Goal: Task Accomplishment & Management: Complete application form

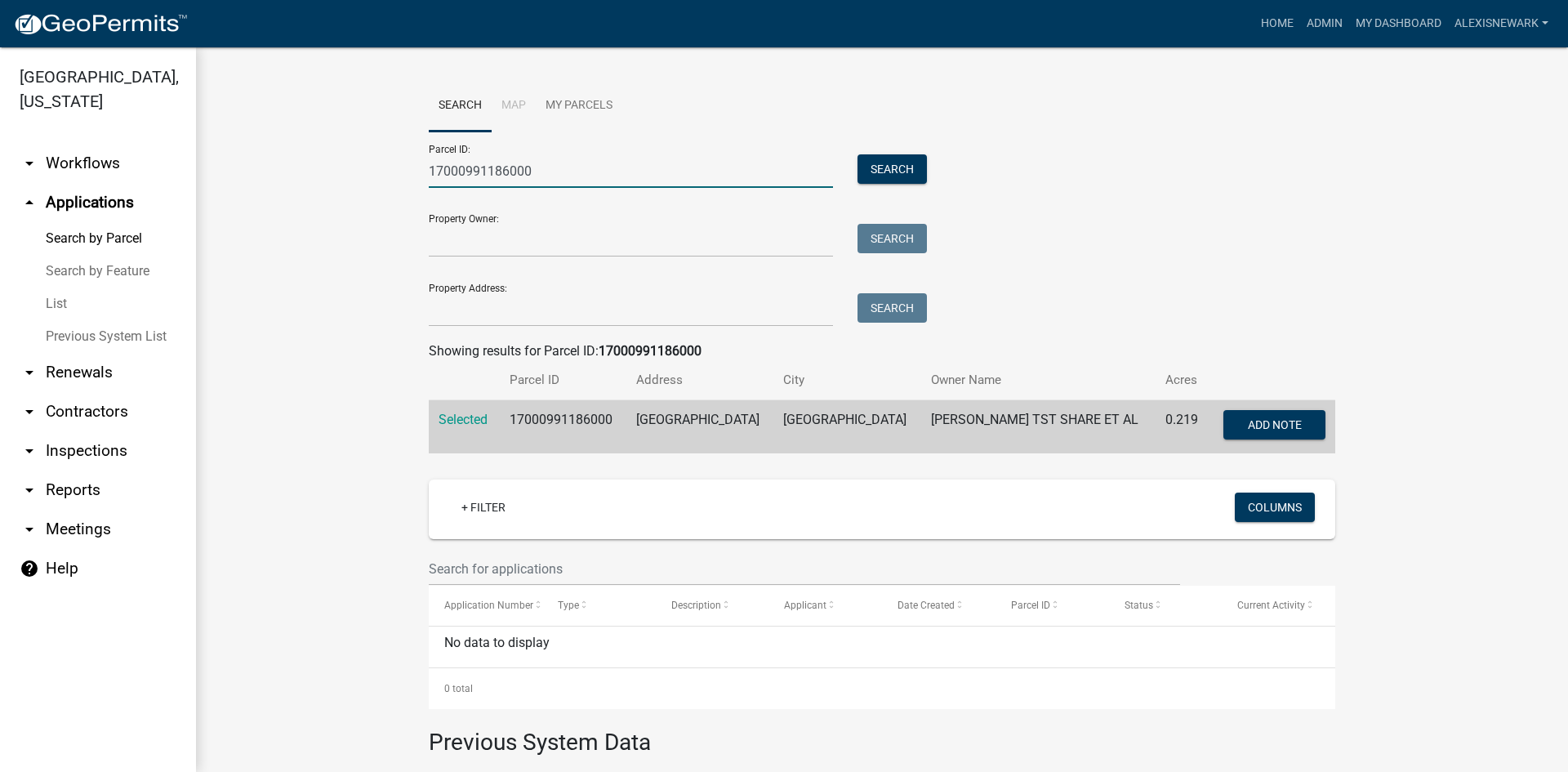
click at [502, 158] on input "17000991186000" at bounding box center [631, 171] width 405 height 33
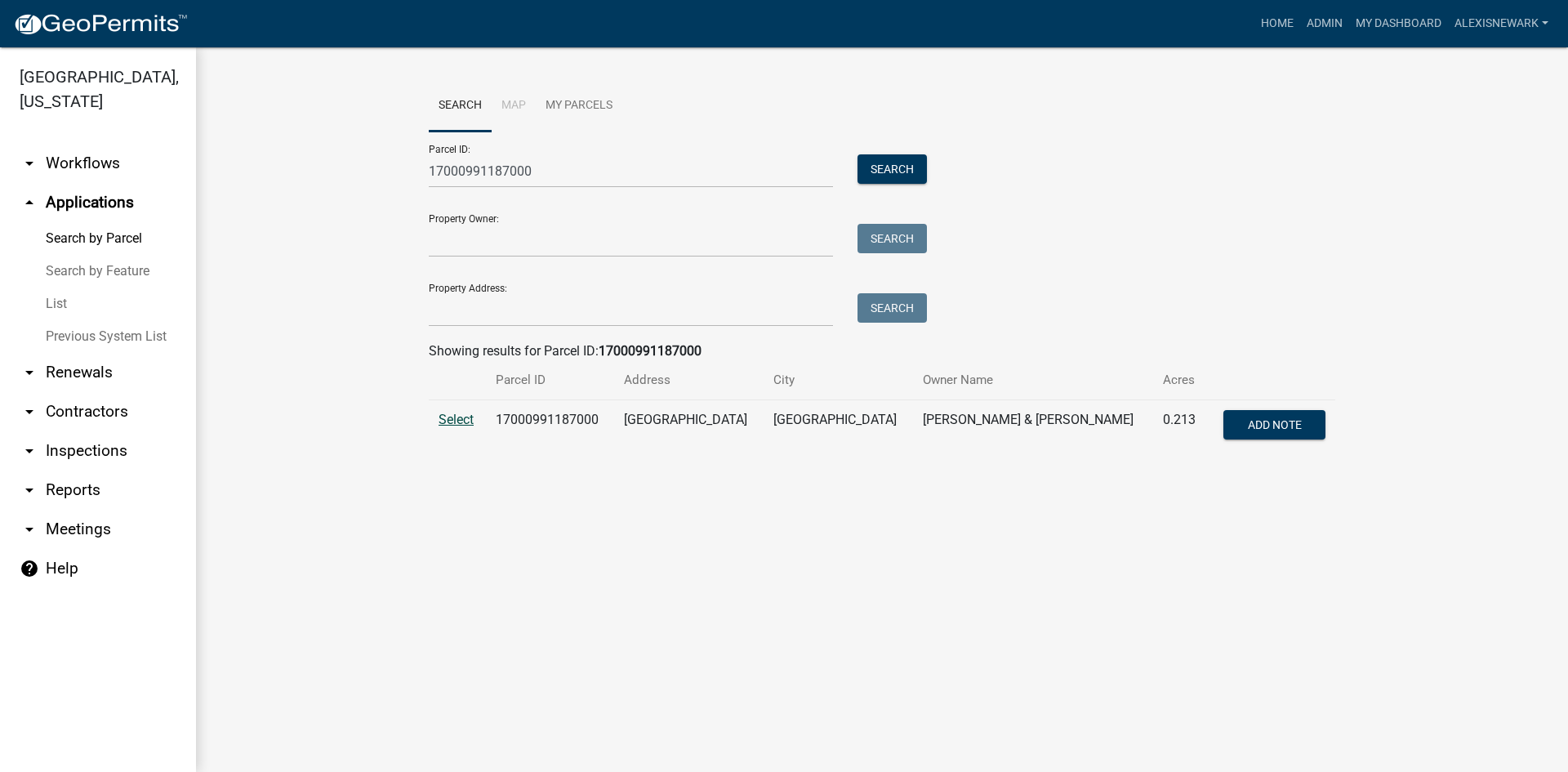
click at [459, 415] on span "Select" at bounding box center [457, 419] width 35 height 16
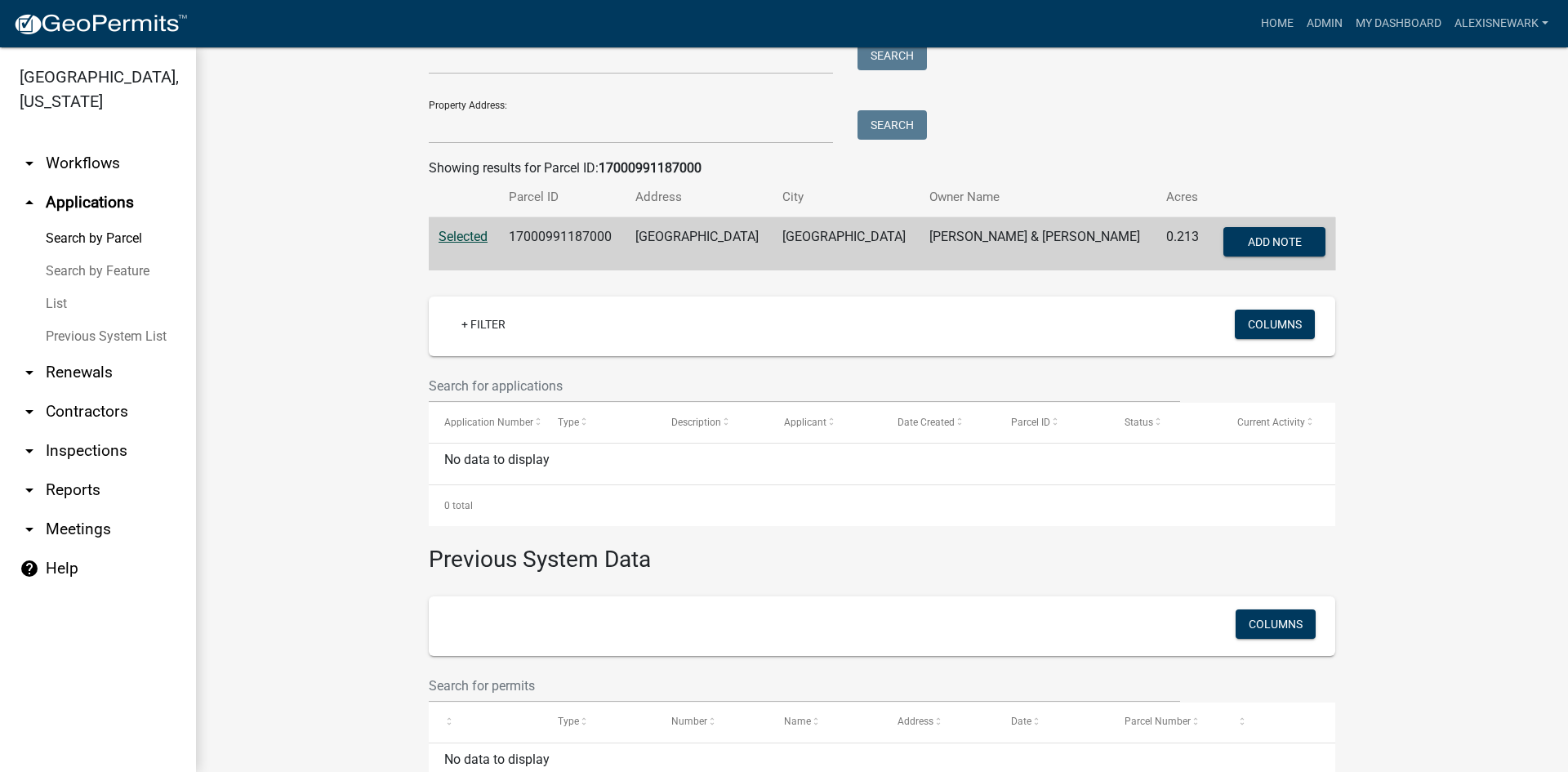
scroll to position [204, 0]
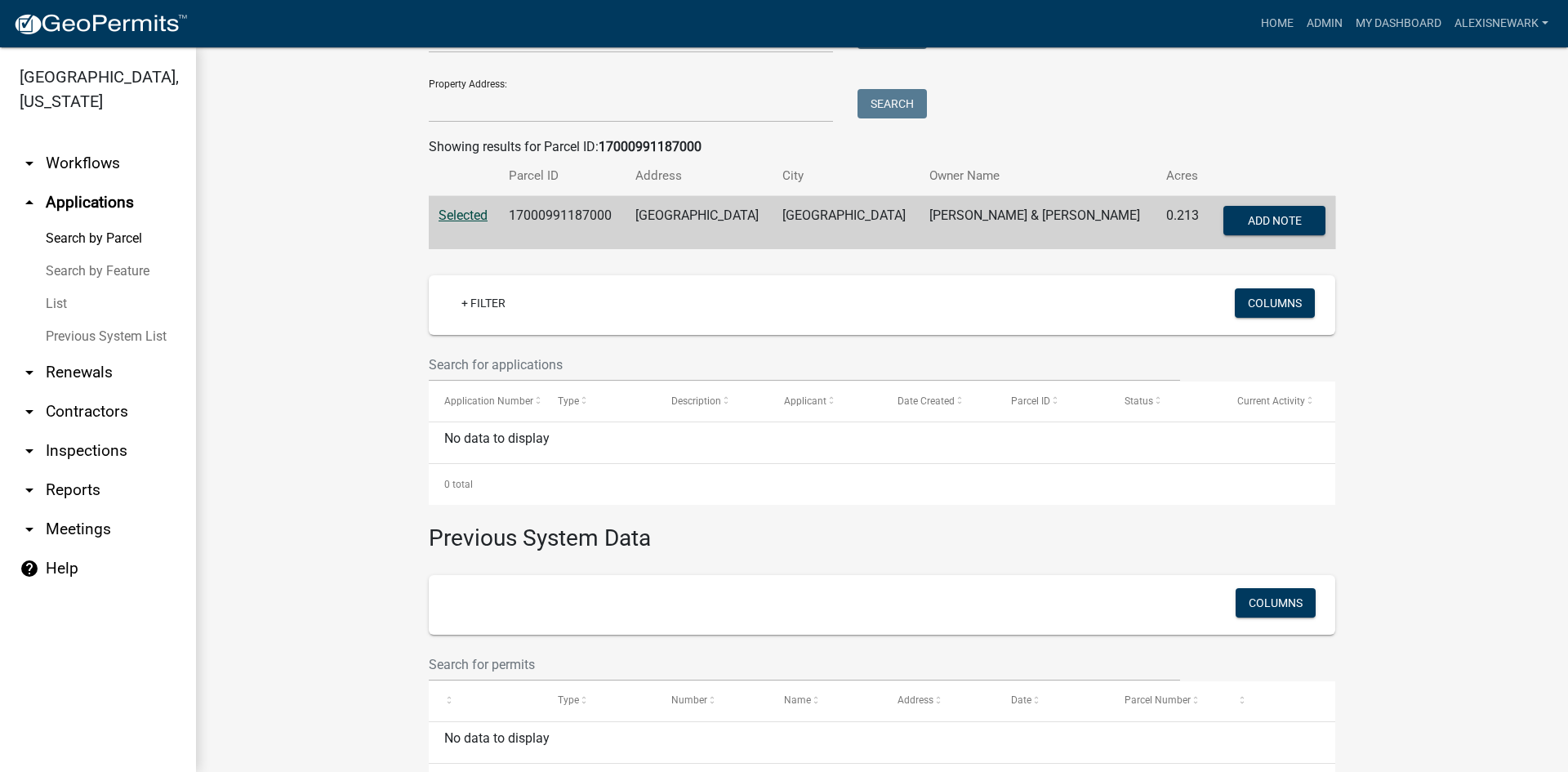
click at [589, 214] on td "17000991187000" at bounding box center [562, 223] width 126 height 54
copy td "17000991187000"
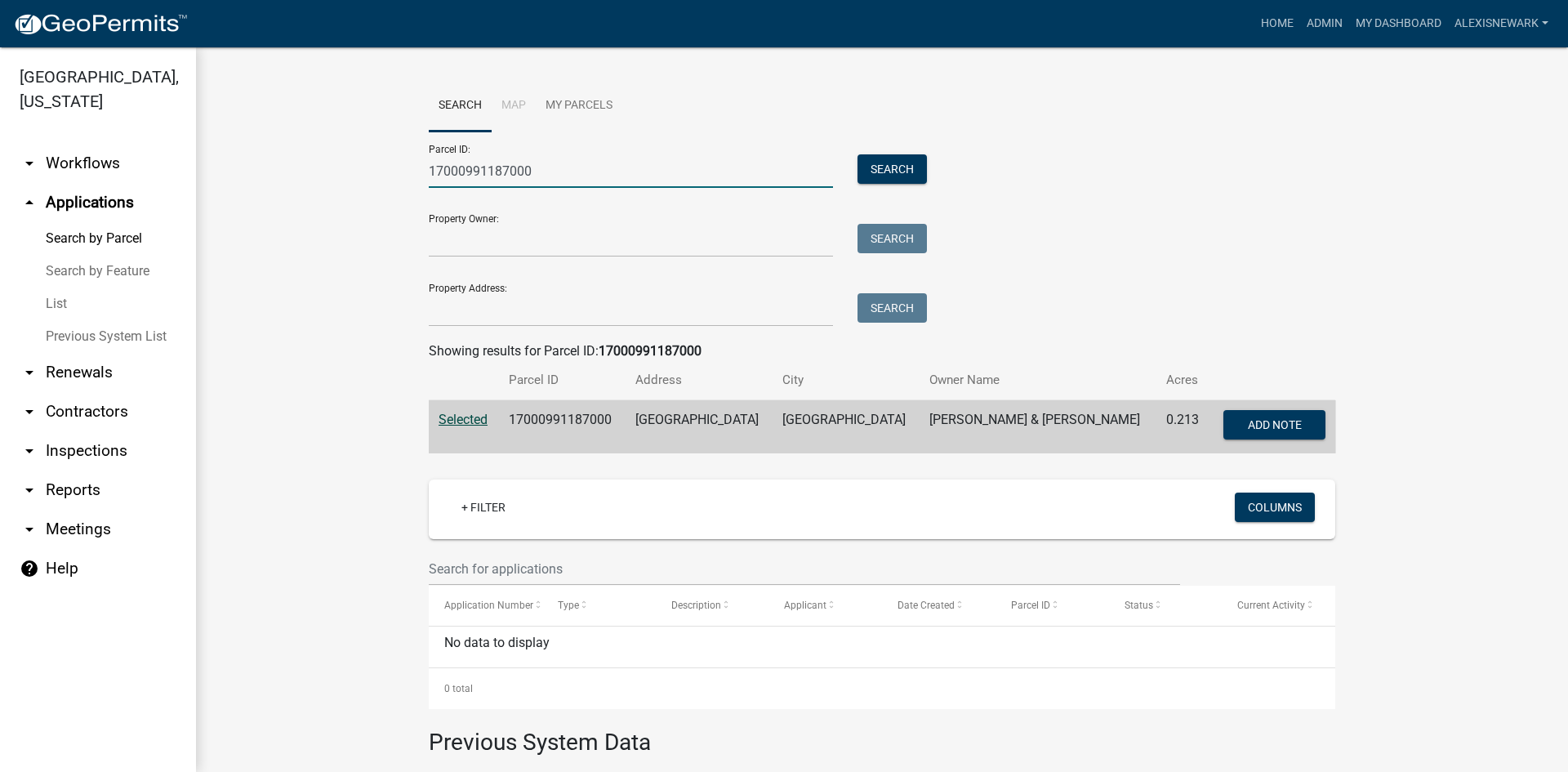
click at [499, 177] on input "17000991187000" at bounding box center [631, 171] width 405 height 33
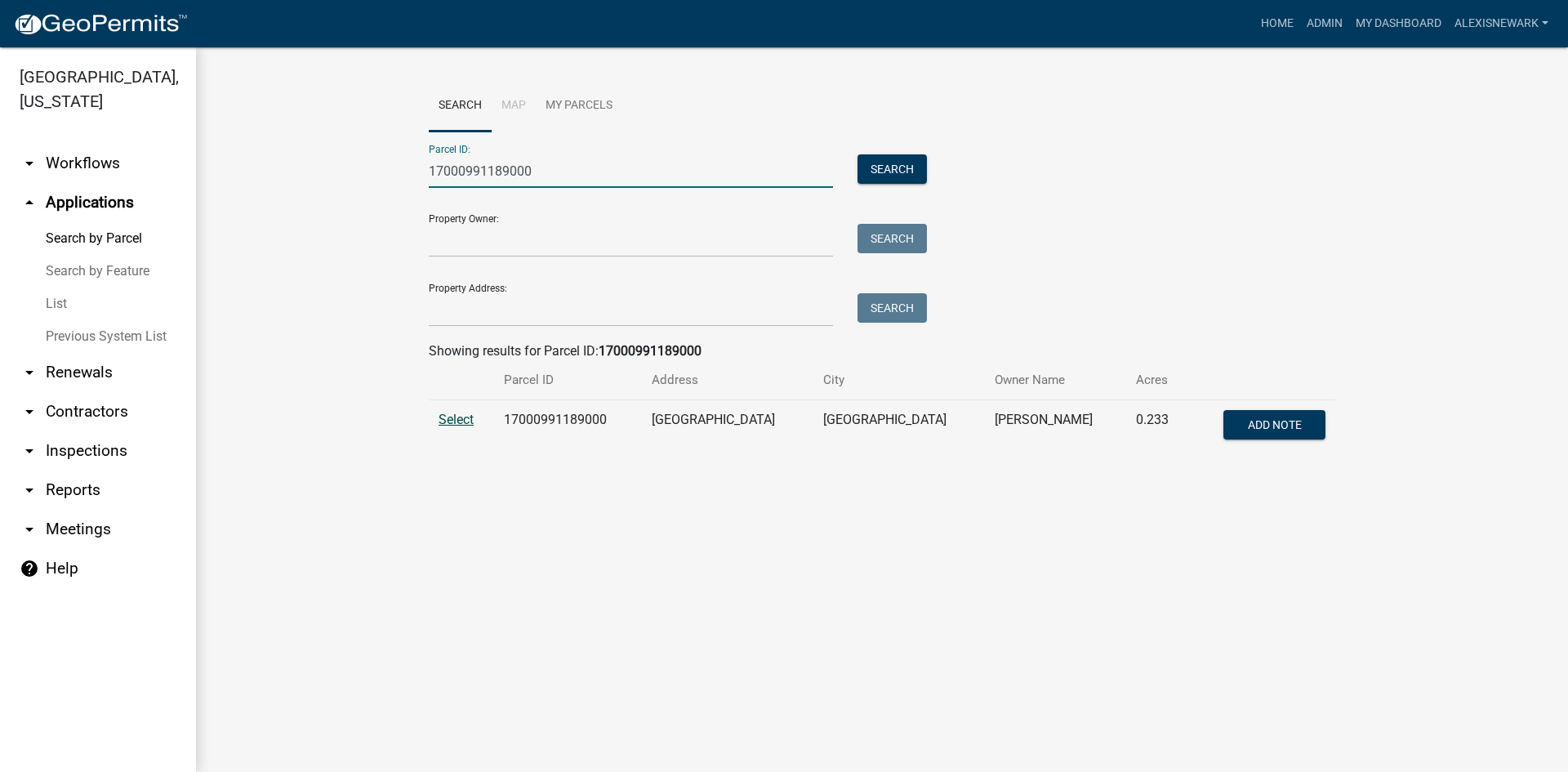
type input "17000991189000"
click at [457, 419] on span "Select" at bounding box center [457, 419] width 35 height 16
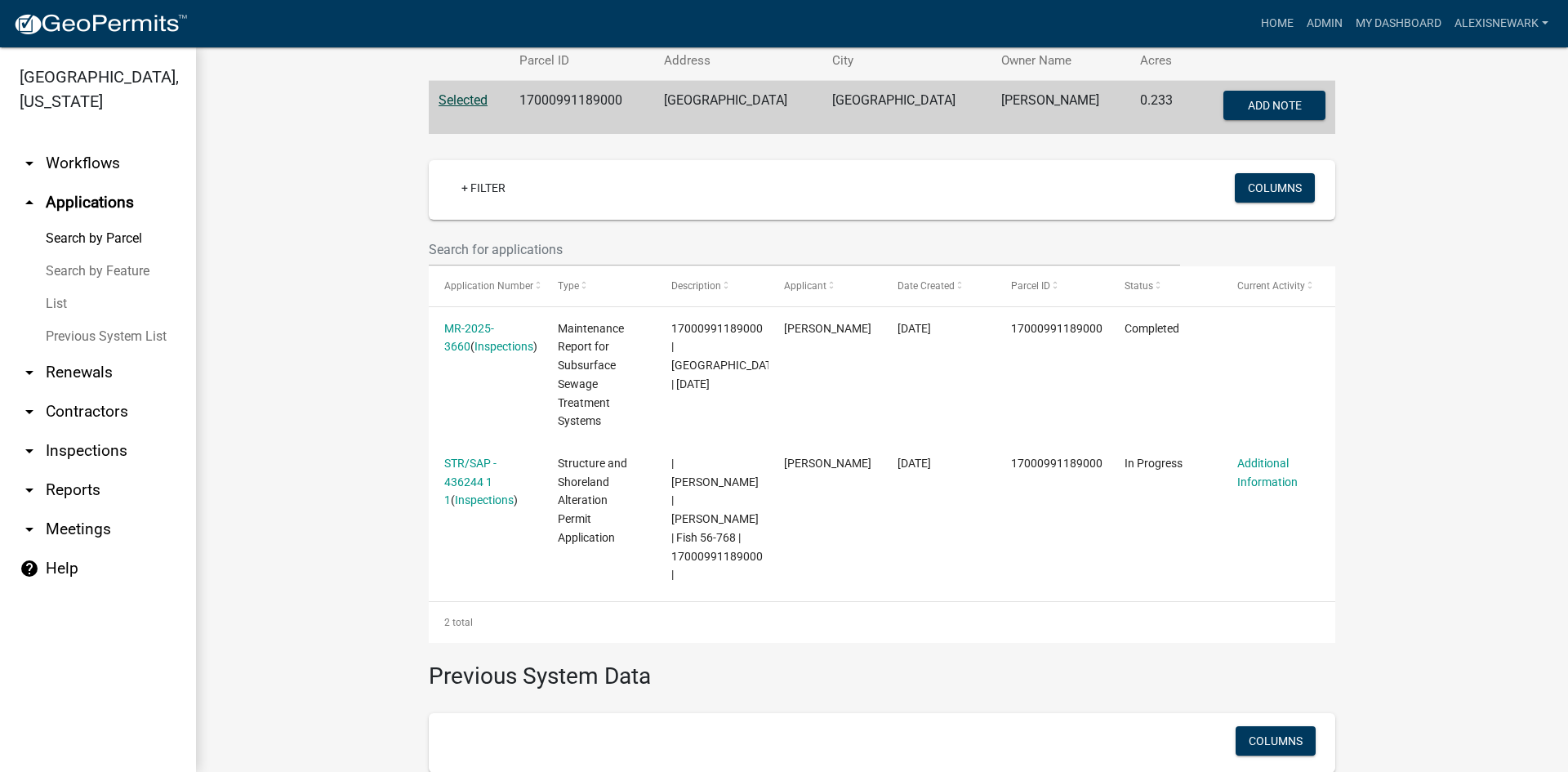
scroll to position [347, 0]
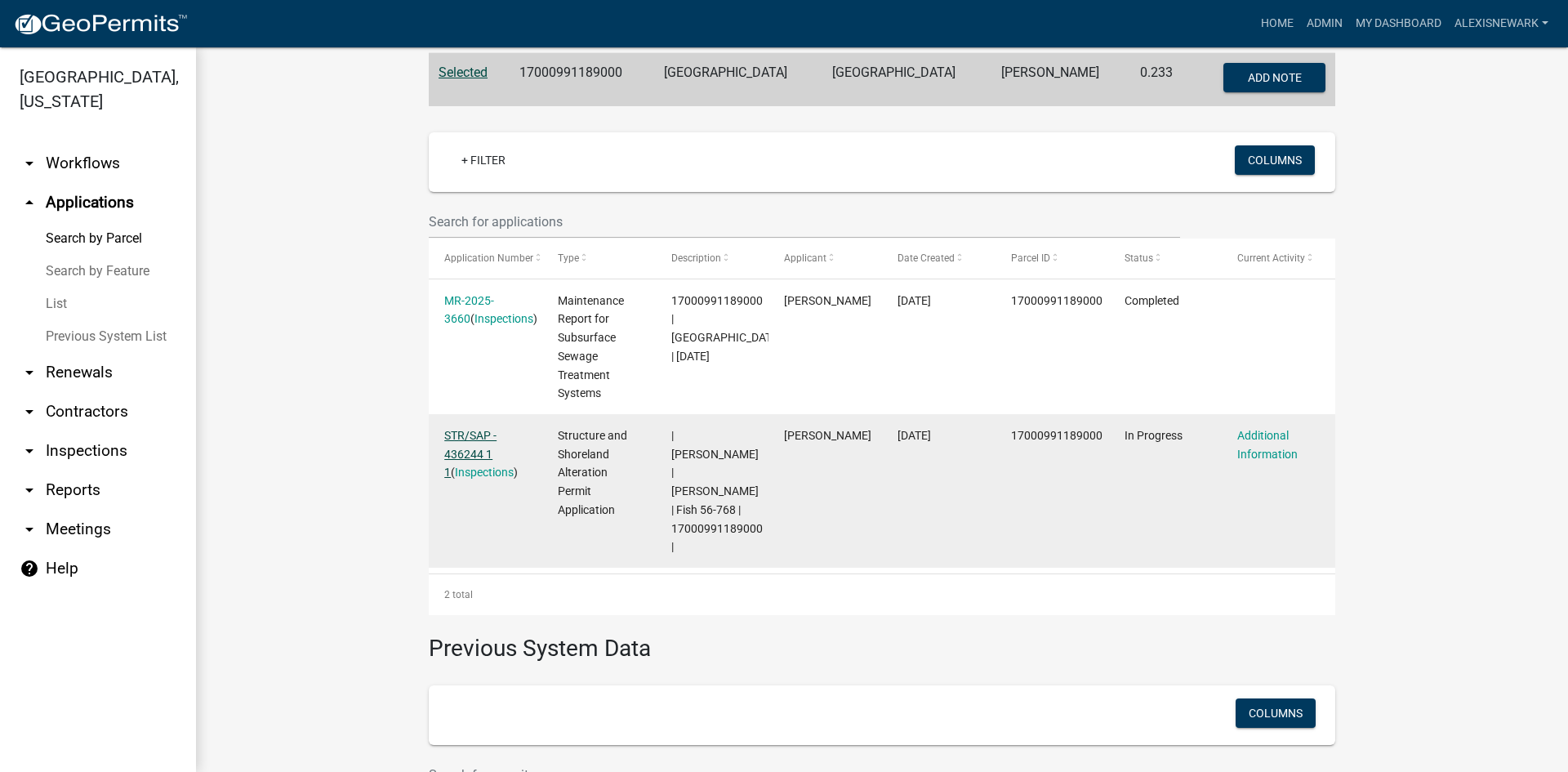
click at [476, 436] on link "STR/SAP - 436244 1 1" at bounding box center [469, 455] width 52 height 51
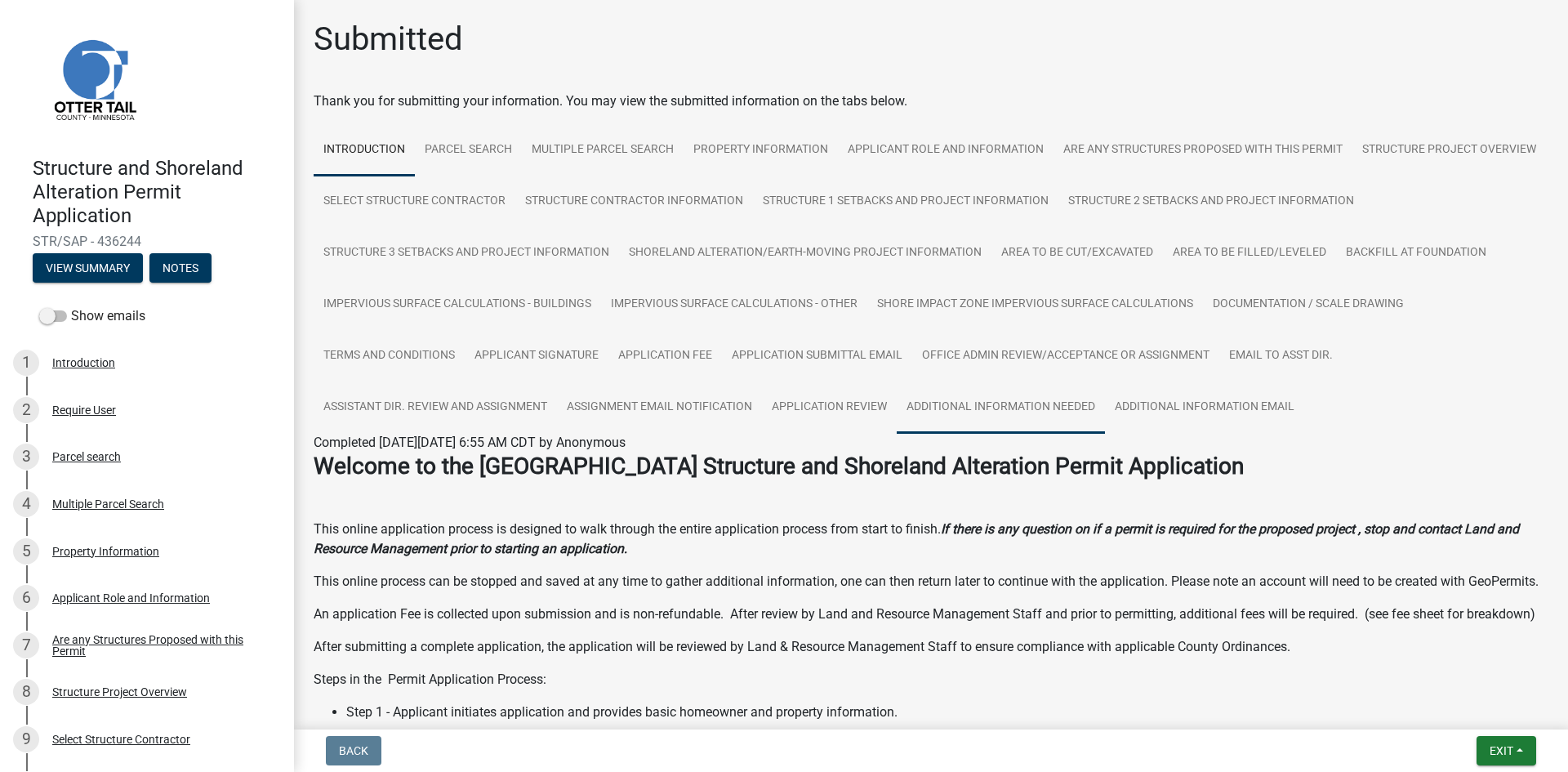
click at [1105, 418] on link "Additional Information Needed" at bounding box center [1000, 407] width 208 height 52
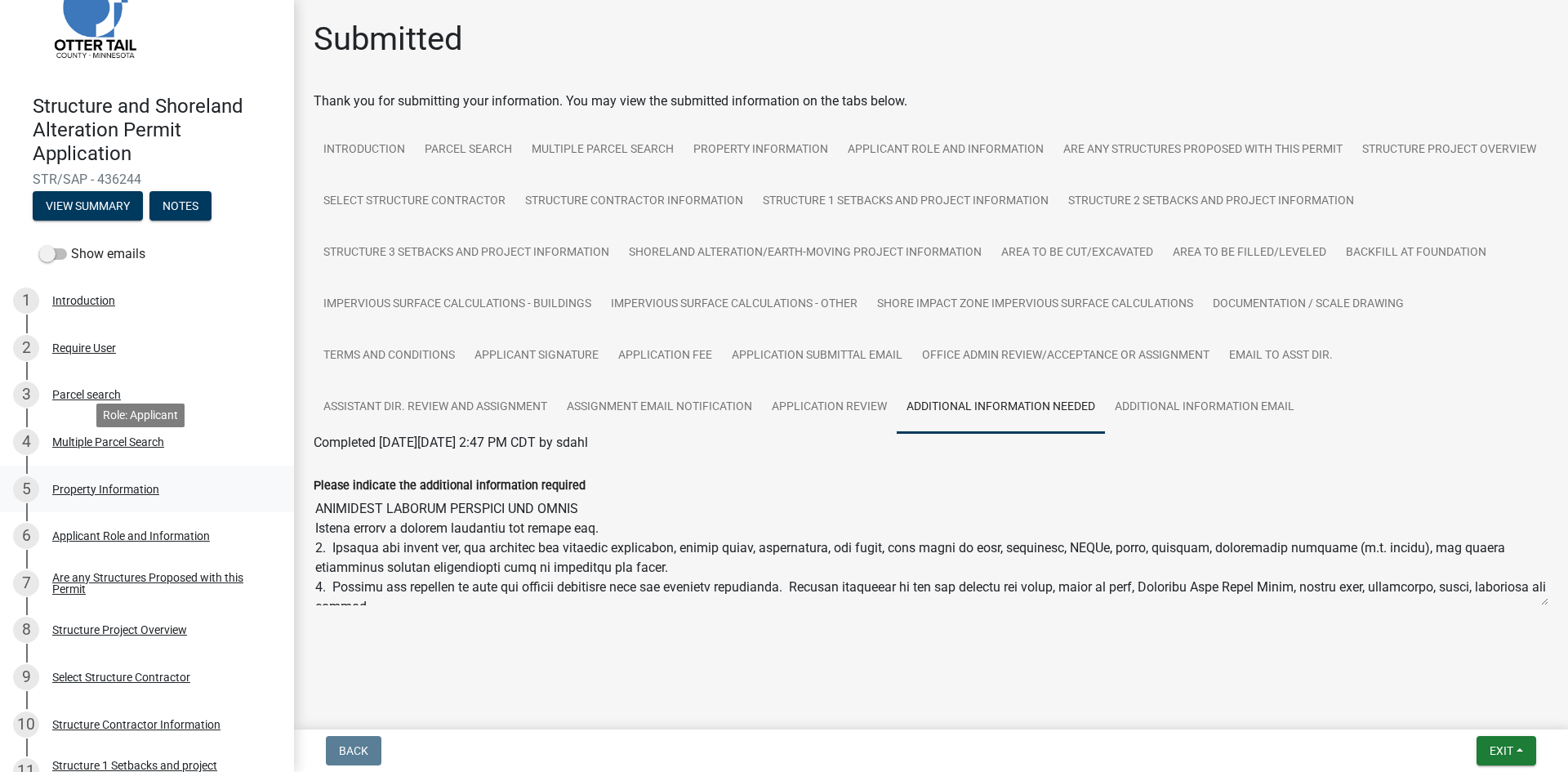
scroll to position [306, 0]
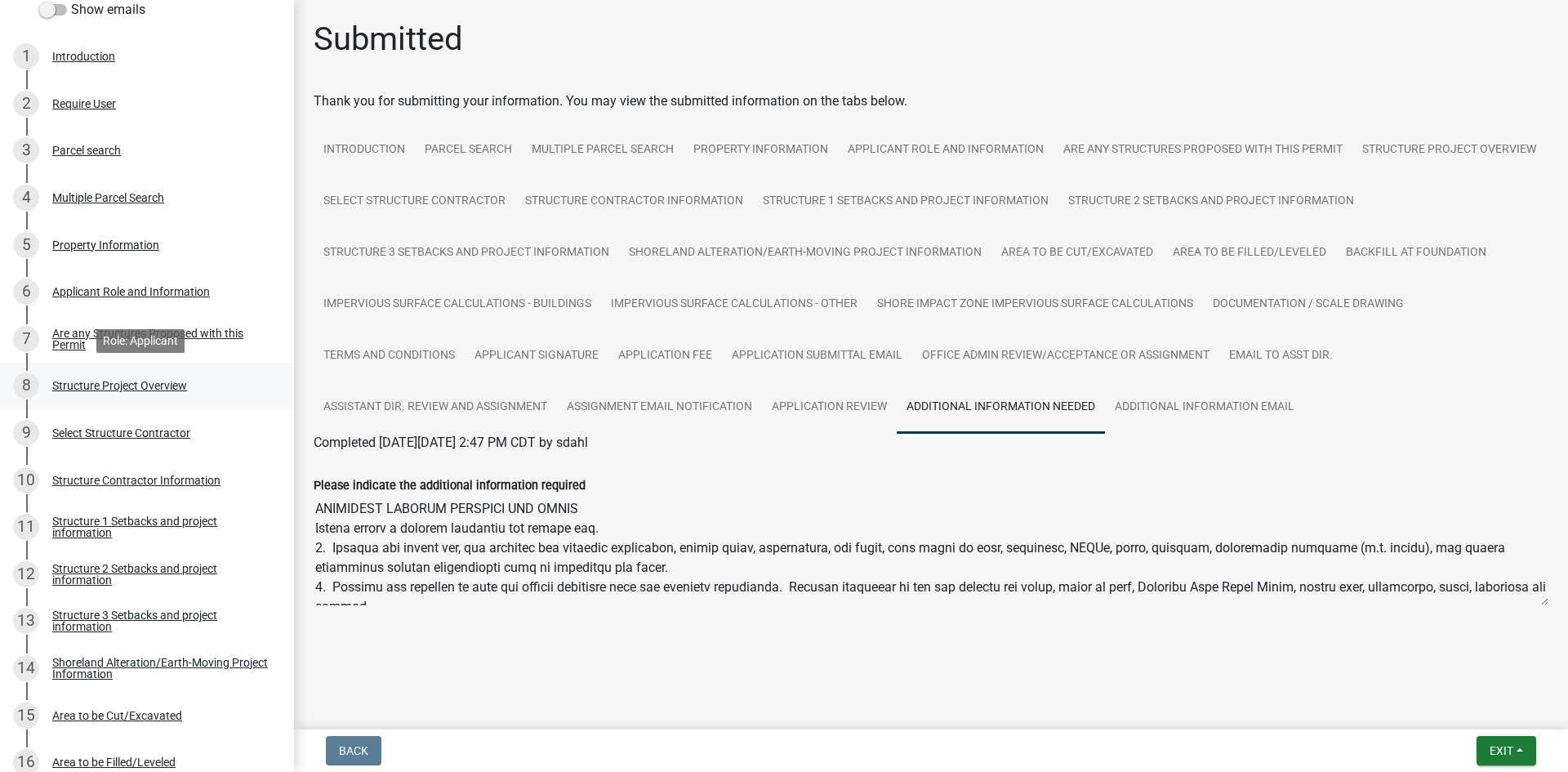
click at [134, 390] on div "Structure Project Overview" at bounding box center [119, 386] width 135 height 12
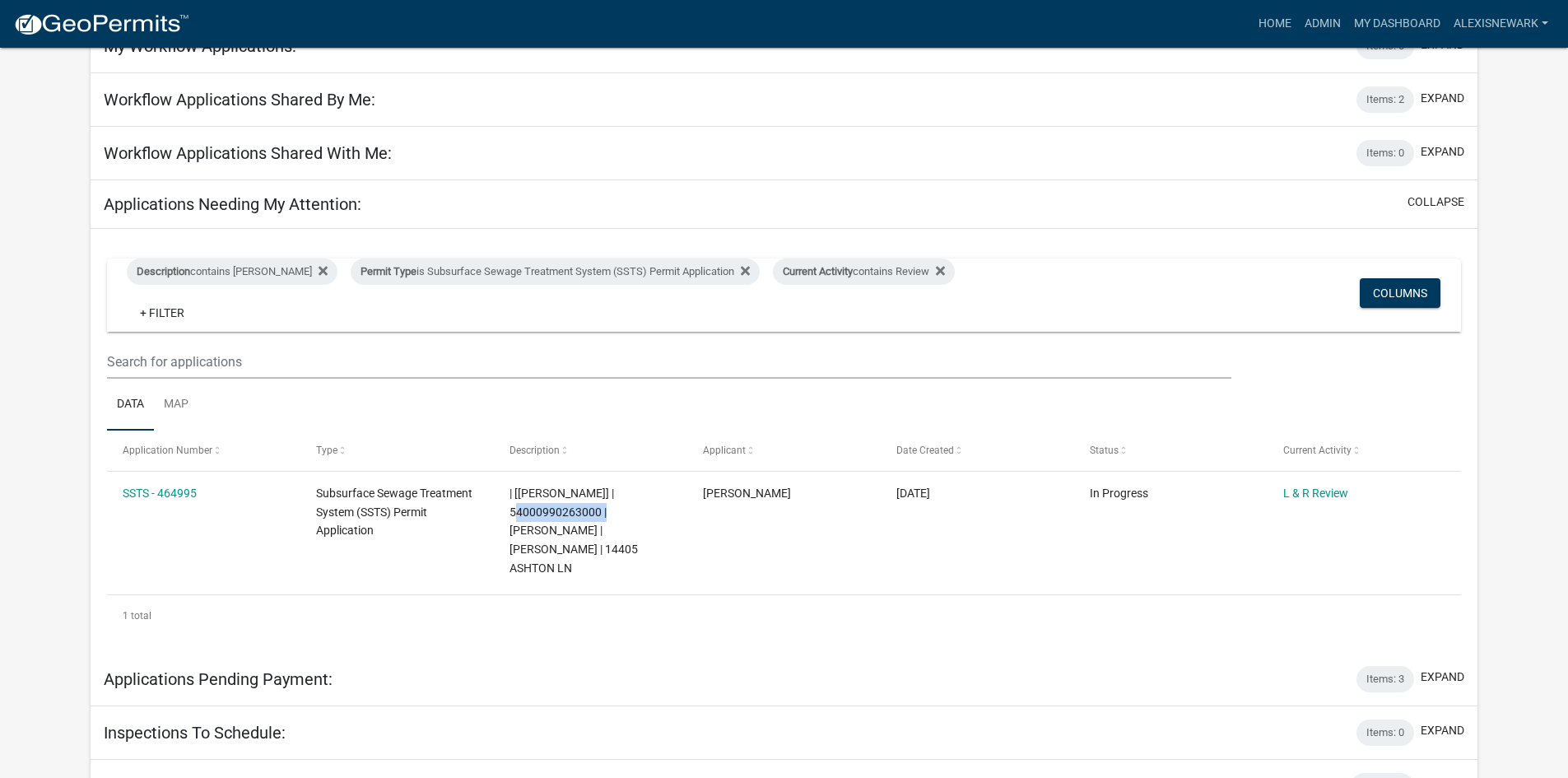
scroll to position [288, 0]
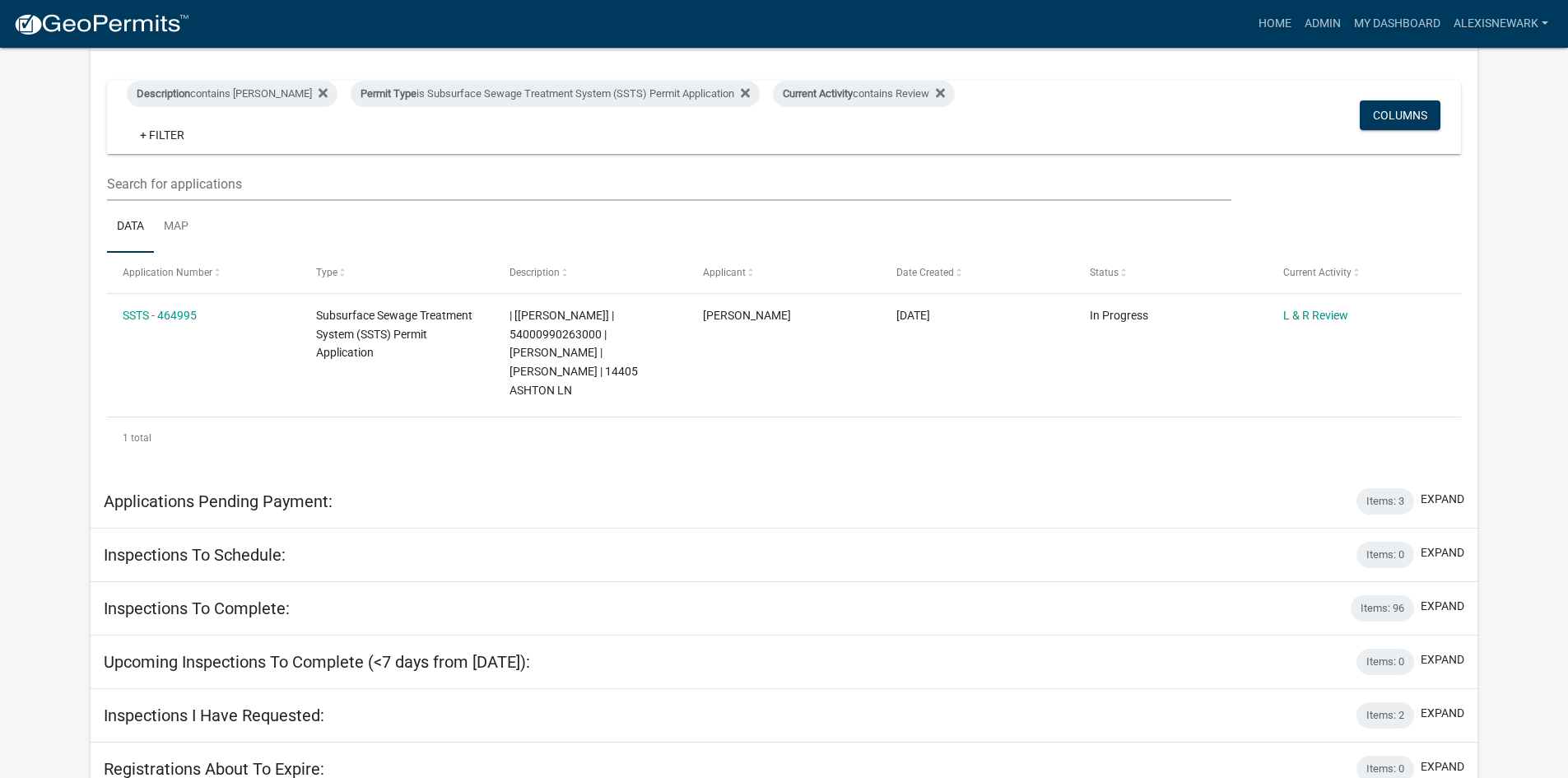
click at [33, 343] on app-user-applications "more_horiz Home Admin My Dashboard alexisnewark Admin Account Logout My Dashboa…" at bounding box center [784, 304] width 1568 height 1090
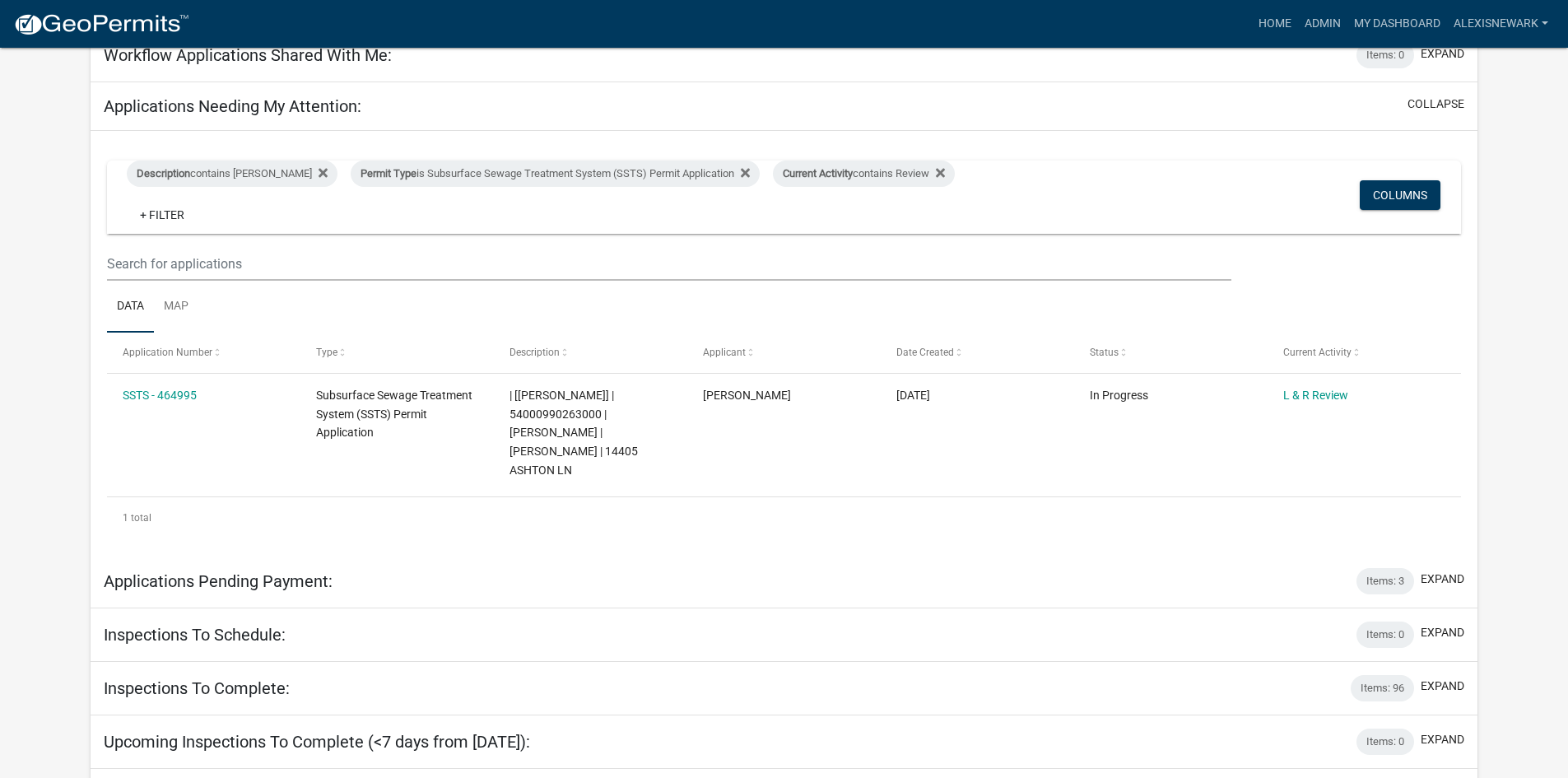
scroll to position [206, 0]
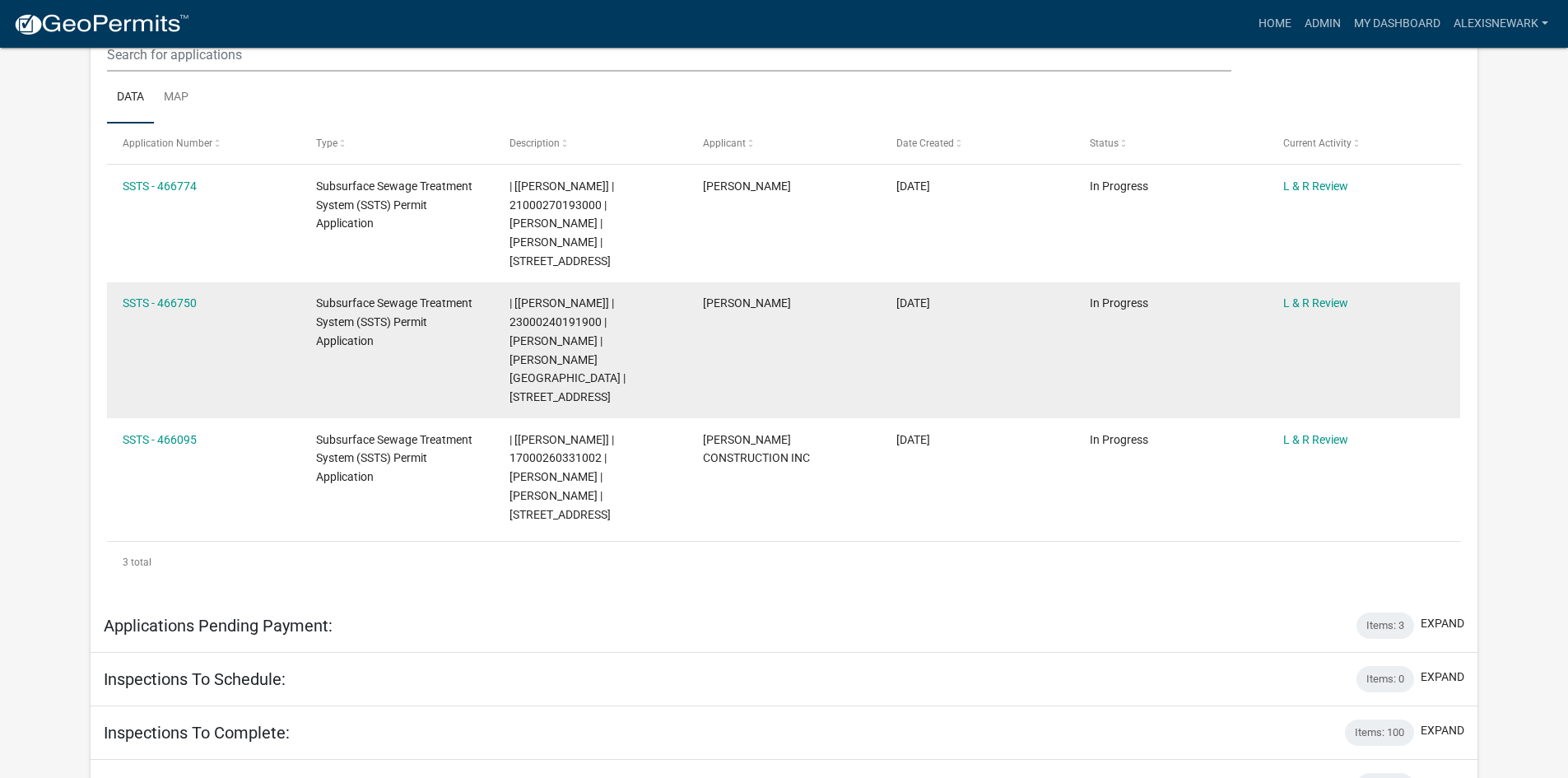
scroll to position [412, 0]
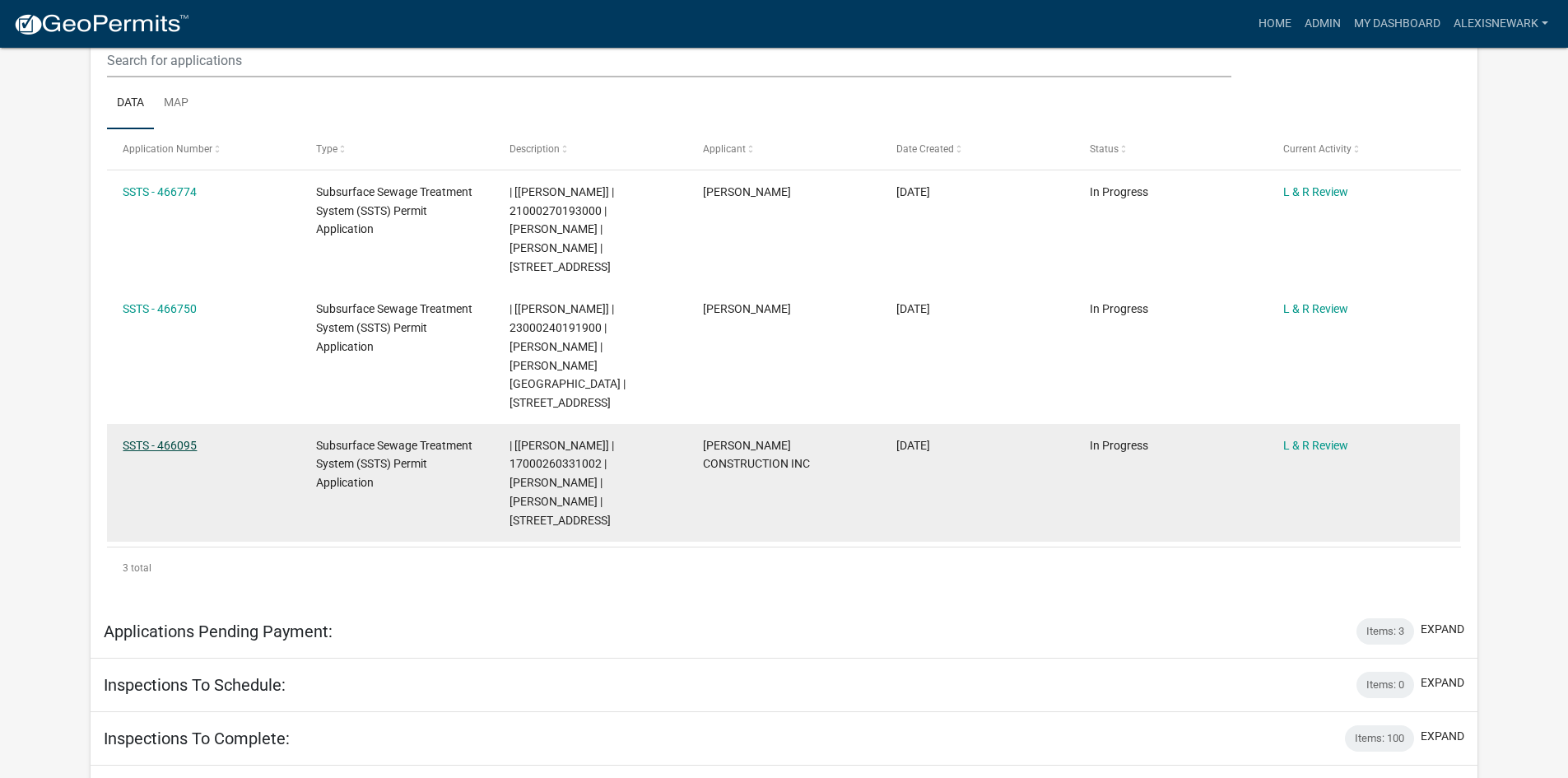
click at [139, 438] on link "SSTS - 466095" at bounding box center [159, 444] width 74 height 13
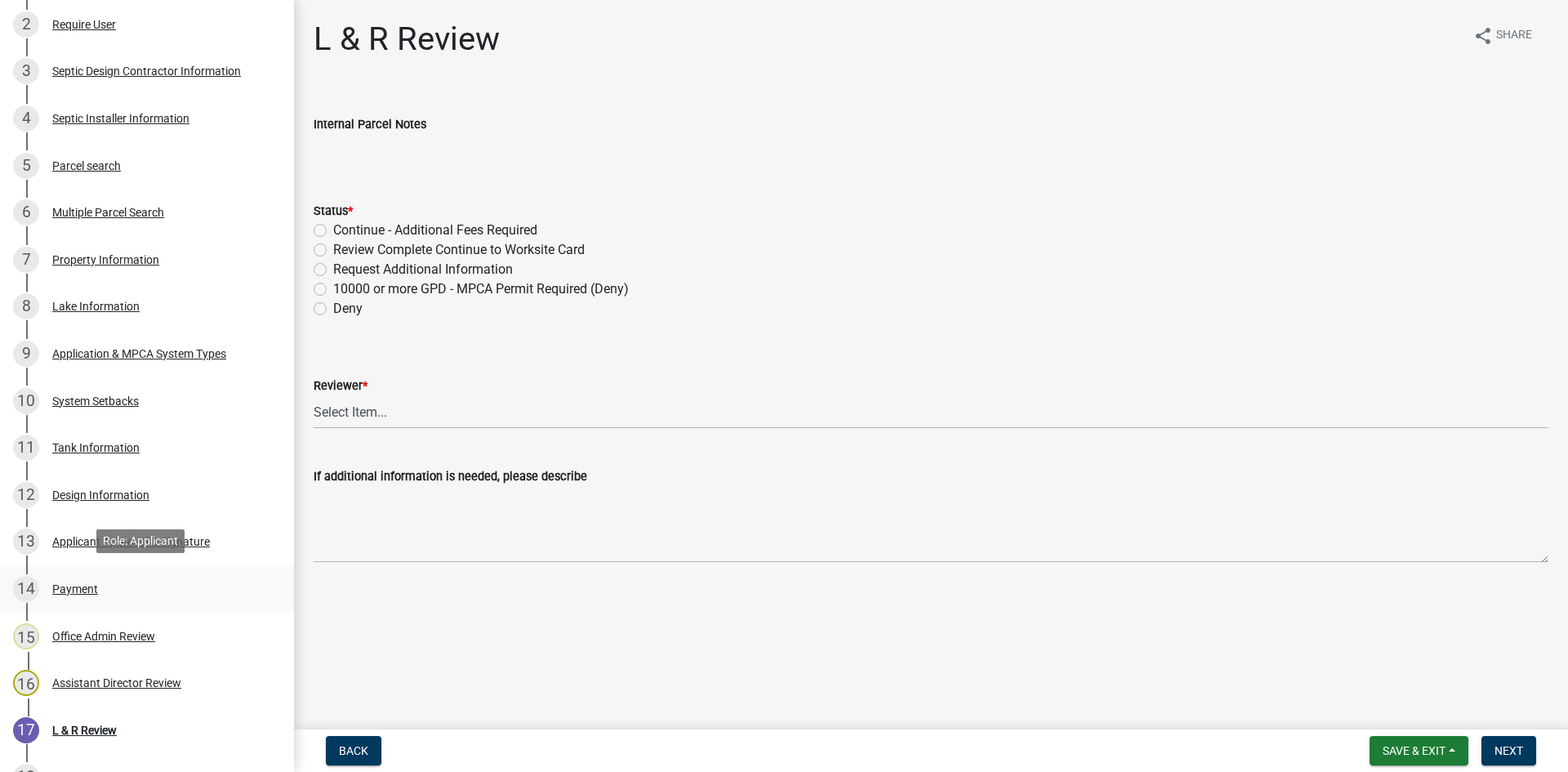
scroll to position [388, 0]
click at [119, 353] on div "Application & MPCA System Types" at bounding box center [138, 352] width 174 height 12
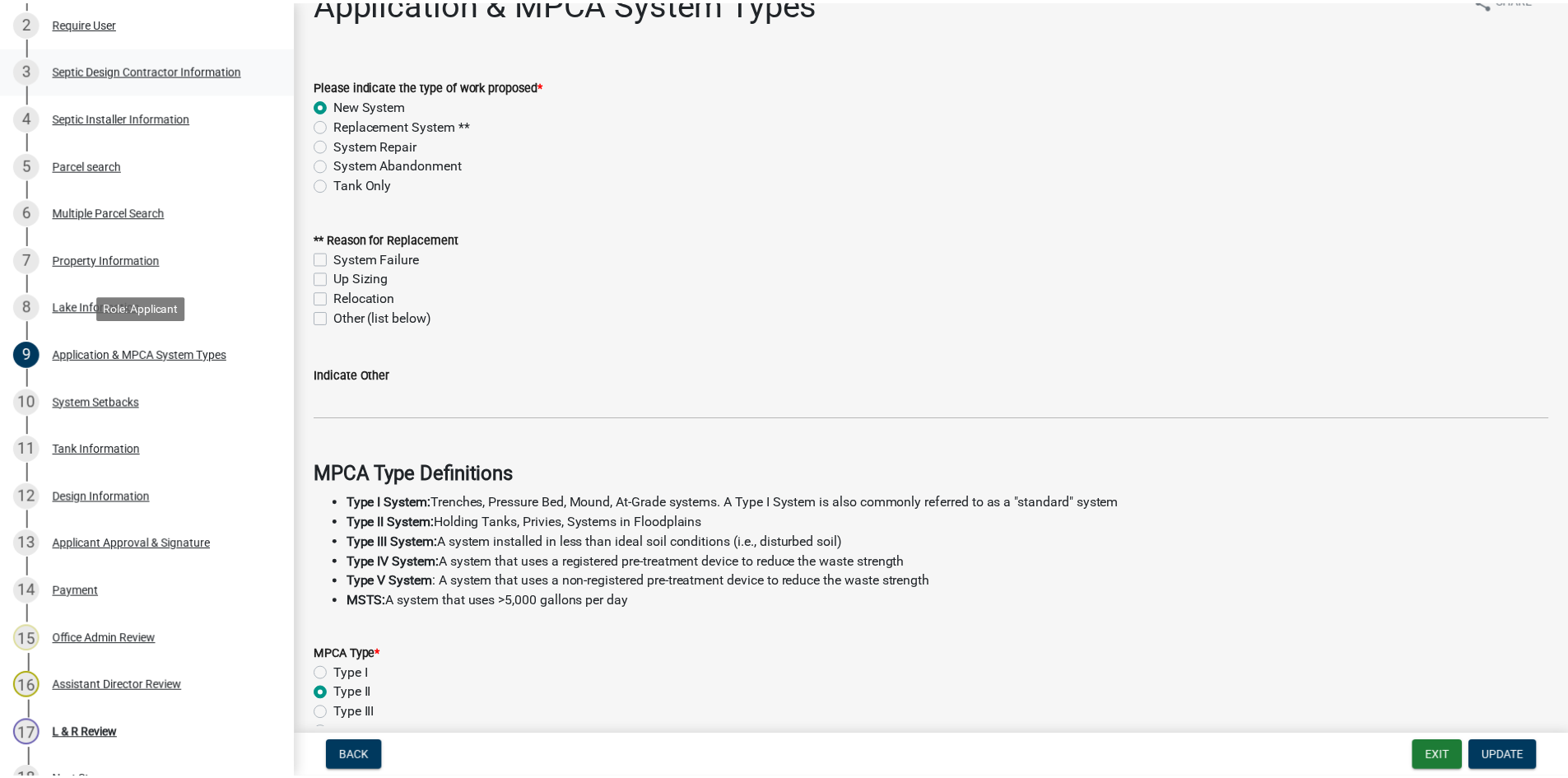
scroll to position [0, 0]
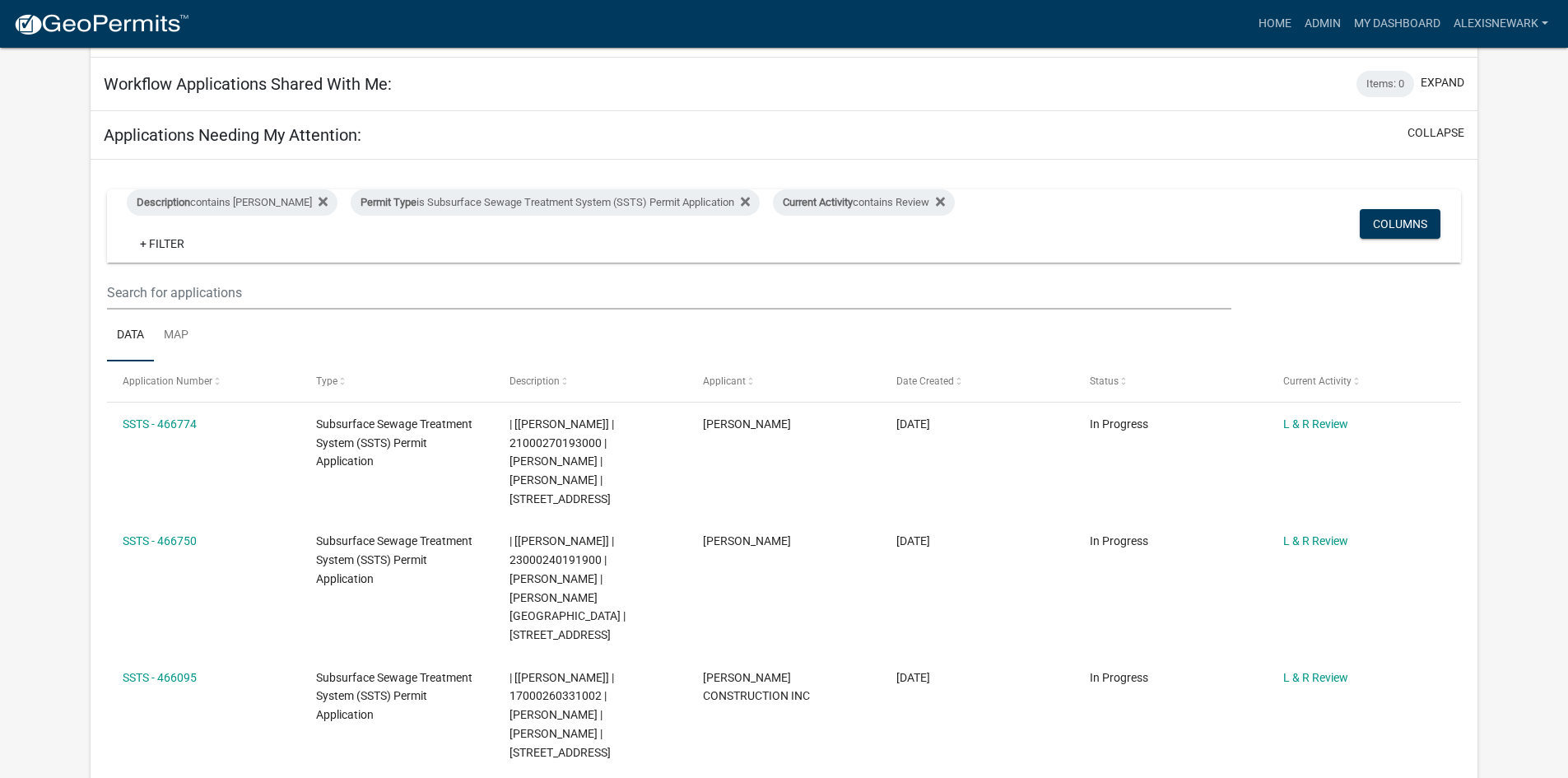
scroll to position [164, 0]
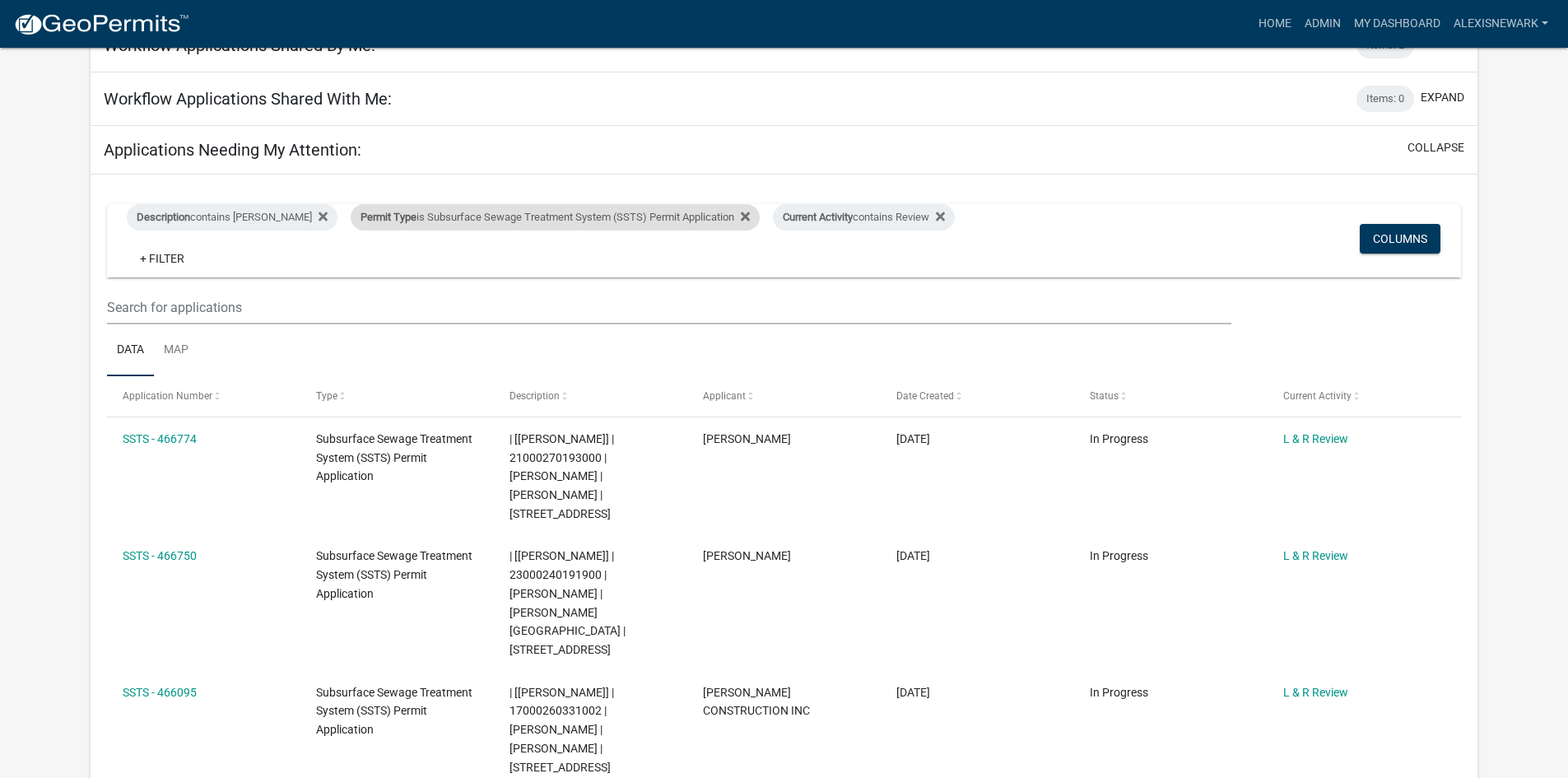
click at [475, 225] on div "Permit Type is Subsurface Sewage Treatment System (SSTS) Permit Application" at bounding box center [554, 217] width 409 height 27
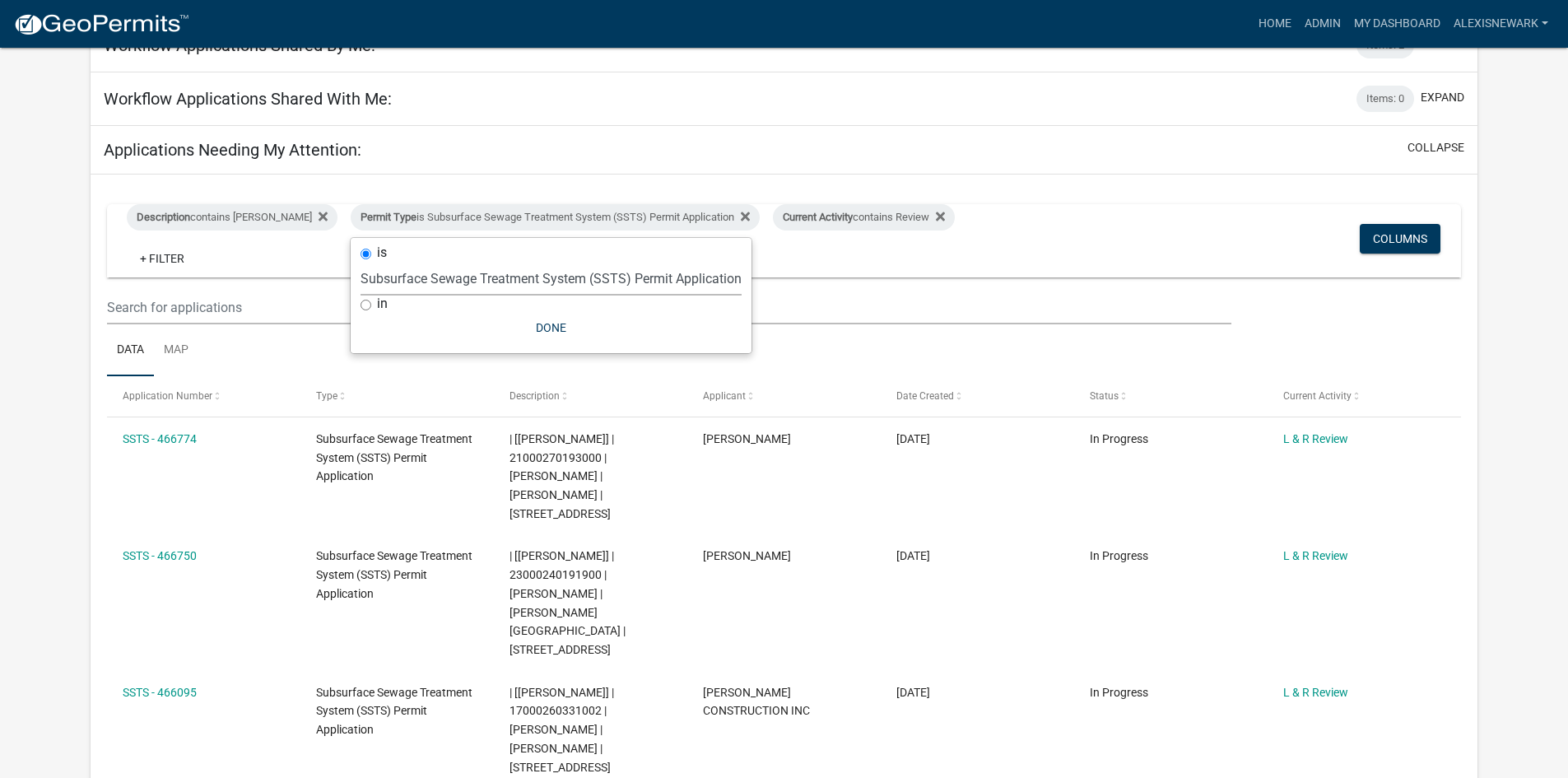
click at [519, 287] on select "Select an option Building Contractor / Excavators (Registration) Building Contr…" at bounding box center [550, 278] width 381 height 34
select select "79d4bf26-a84c-4898-8d16-9ebea2345fb4"
click at [360, 274] on select "Select an option Building Contractor / Excavators (Registration) Building Contr…" at bounding box center [550, 278] width 381 height 34
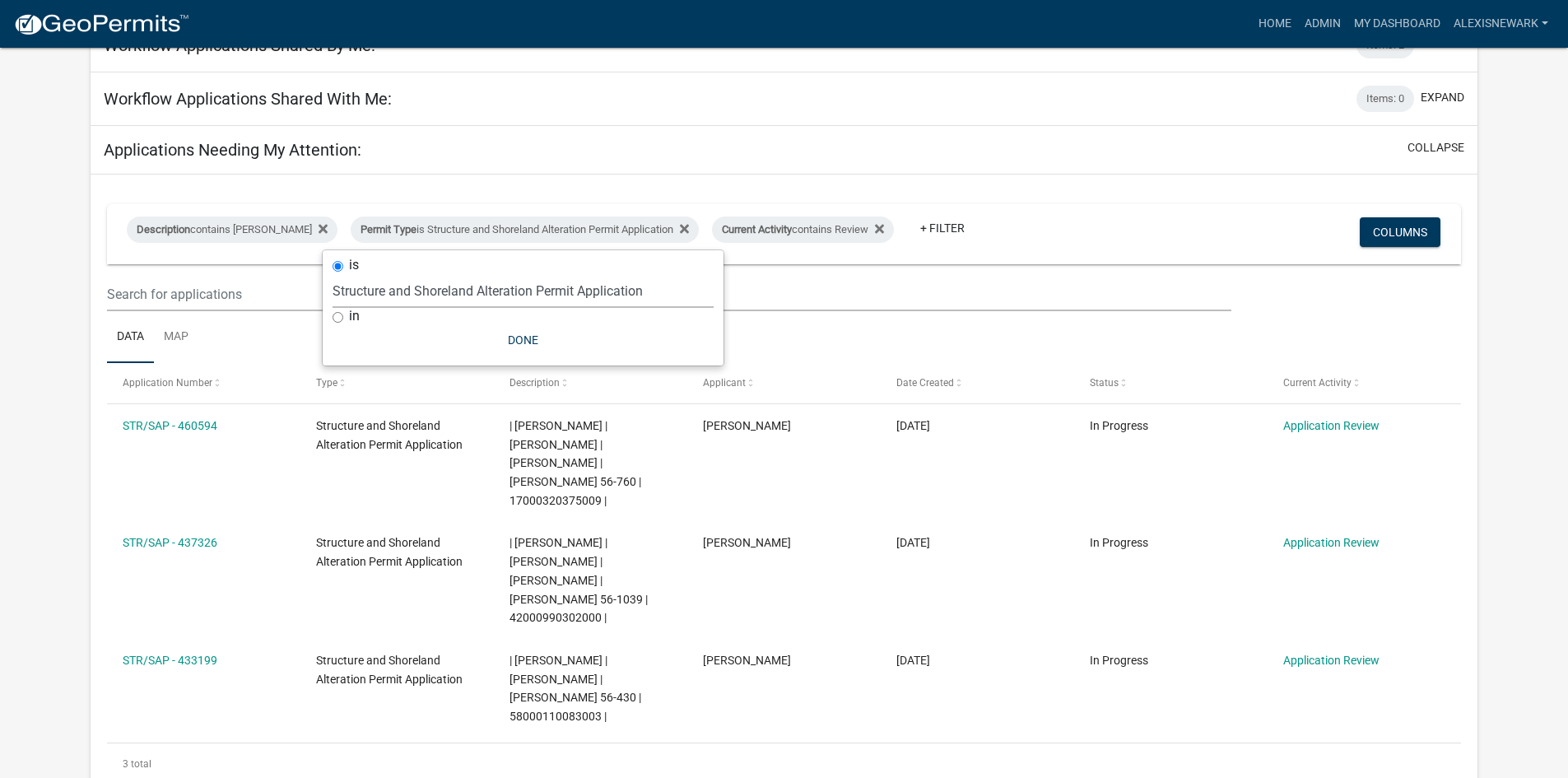
click at [40, 333] on app-user-applications "more_horiz Home Admin My Dashboard alexisnewark Admin Account Logout My Dashboa…" at bounding box center [784, 530] width 1568 height 1293
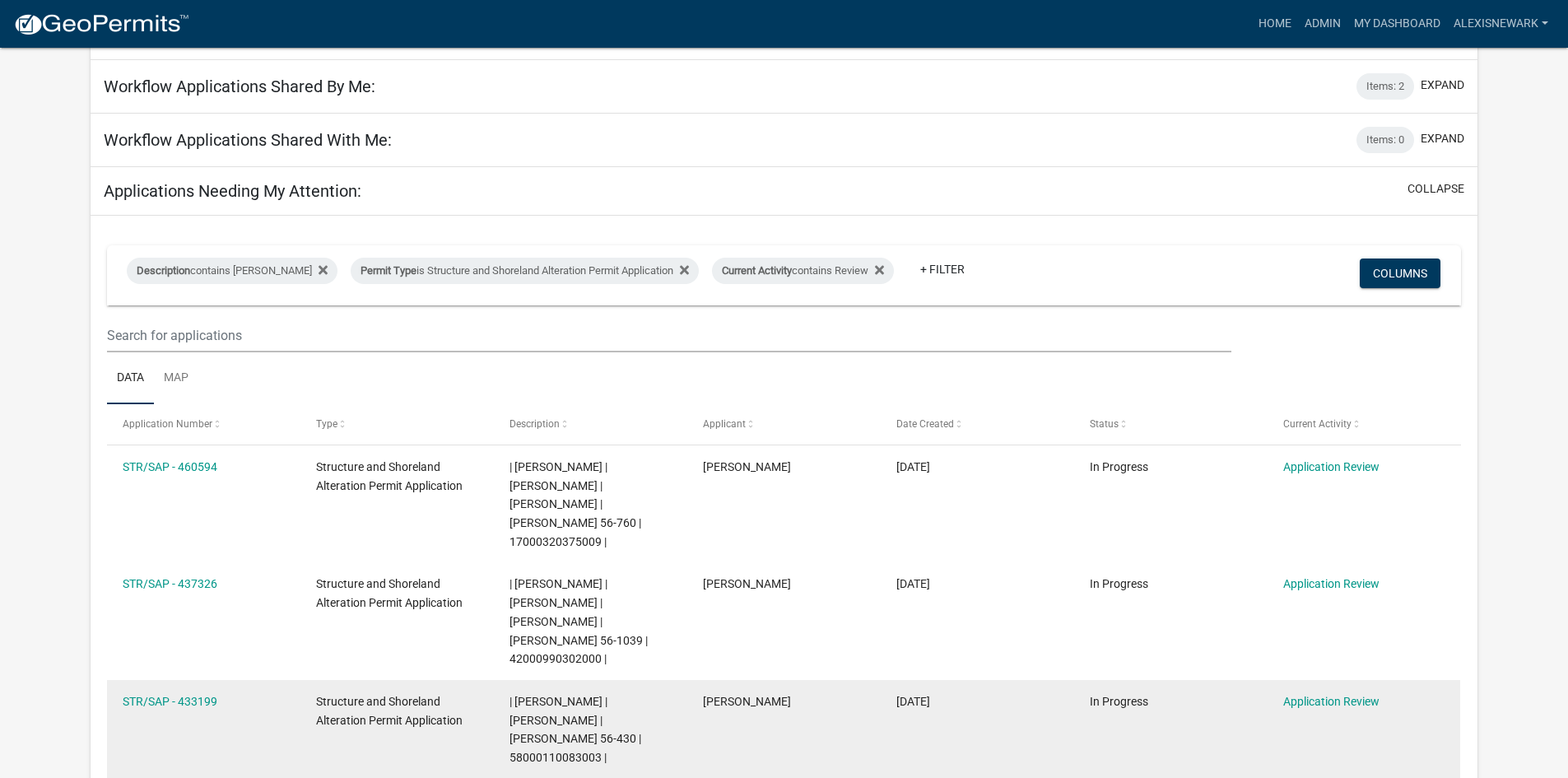
scroll to position [247, 0]
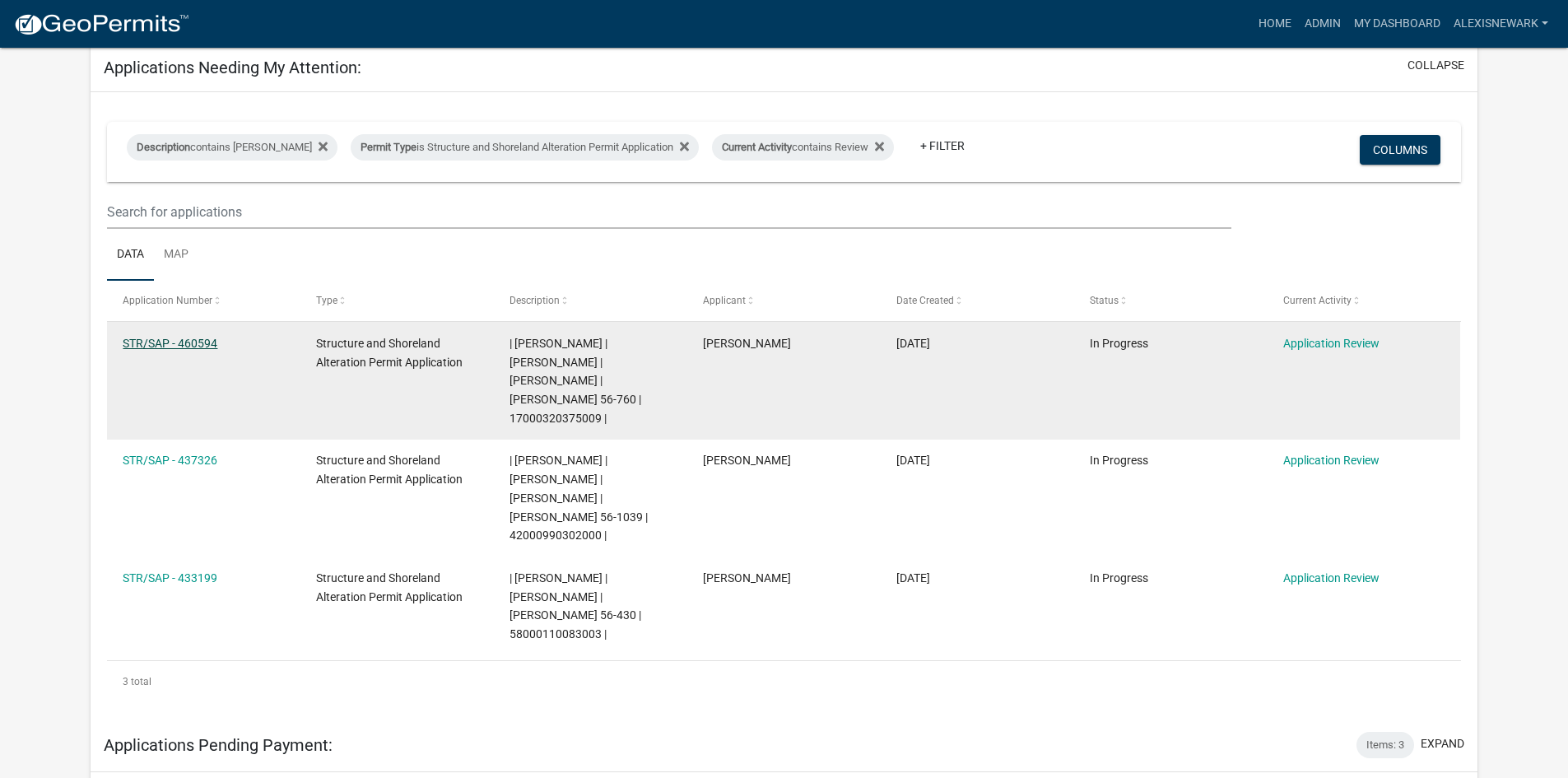
click at [195, 342] on link "STR/SAP - 460594" at bounding box center [170, 342] width 95 height 13
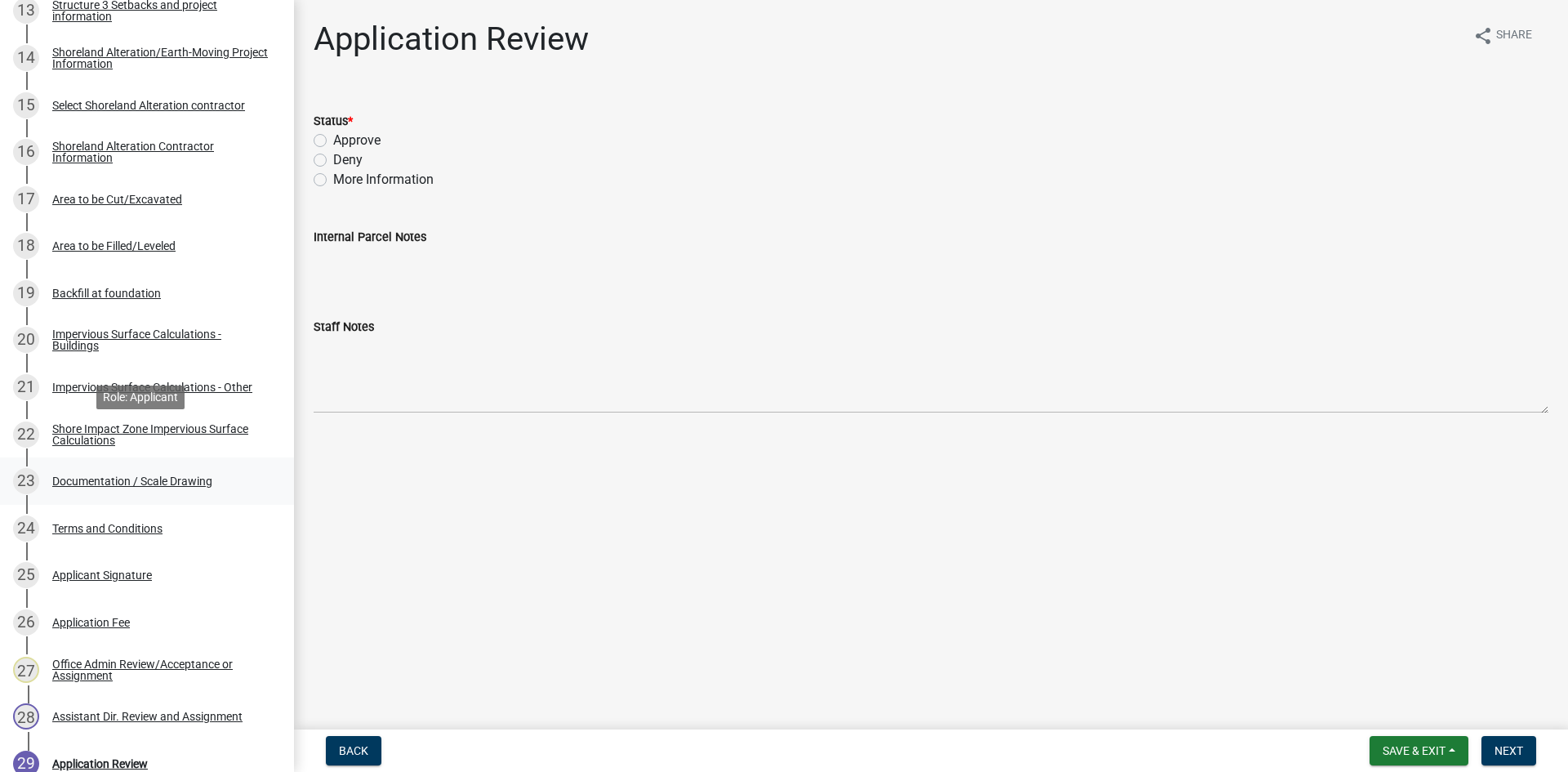
scroll to position [899, 0]
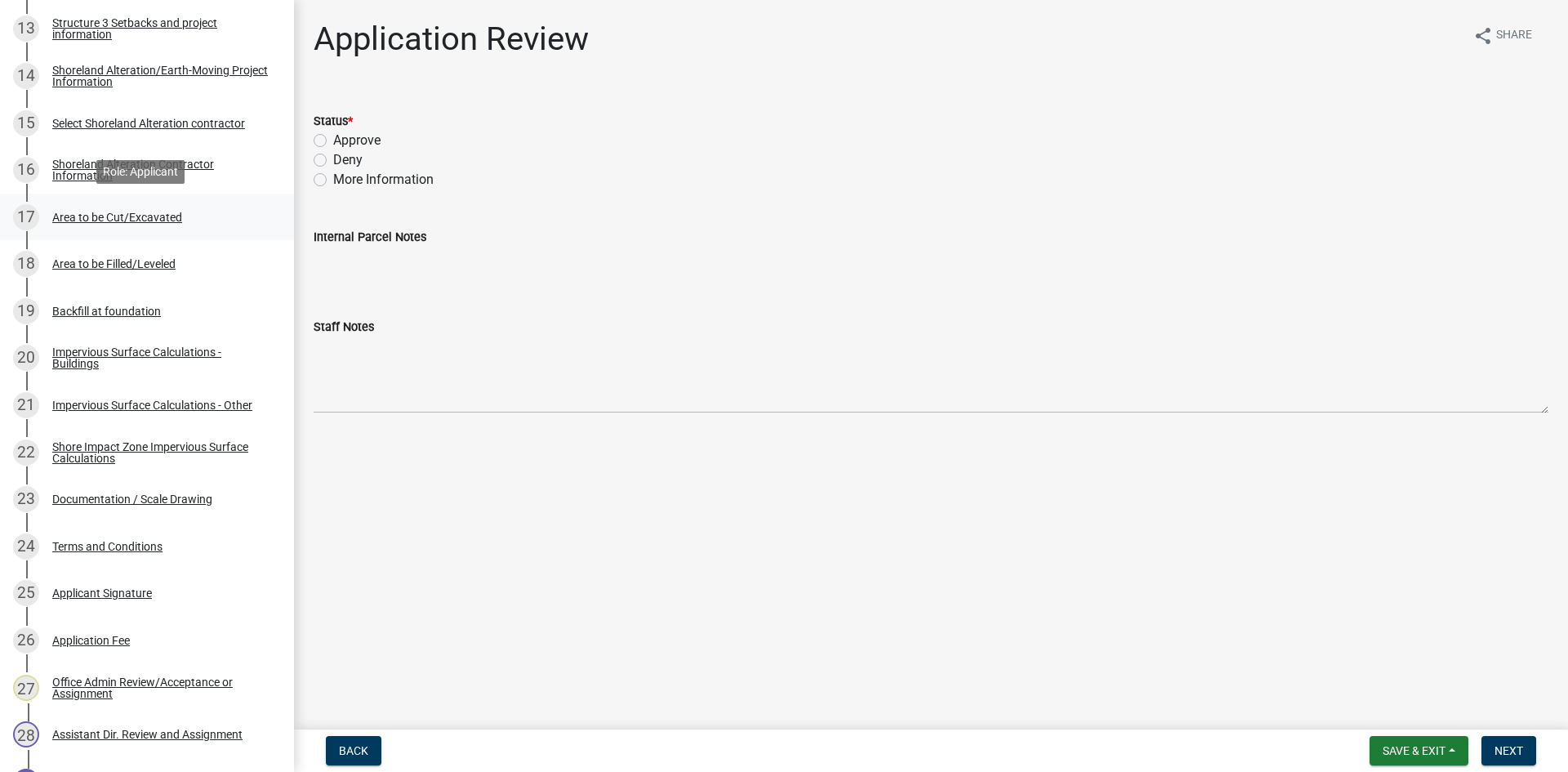
click at [131, 219] on div "Area to be Cut/Excavated" at bounding box center [117, 217] width 130 height 12
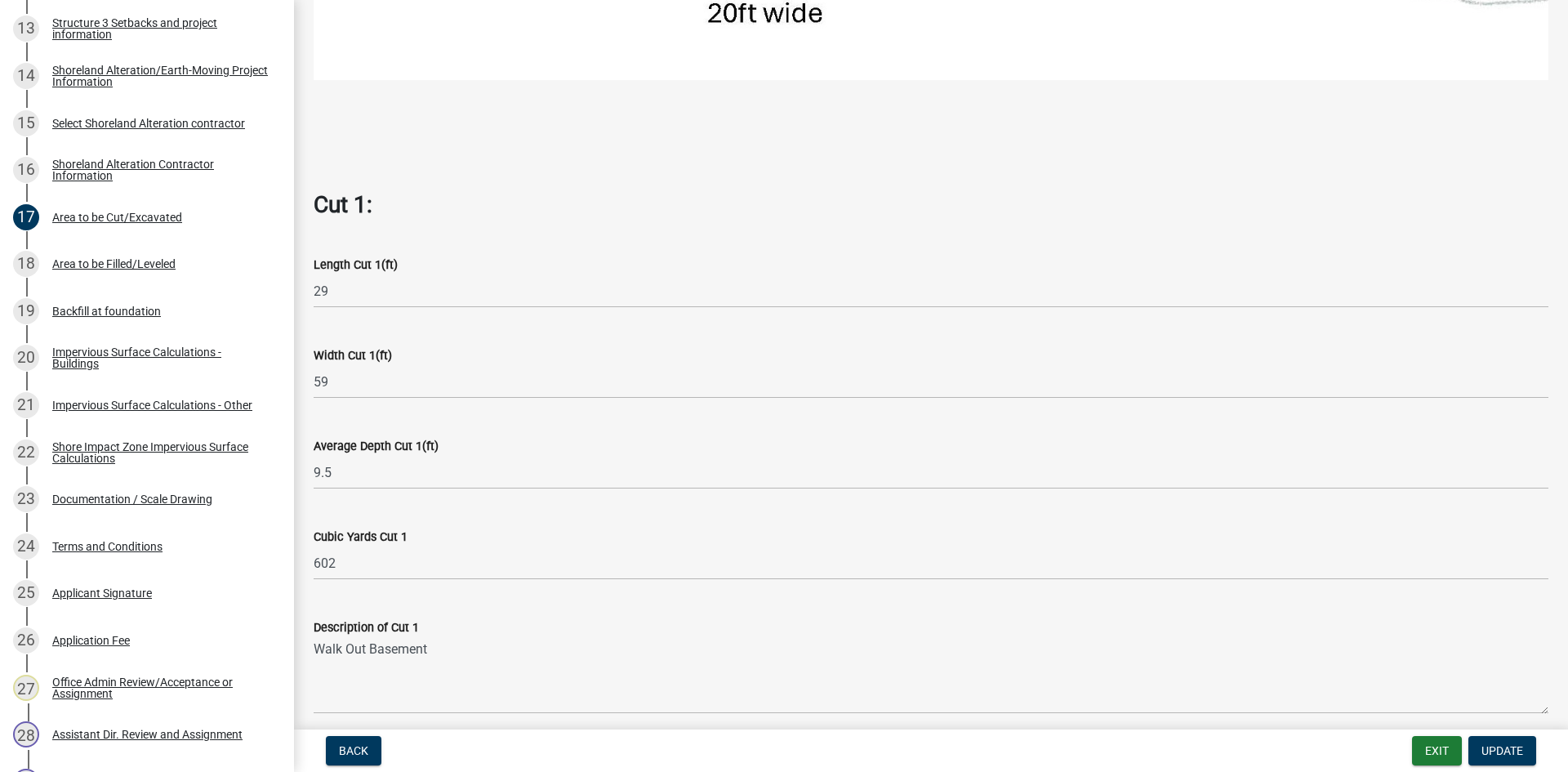
scroll to position [1205, 0]
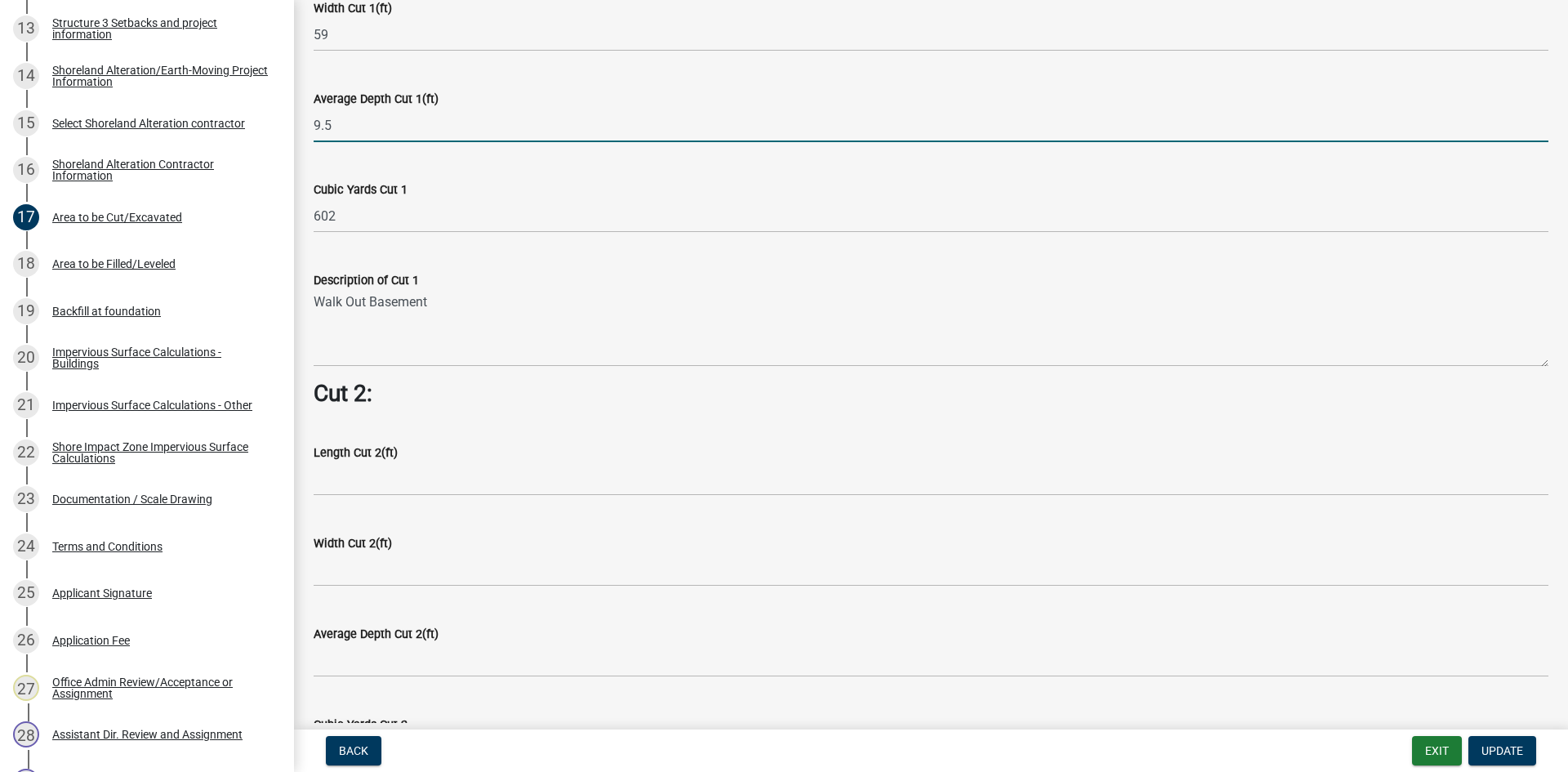
click at [348, 119] on input "9.5" at bounding box center [930, 126] width 1234 height 33
type input "4"
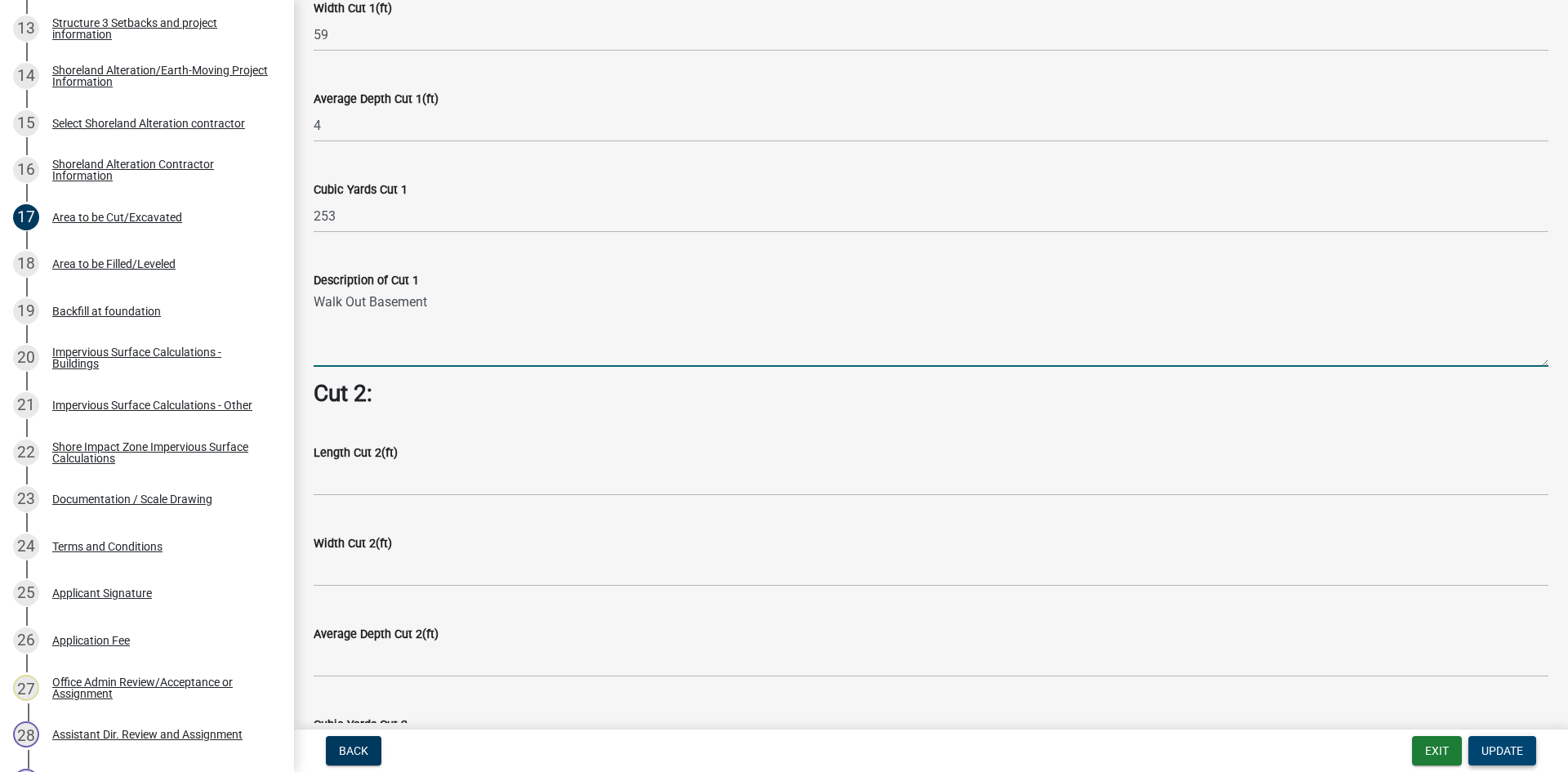
click at [1515, 756] on span "Update" at bounding box center [1502, 750] width 41 height 13
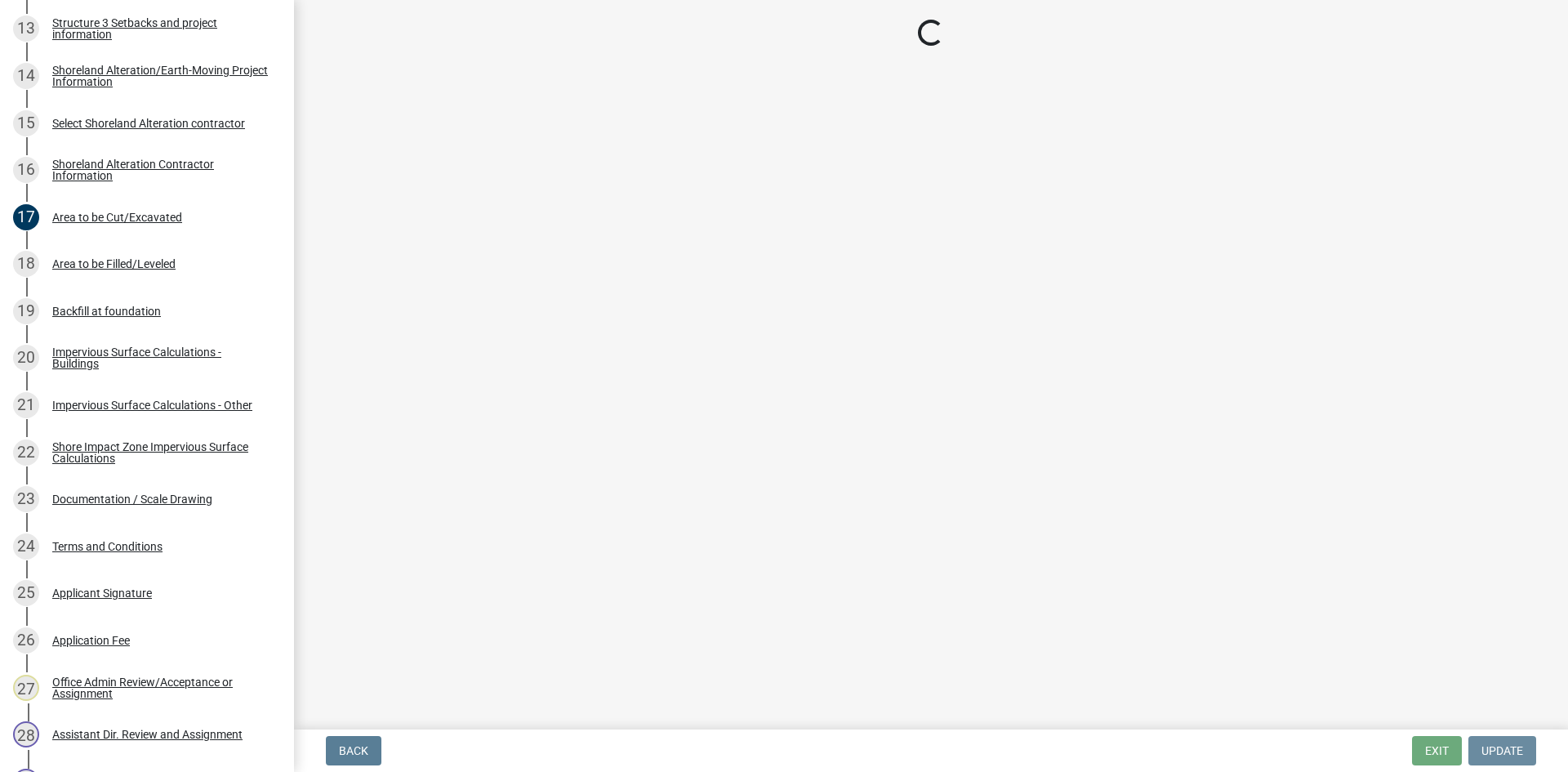
scroll to position [0, 0]
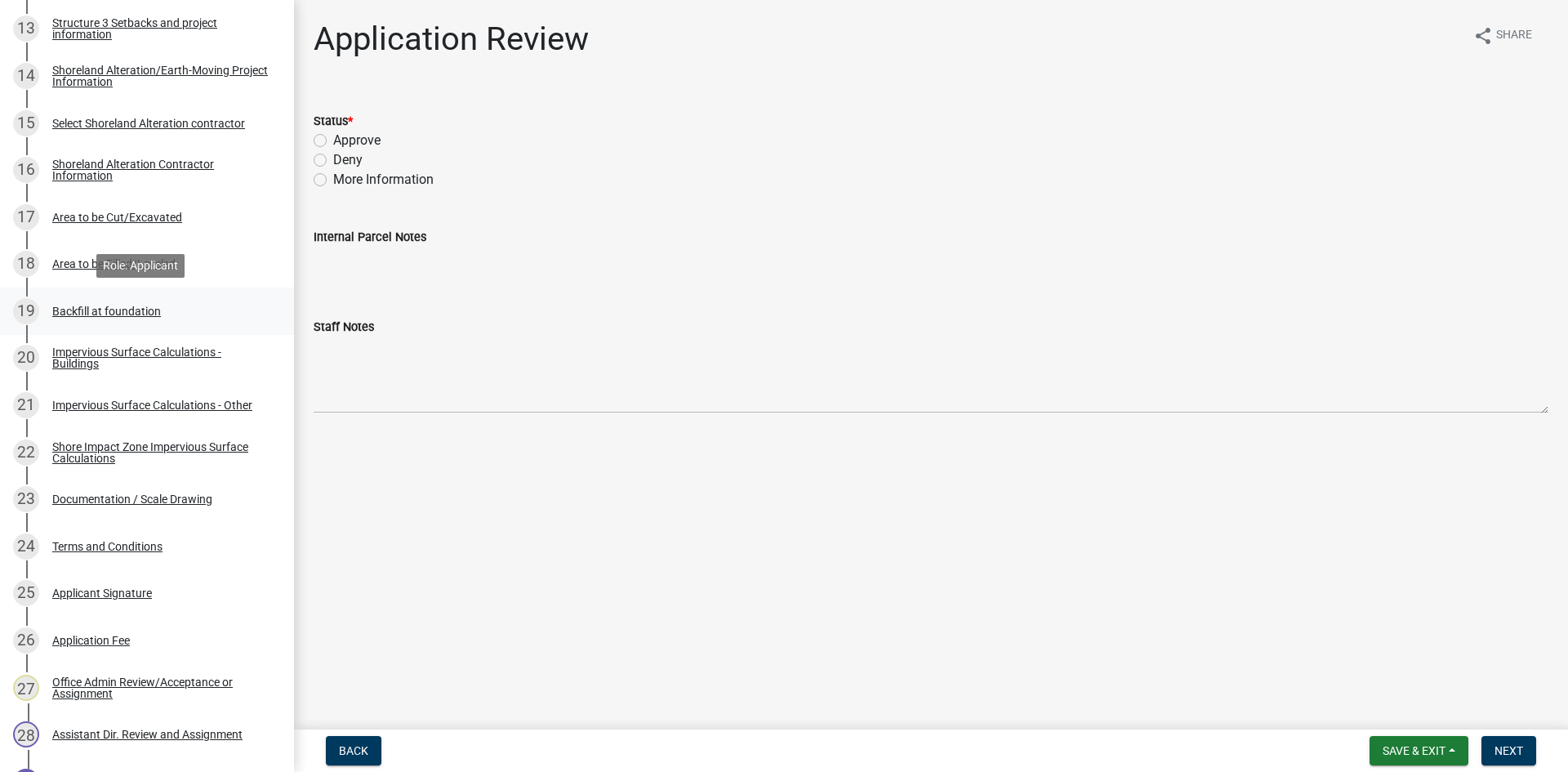
click at [96, 300] on div "19 Backfill at foundation" at bounding box center [139, 311] width 254 height 27
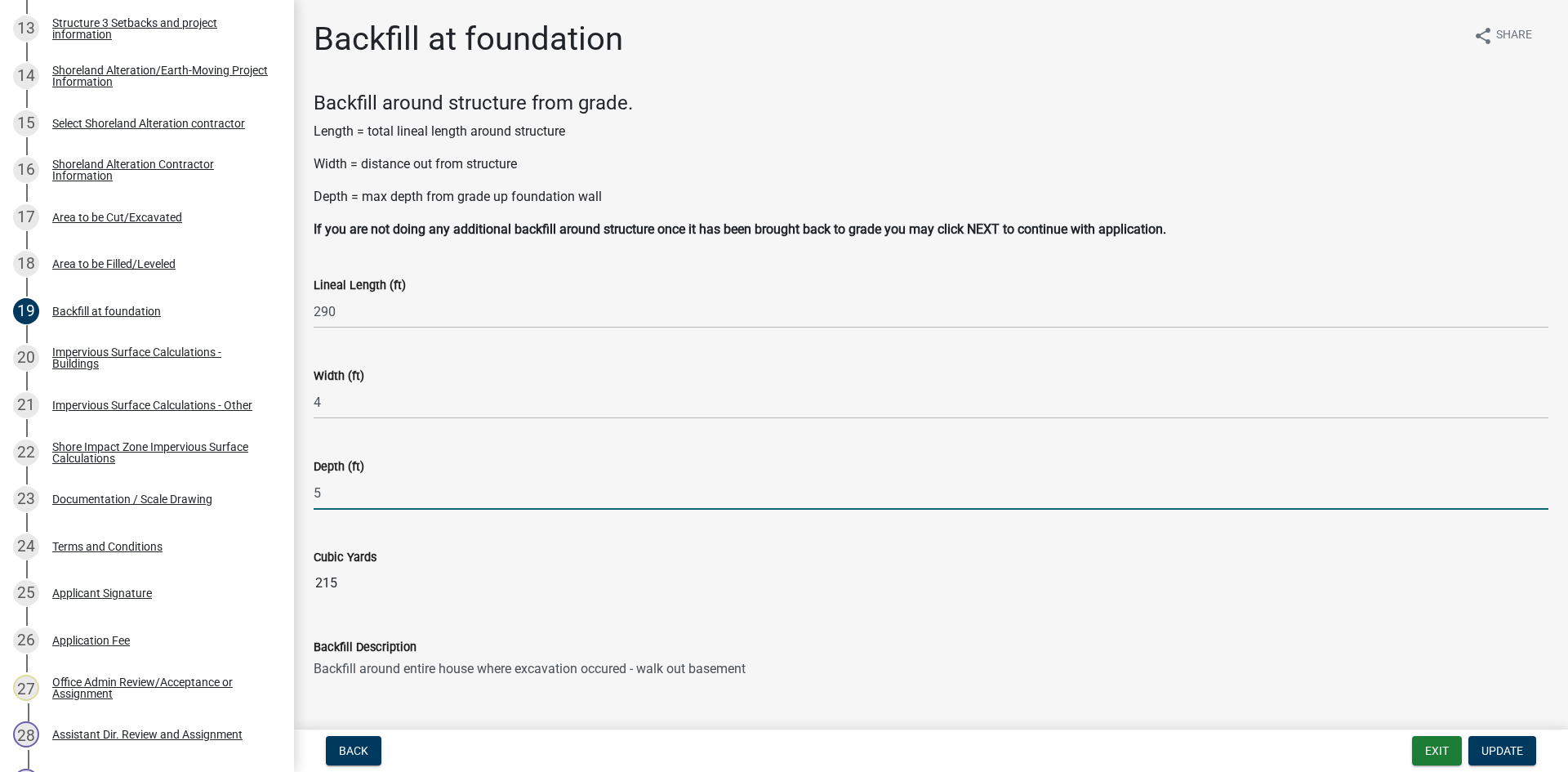
click at [386, 492] on input "5" at bounding box center [930, 493] width 1234 height 33
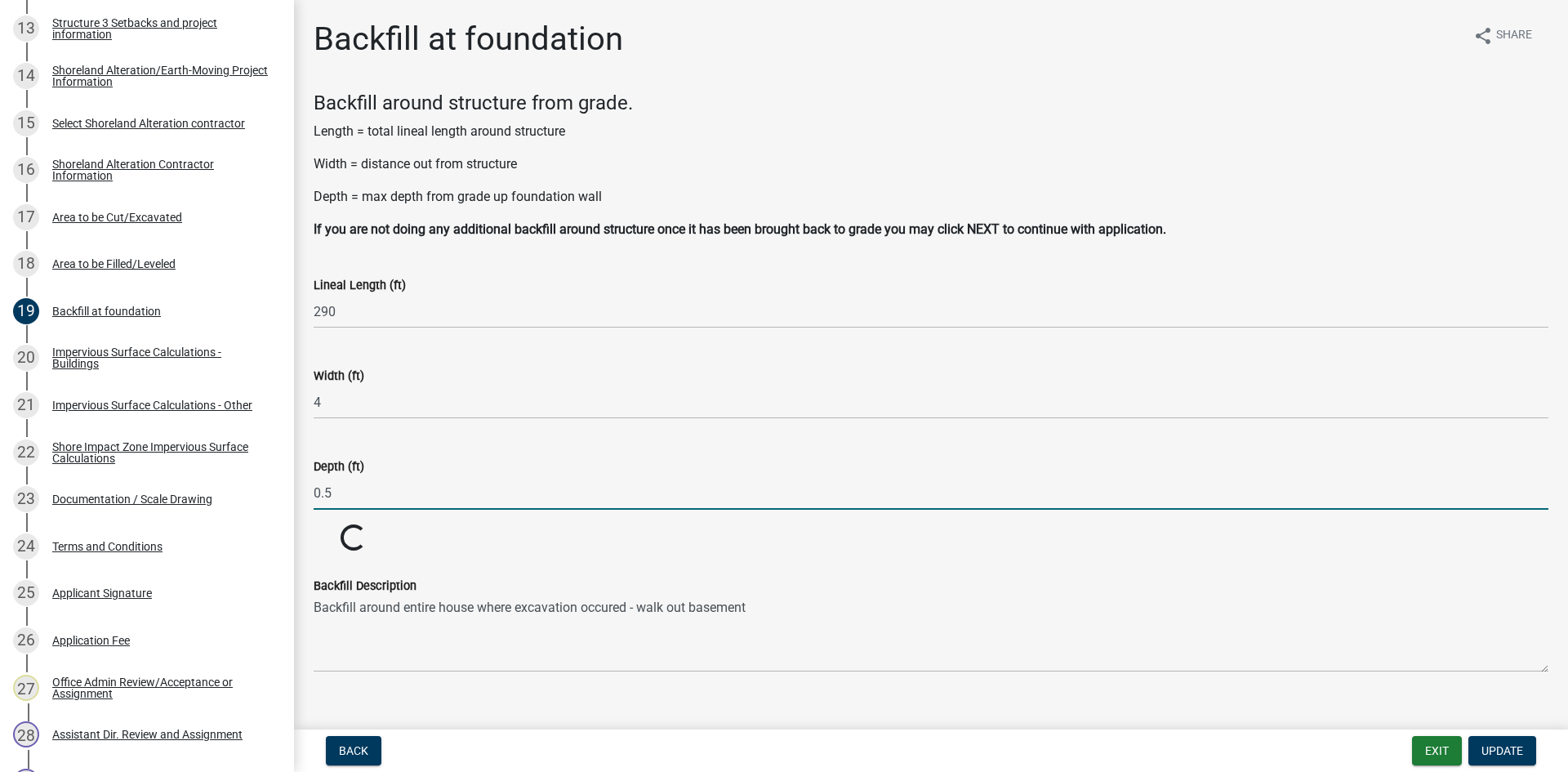
click at [390, 492] on input "0.5" at bounding box center [930, 493] width 1234 height 33
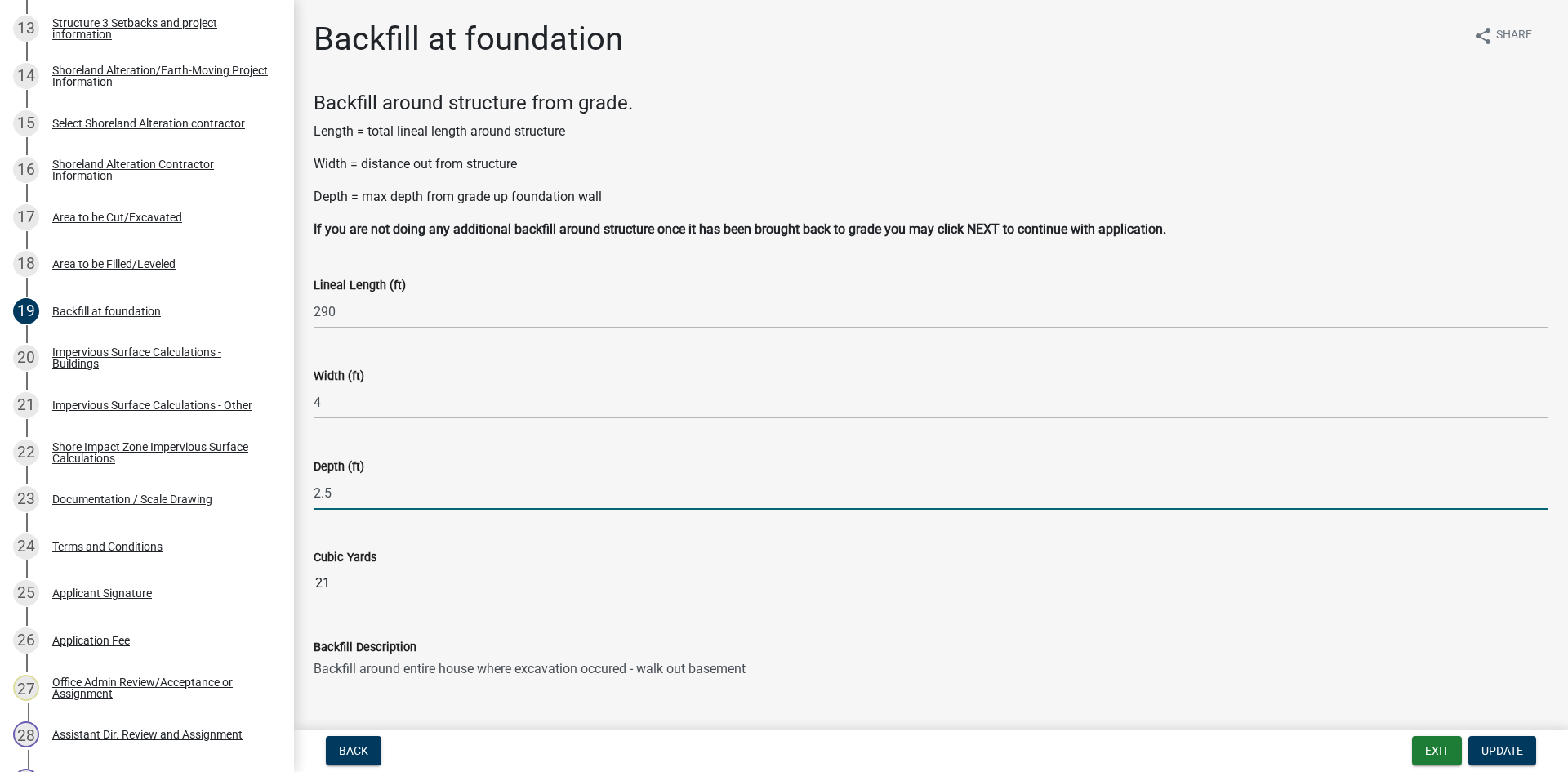
type input "2.5"
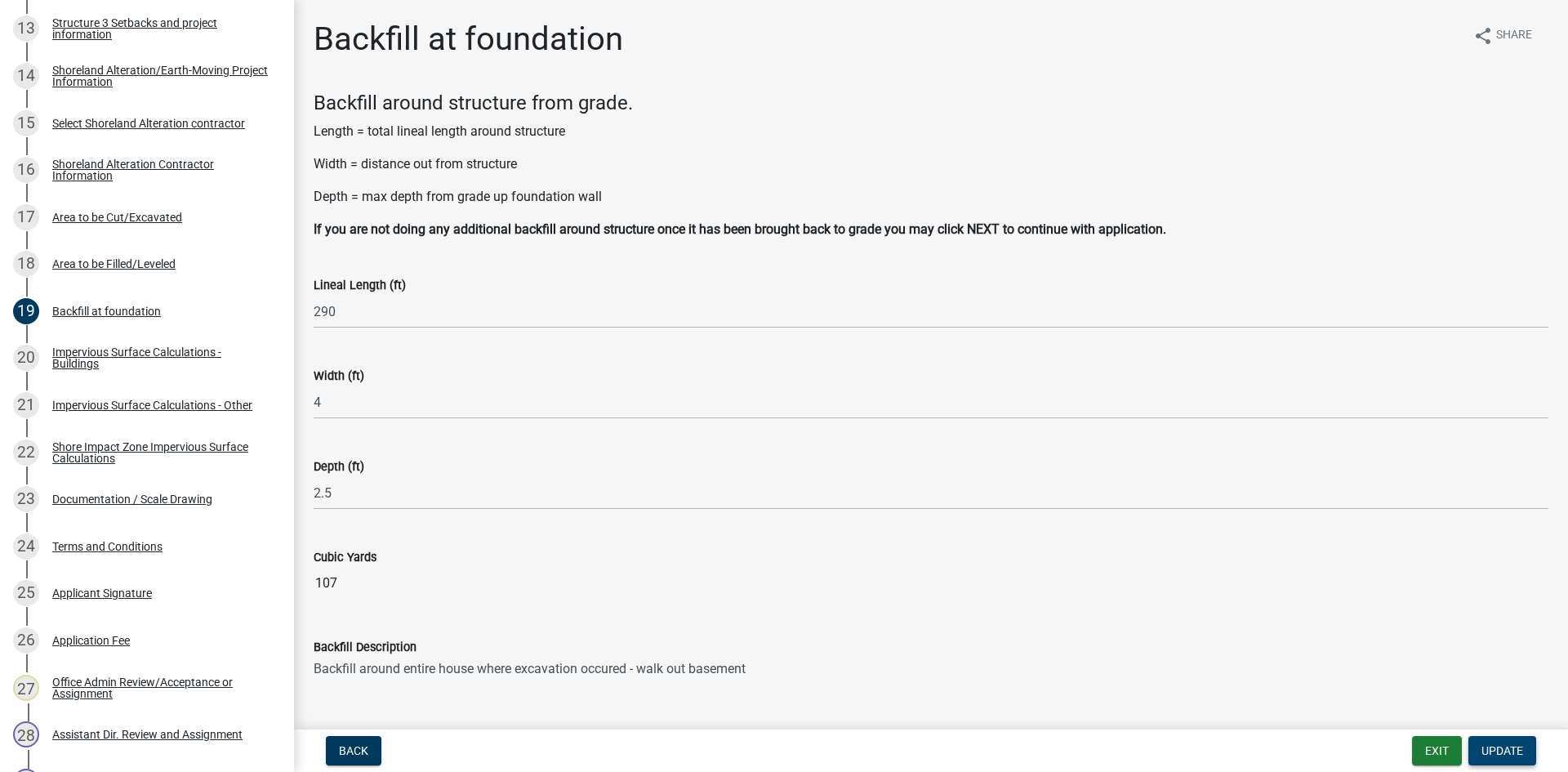
click at [1523, 744] on button "Update" at bounding box center [1501, 750] width 68 height 29
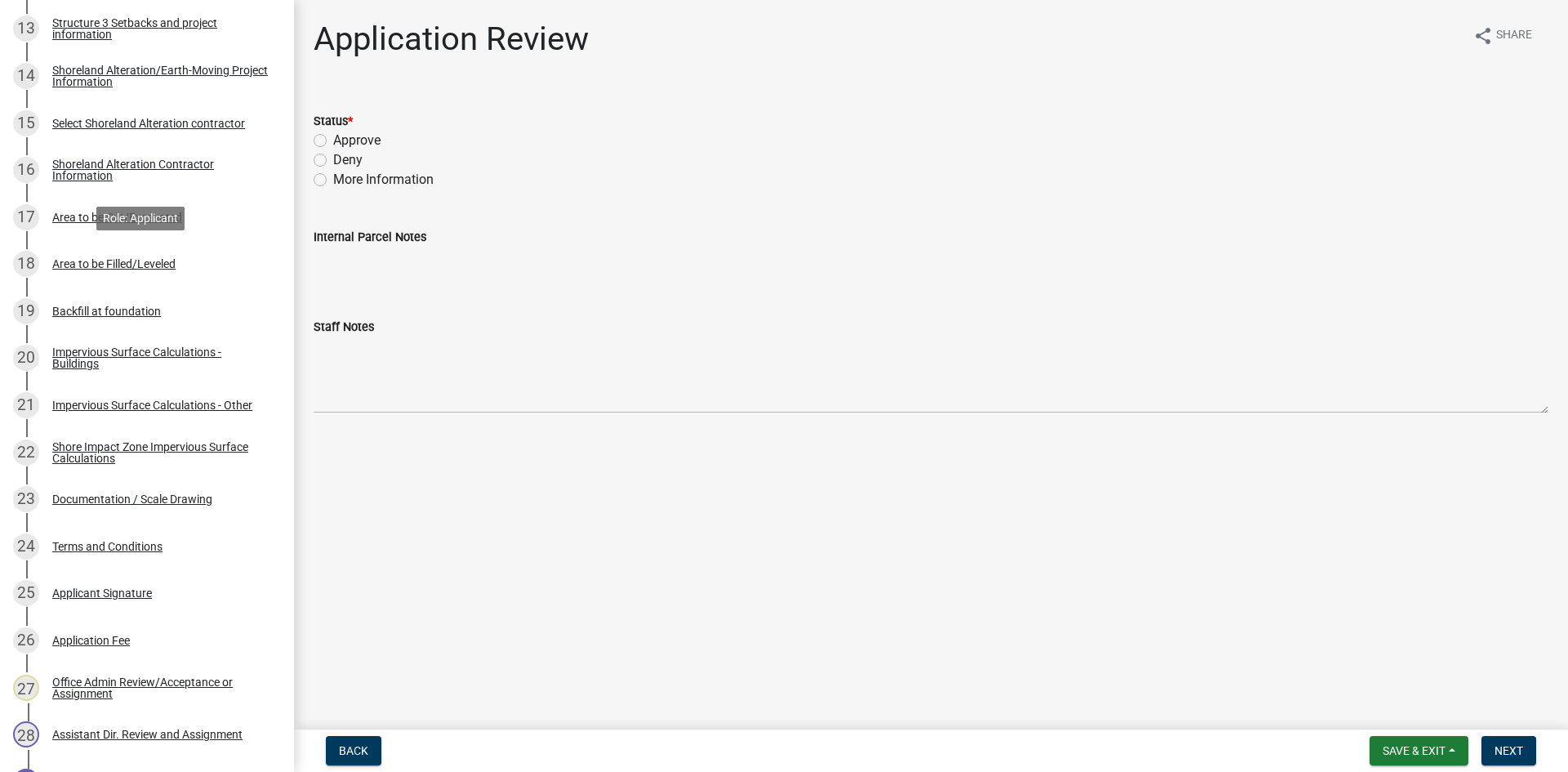
click at [116, 261] on div "Area to be Filled/Leveled" at bounding box center [114, 264] width 124 height 12
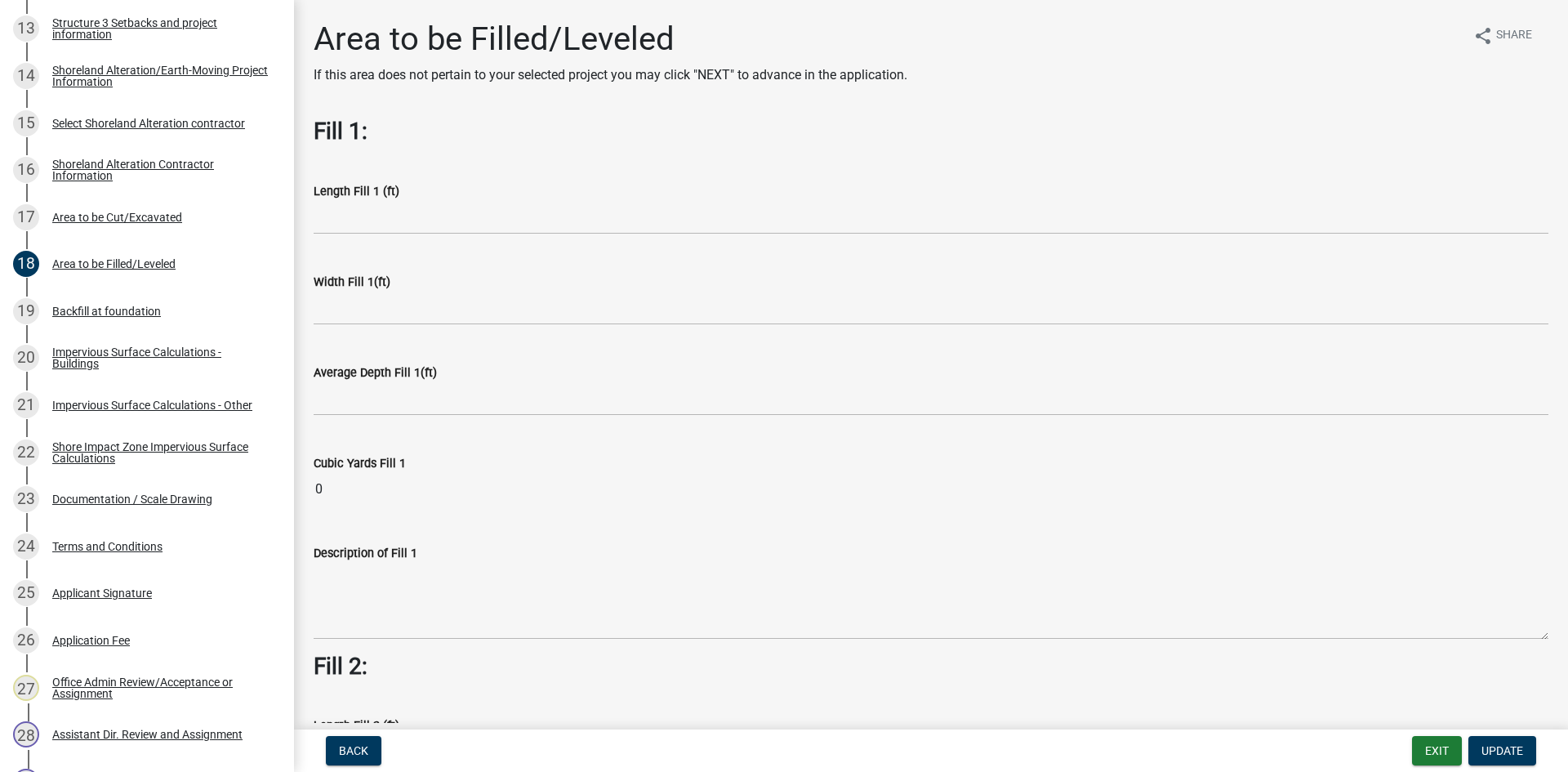
click at [311, 206] on div "Length Fill 1 (ft)" at bounding box center [931, 195] width 1259 height 76
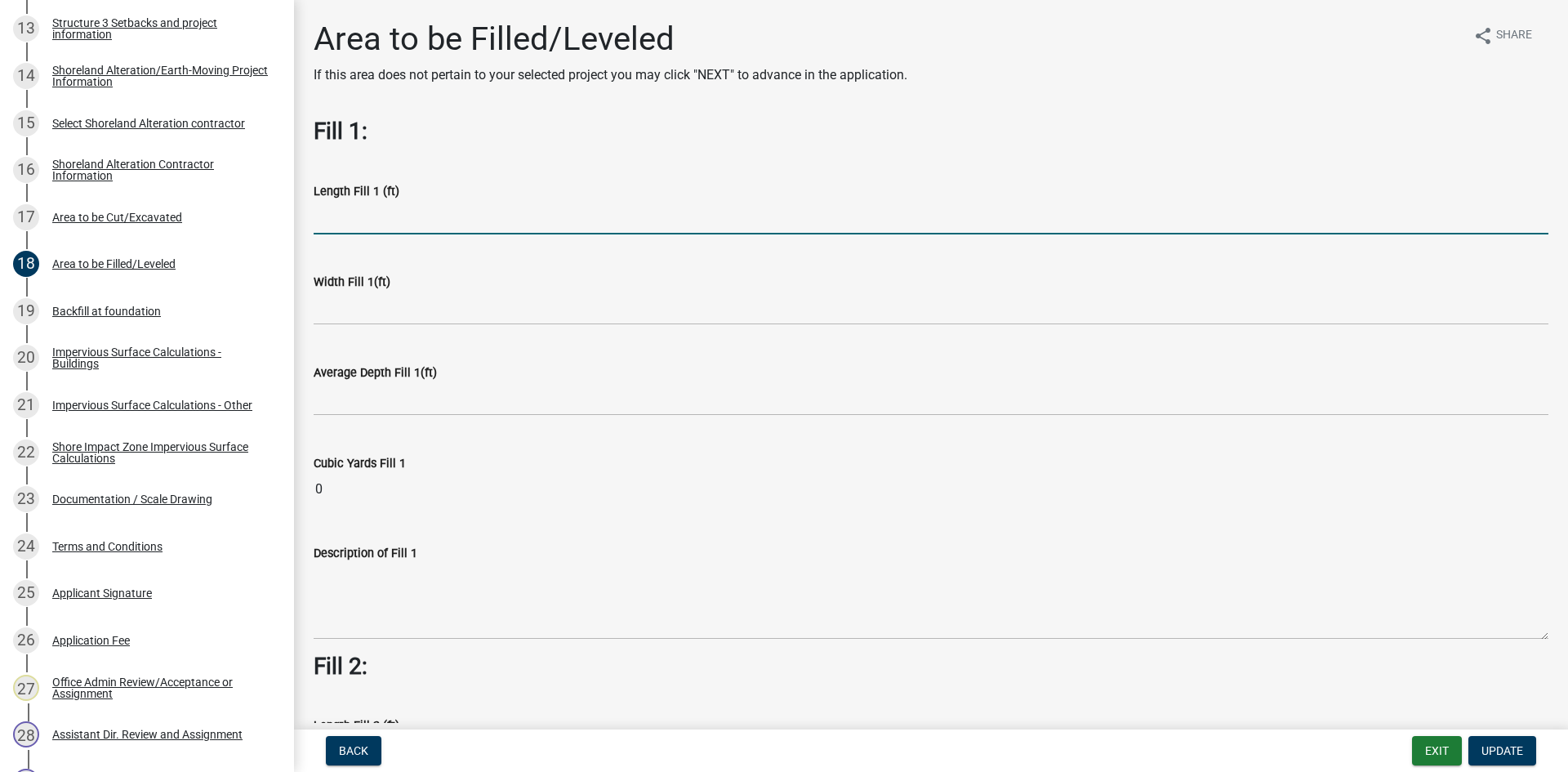
click at [320, 214] on input "text" at bounding box center [930, 218] width 1234 height 33
type input "60"
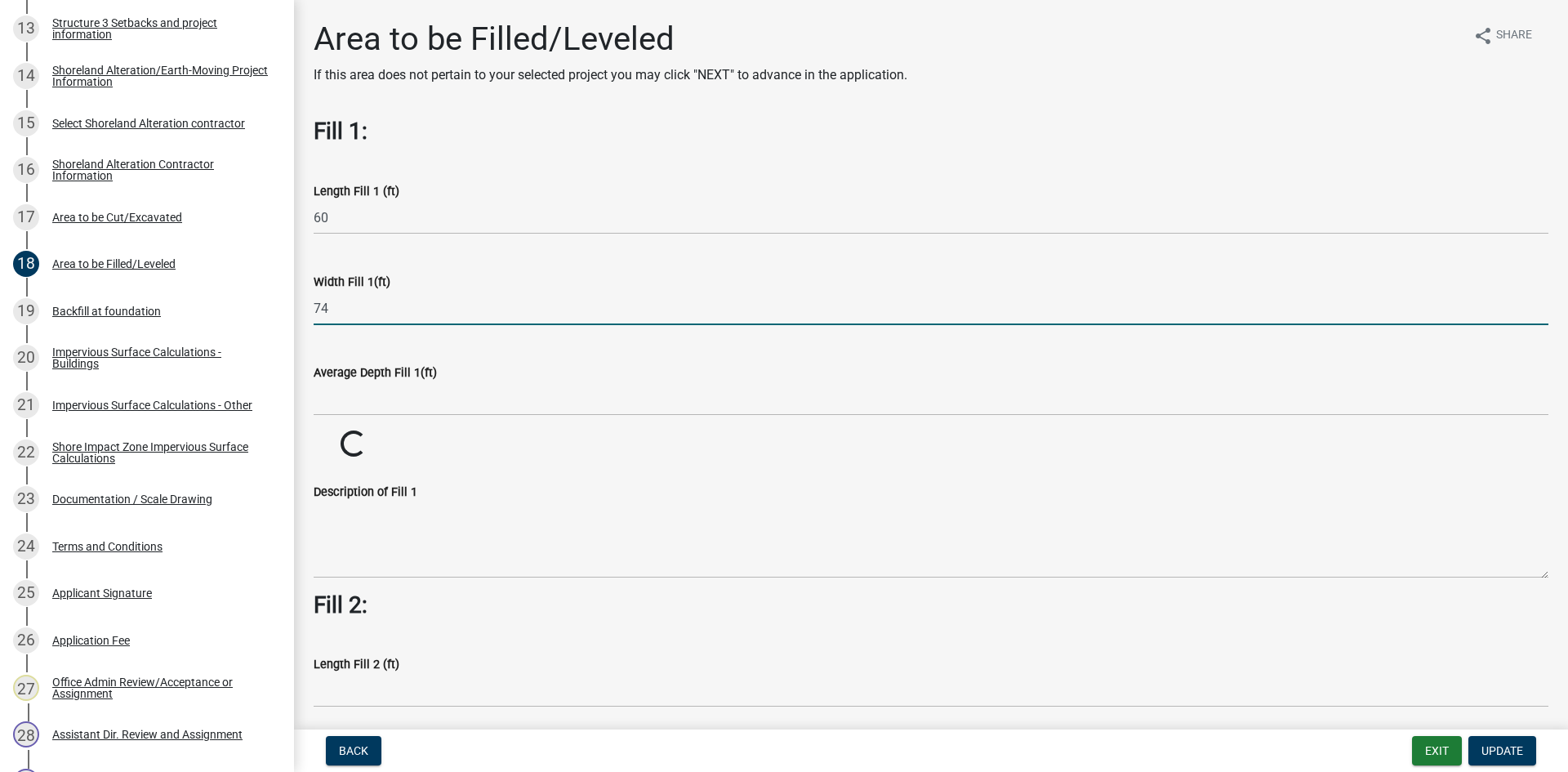
type input "74"
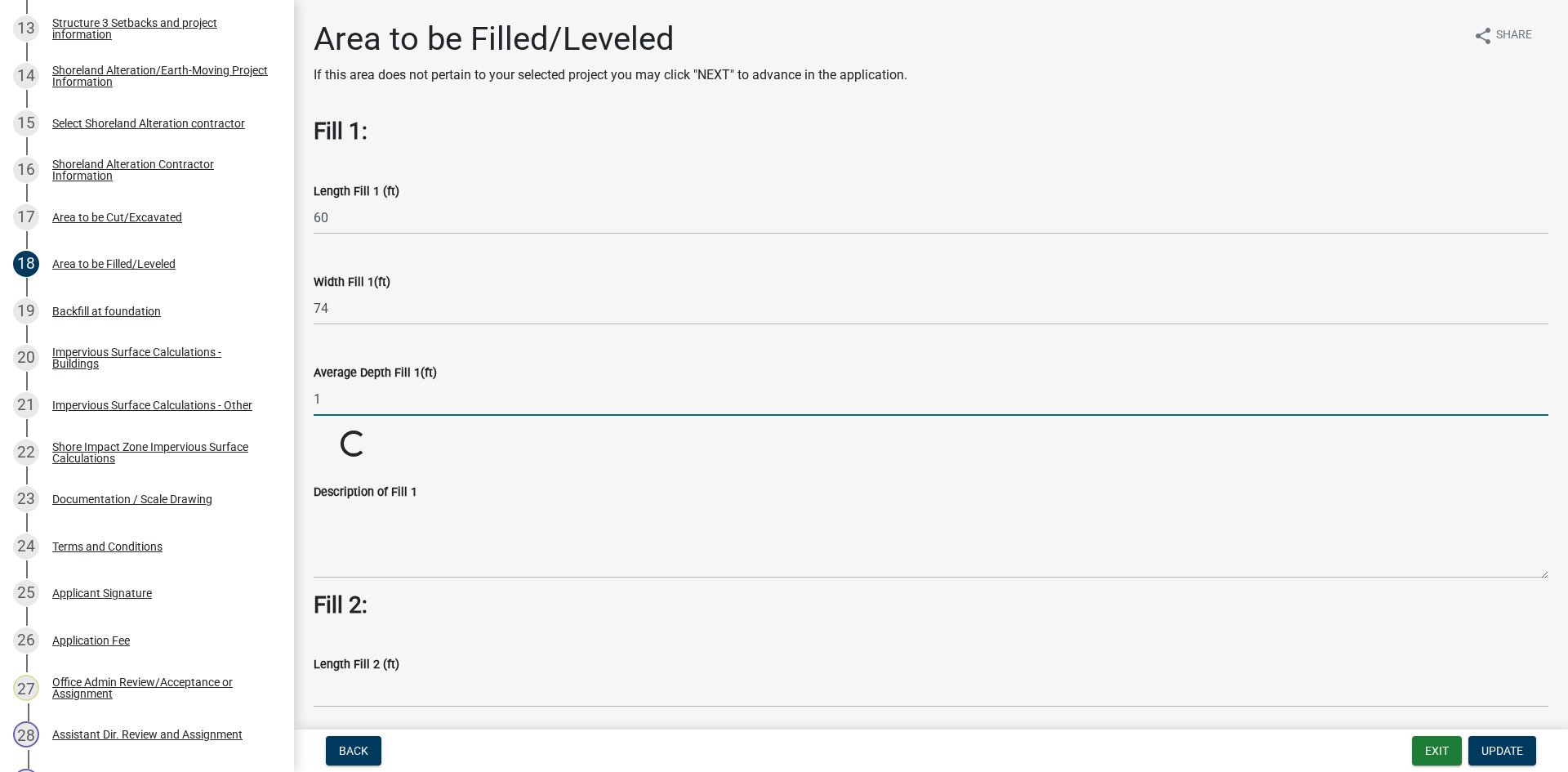
type input "1"
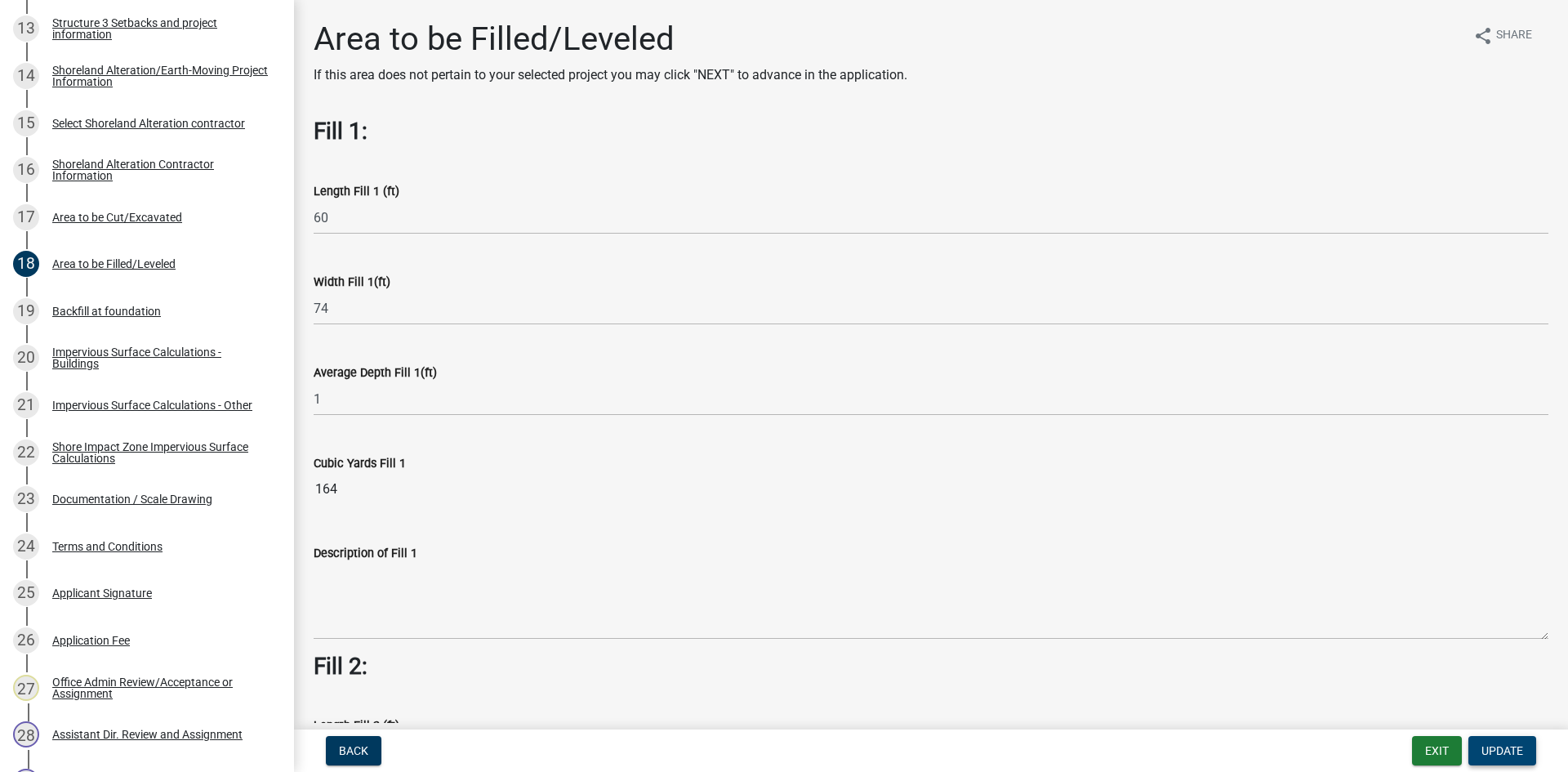
click at [1480, 748] on button "Update" at bounding box center [1501, 750] width 68 height 29
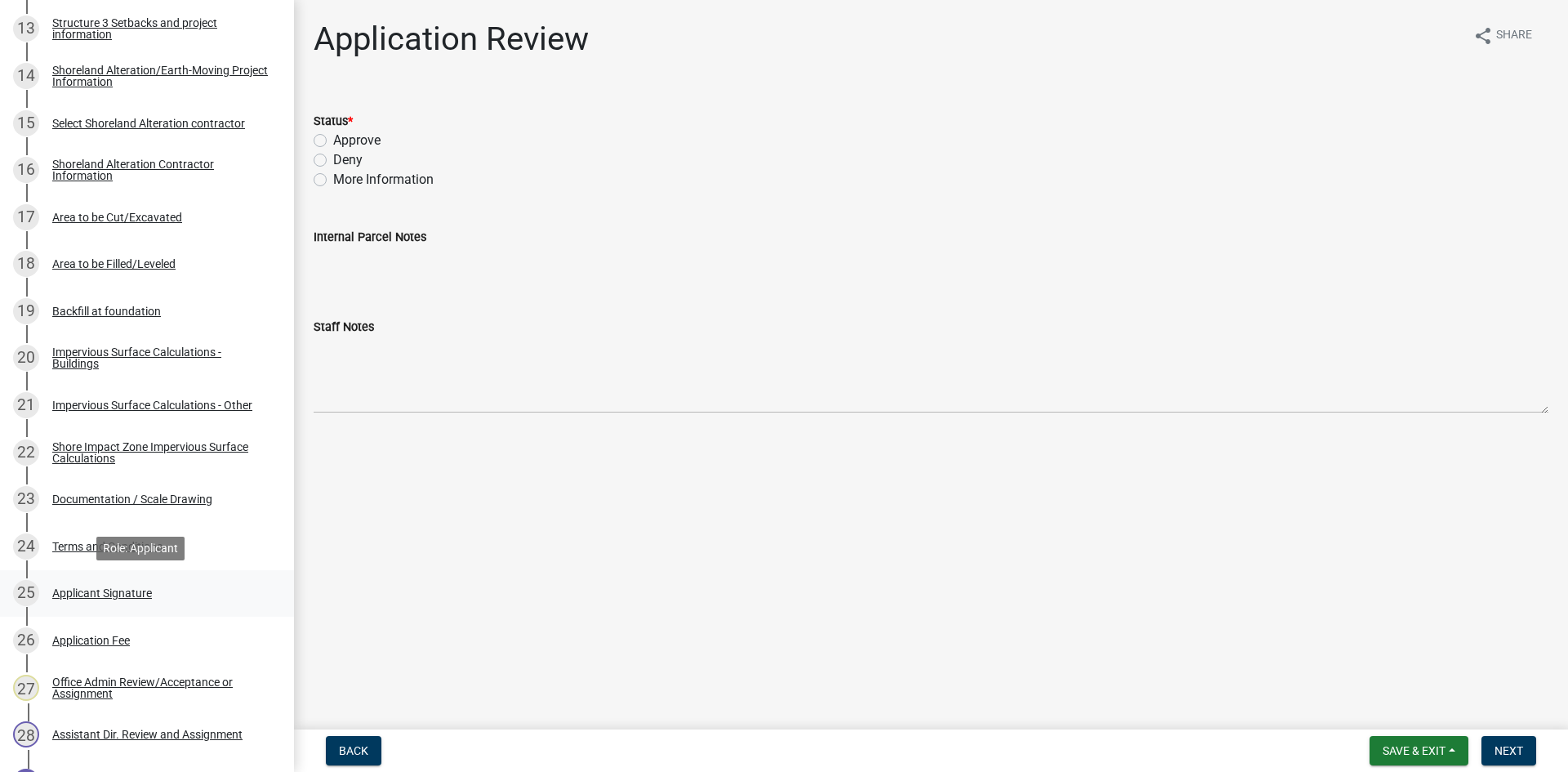
click at [200, 602] on div "25 Applicant Signature" at bounding box center [139, 592] width 254 height 27
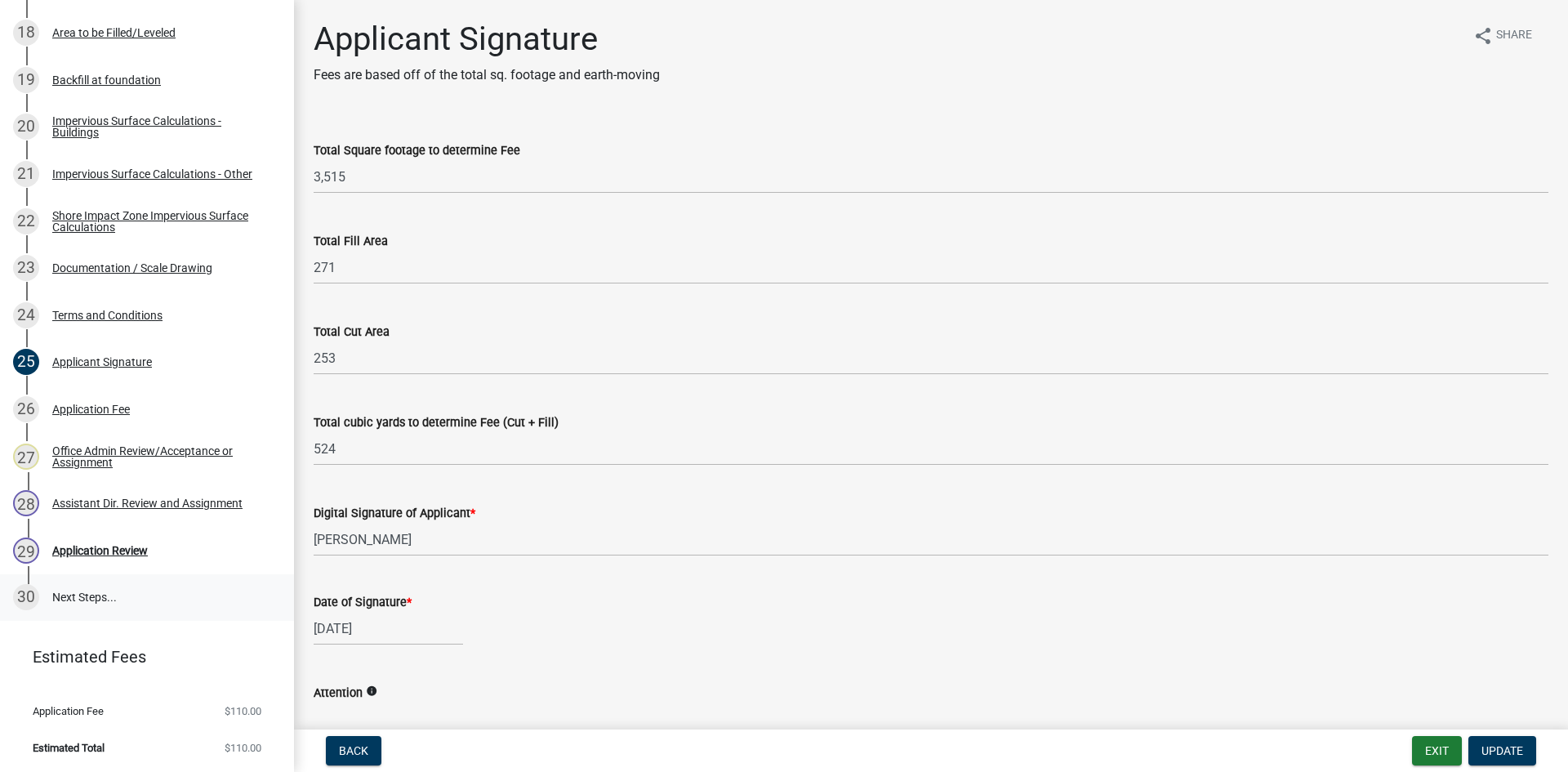
scroll to position [1130, 0]
click at [133, 563] on link "29 Application Review" at bounding box center [146, 550] width 294 height 47
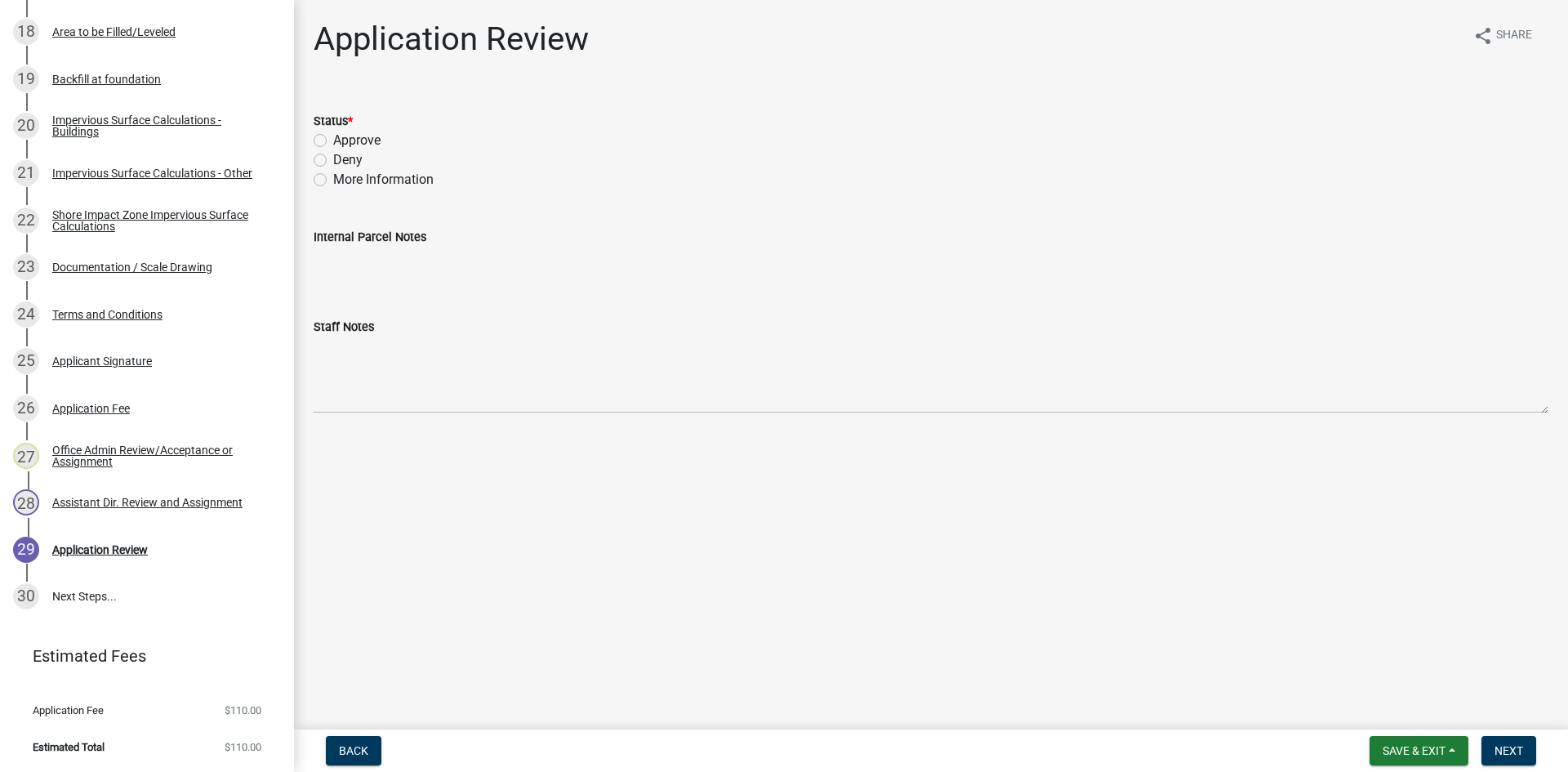
click at [366, 138] on label "Approve" at bounding box center [356, 140] width 47 height 20
click at [344, 138] on input "Approve" at bounding box center [338, 136] width 11 height 11
radio input "true"
click at [1501, 739] on button "Next" at bounding box center [1509, 750] width 55 height 29
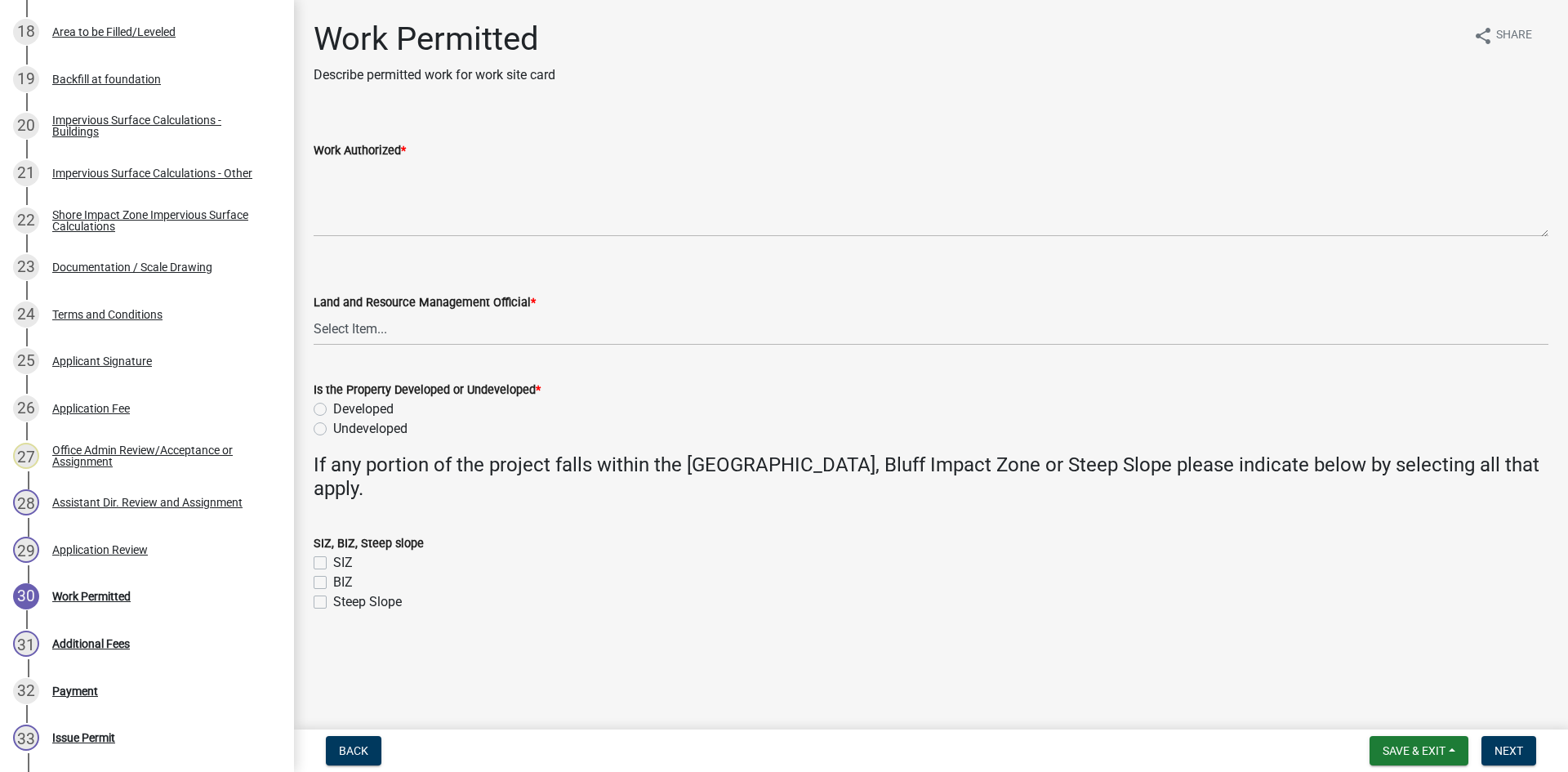
scroll to position [1460, 0]
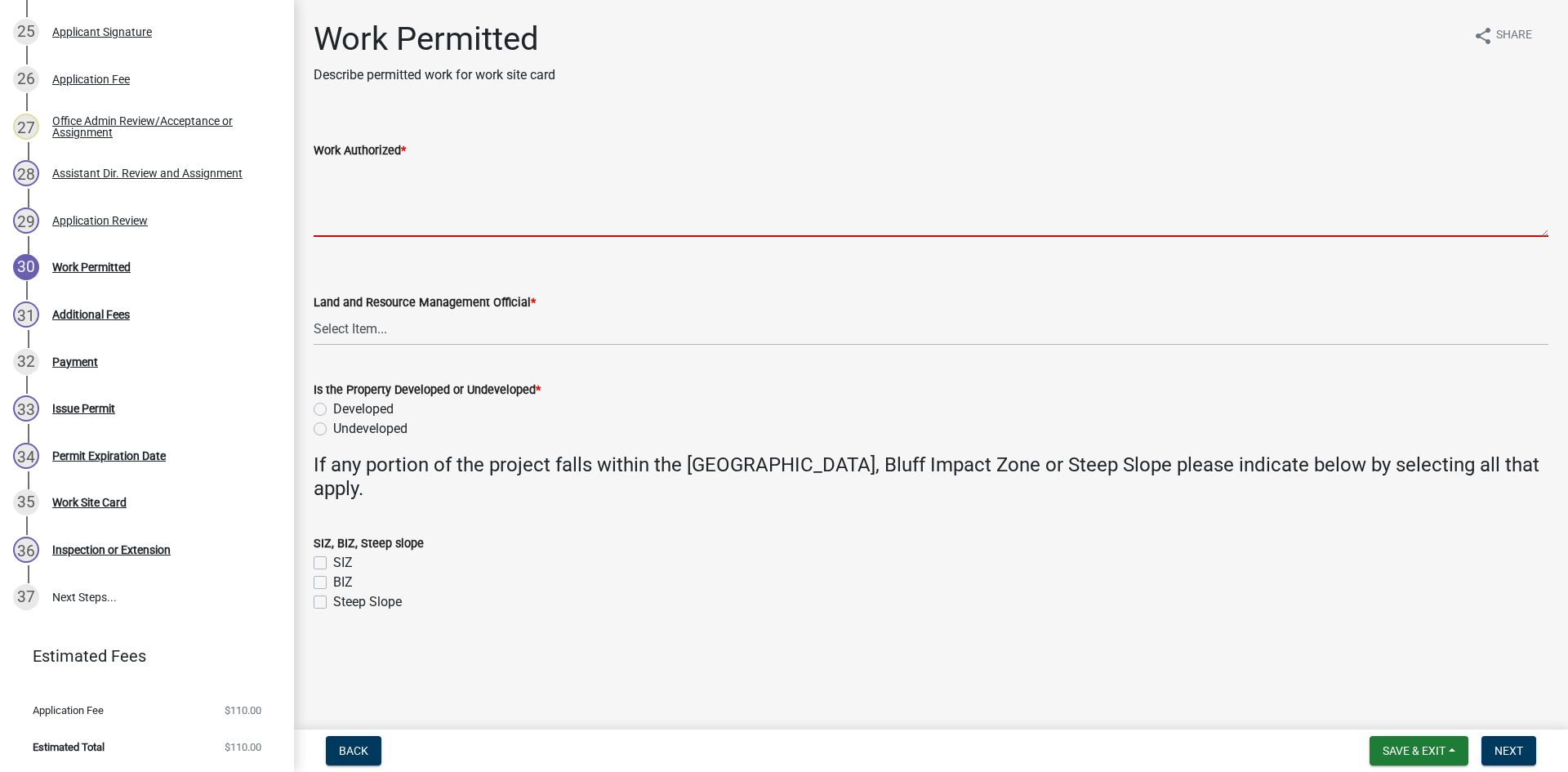
click at [397, 162] on textarea "Work Authorized *" at bounding box center [930, 198] width 1234 height 77
paste textarea "Prep site for construction of [GEOGRAPHIC_DATA] new home with walkout basement,…"
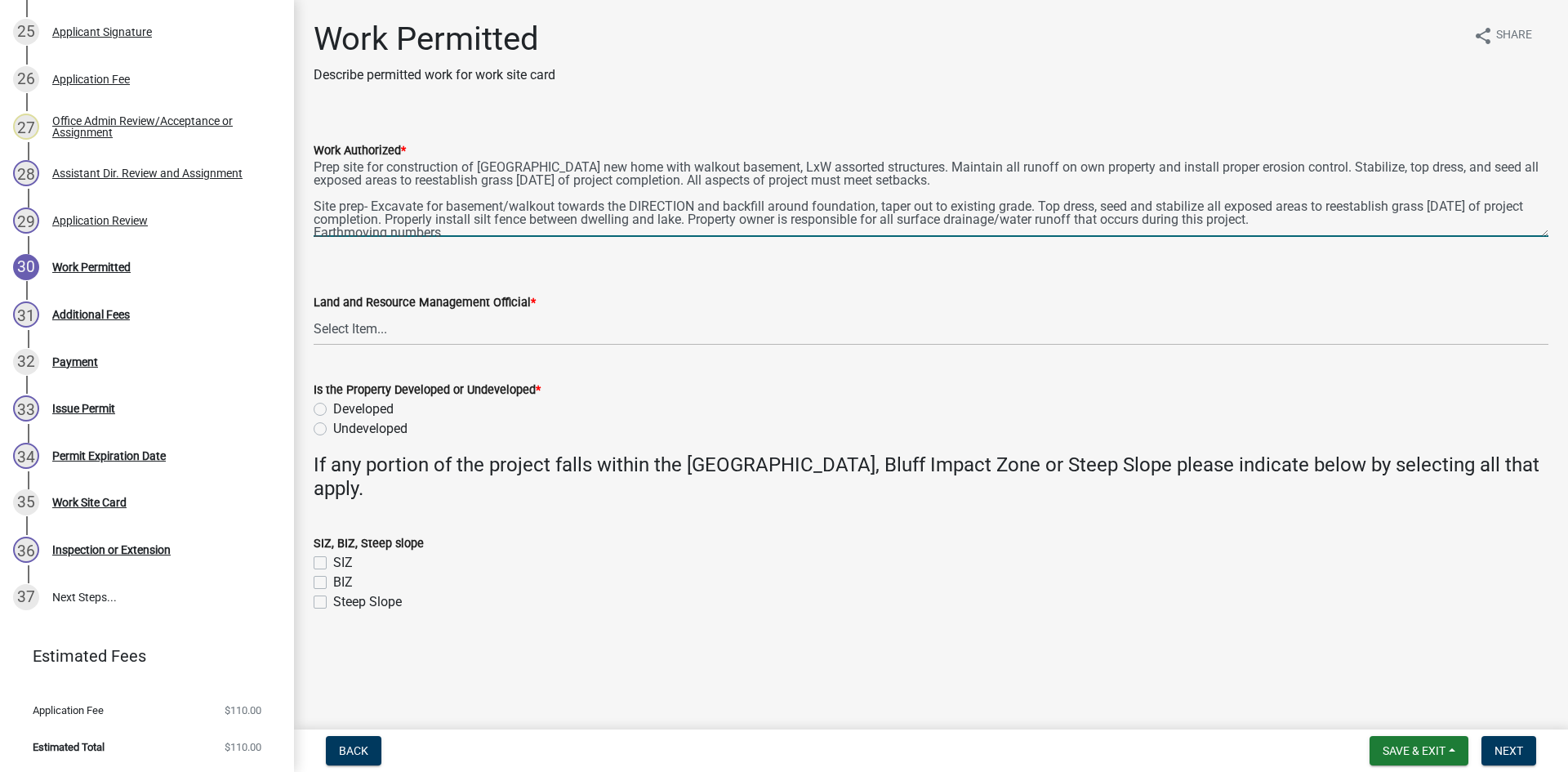
scroll to position [0, 0]
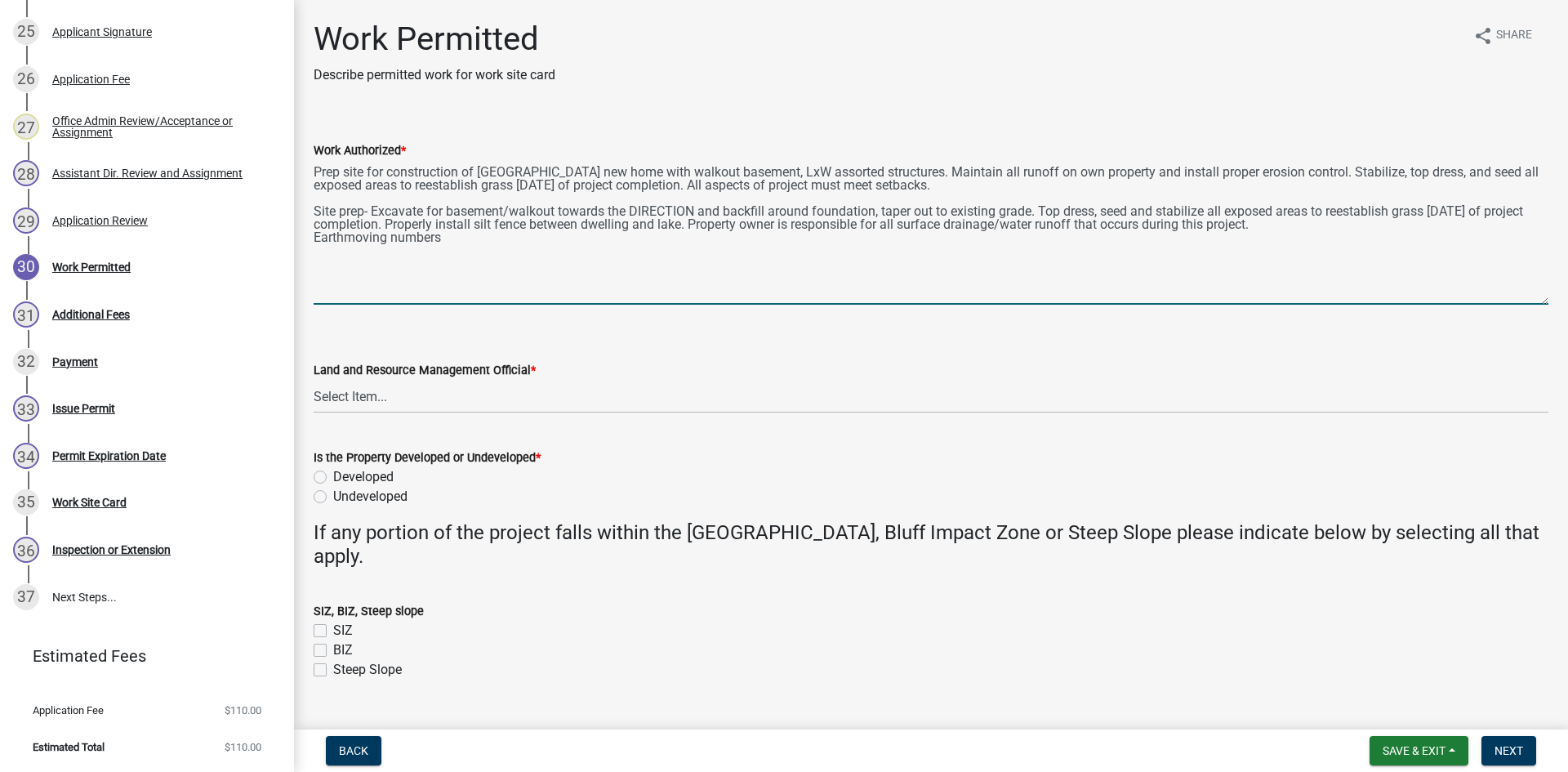
drag, startPoint x: 1541, startPoint y: 232, endPoint x: 1541, endPoint y: 312, distance: 80.0
click at [1541, 304] on div "Work Authorized * Prep site for construction of LxW new home with walkout basem…" at bounding box center [931, 211] width 1259 height 187
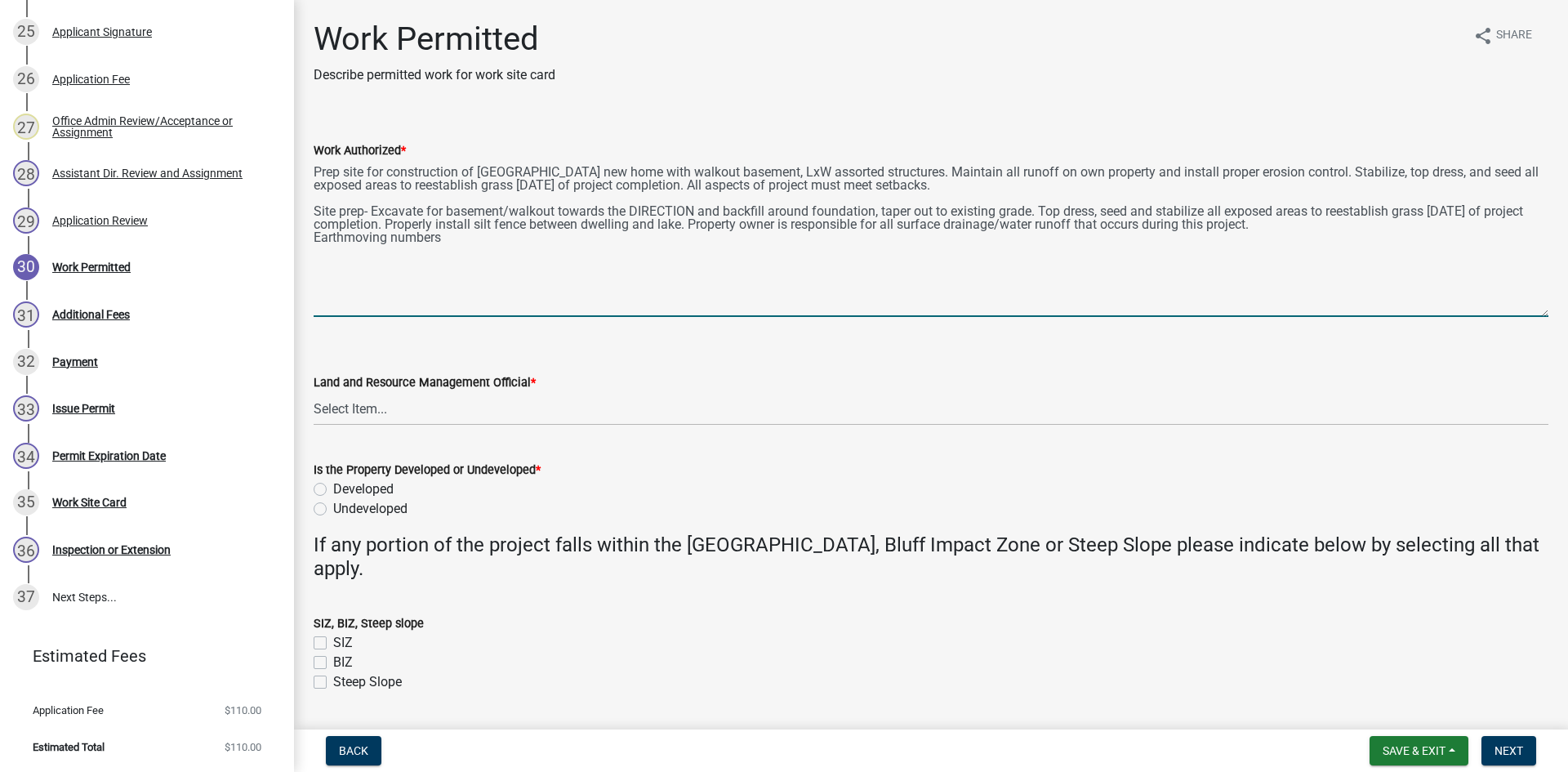
click at [484, 169] on textarea "Prep site for construction of [GEOGRAPHIC_DATA] new home with walkout basement,…" at bounding box center [930, 239] width 1234 height 157
click at [315, 172] on textarea "Prep site for construction of new home with walkout basement, LxW assorted stru…" at bounding box center [930, 239] width 1234 height 157
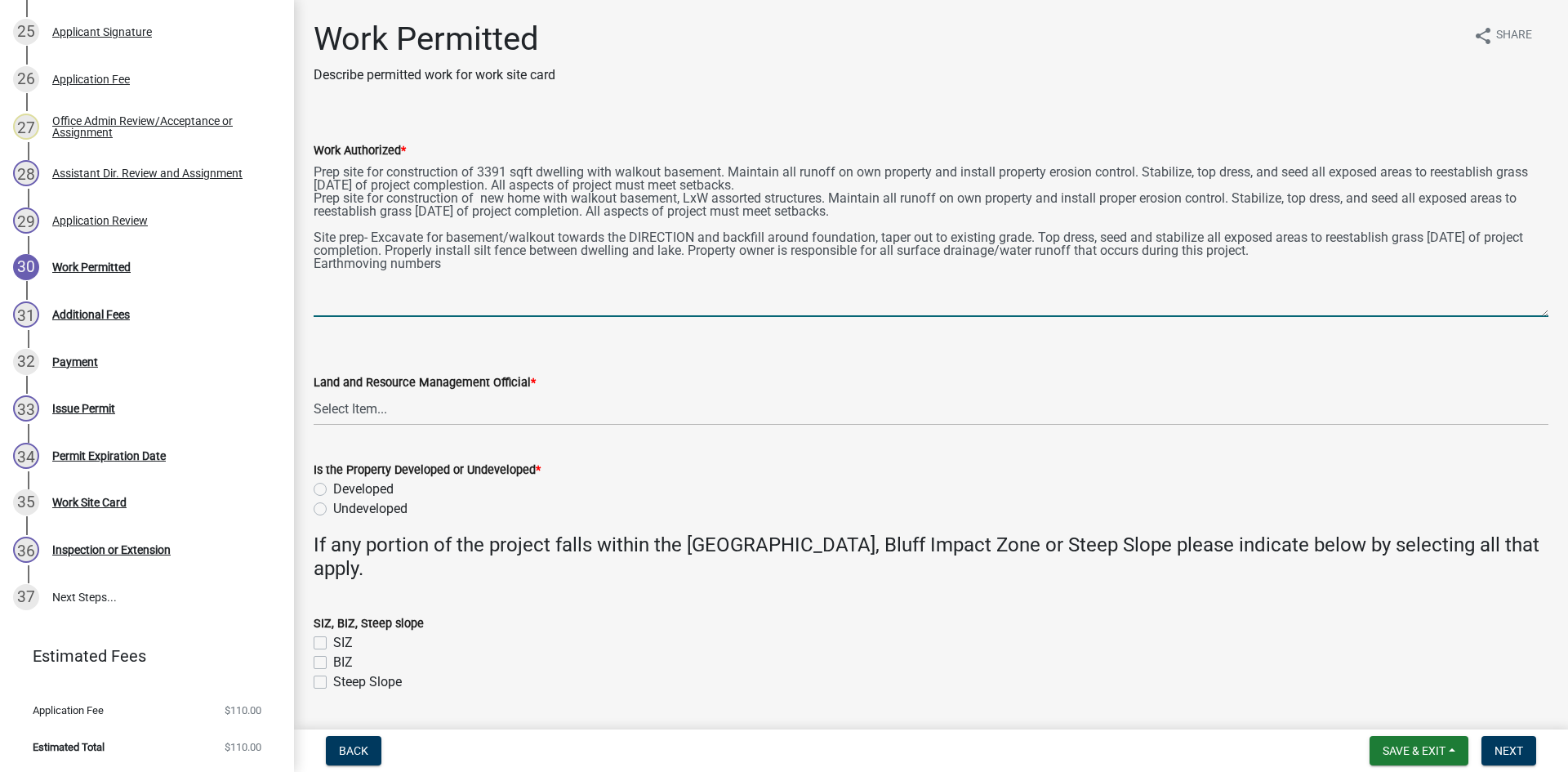
click at [531, 187] on textarea "Prep site for construction of 3391 sqft dwelling with walkout basement. Maintai…" at bounding box center [930, 239] width 1234 height 157
click at [519, 176] on textarea "Prep site for construction of 3391 sqft dwelling with walkout basement. Maintai…" at bounding box center [930, 239] width 1234 height 157
drag, startPoint x: 521, startPoint y: 173, endPoint x: 769, endPoint y: 325, distance: 290.9
click at [772, 329] on wm-data-entity-input "Work Authorized *" at bounding box center [930, 224] width 1234 height 212
click at [834, 189] on textarea "Prep site for construction of 3391 sqft dwelling with walkout basement. Maintai…" at bounding box center [930, 239] width 1234 height 157
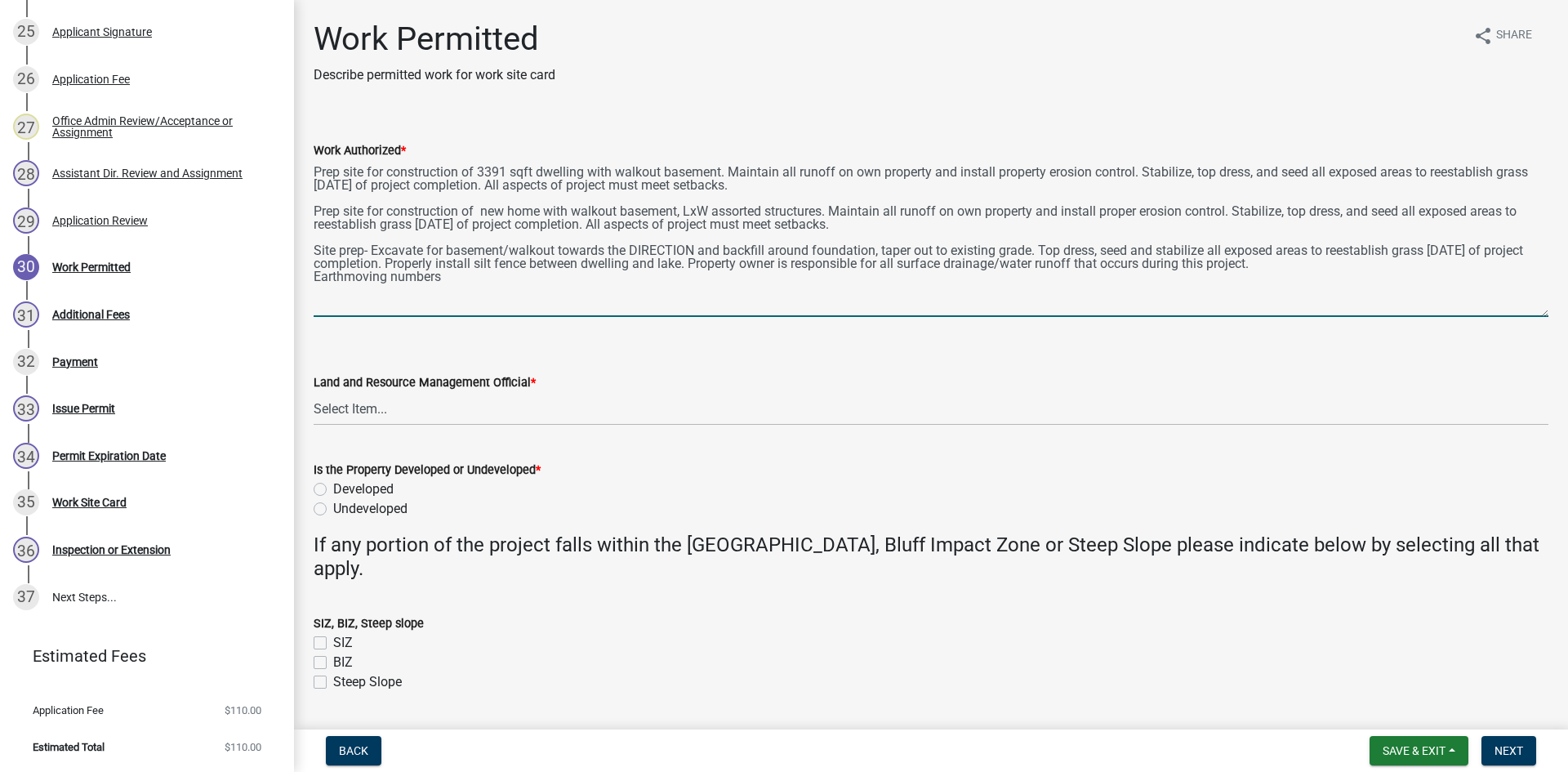
click at [1145, 175] on textarea "Prep site for construction of 3391 sqft dwelling with walkout basement. Maintai…" at bounding box center [930, 239] width 1234 height 157
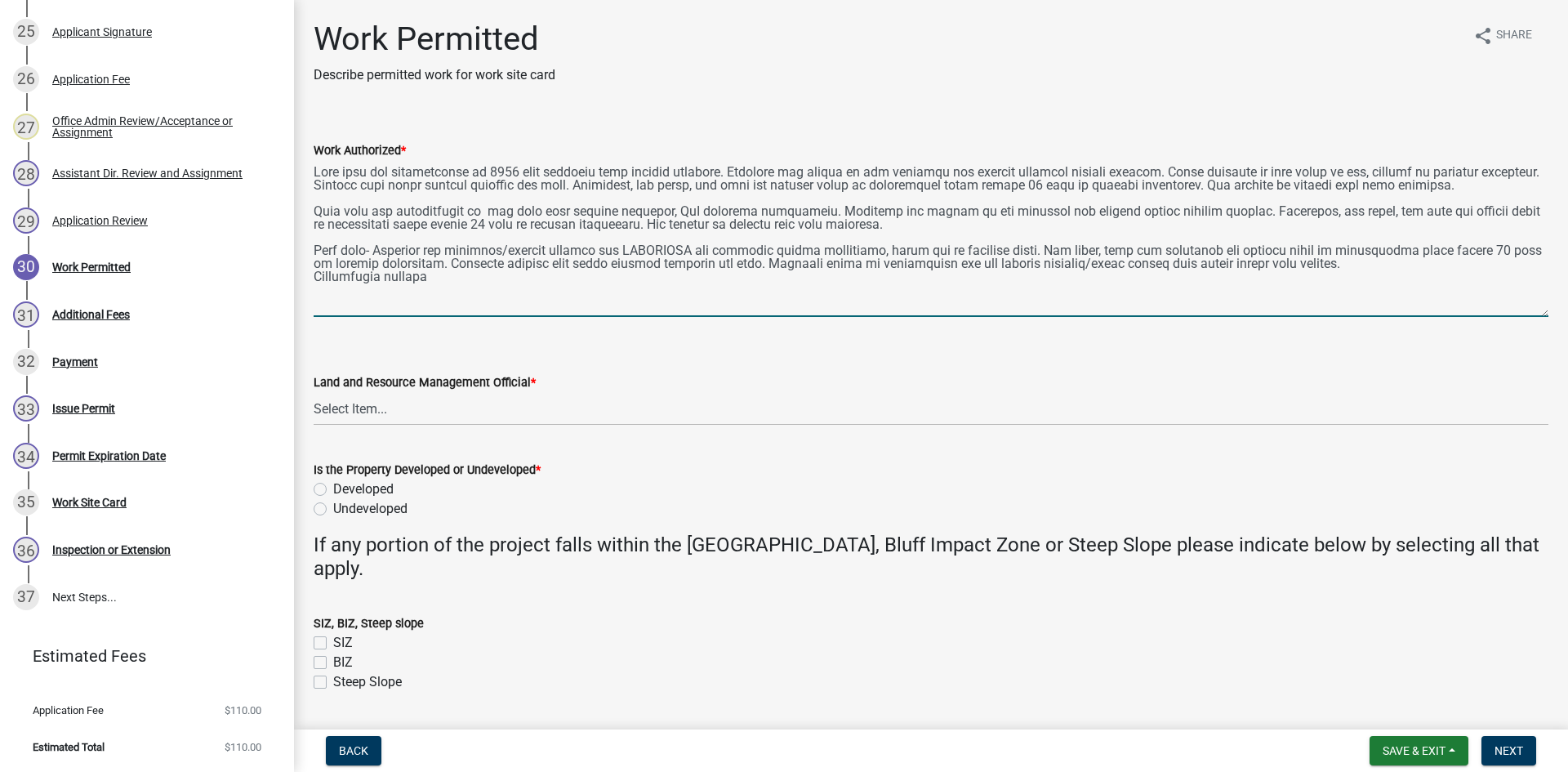
click at [488, 167] on textarea "Work Authorized *" at bounding box center [930, 239] width 1234 height 157
click at [585, 168] on textarea "Work Authorized *" at bounding box center [930, 239] width 1234 height 157
click at [726, 171] on textarea "Work Authorized *" at bounding box center [930, 239] width 1234 height 157
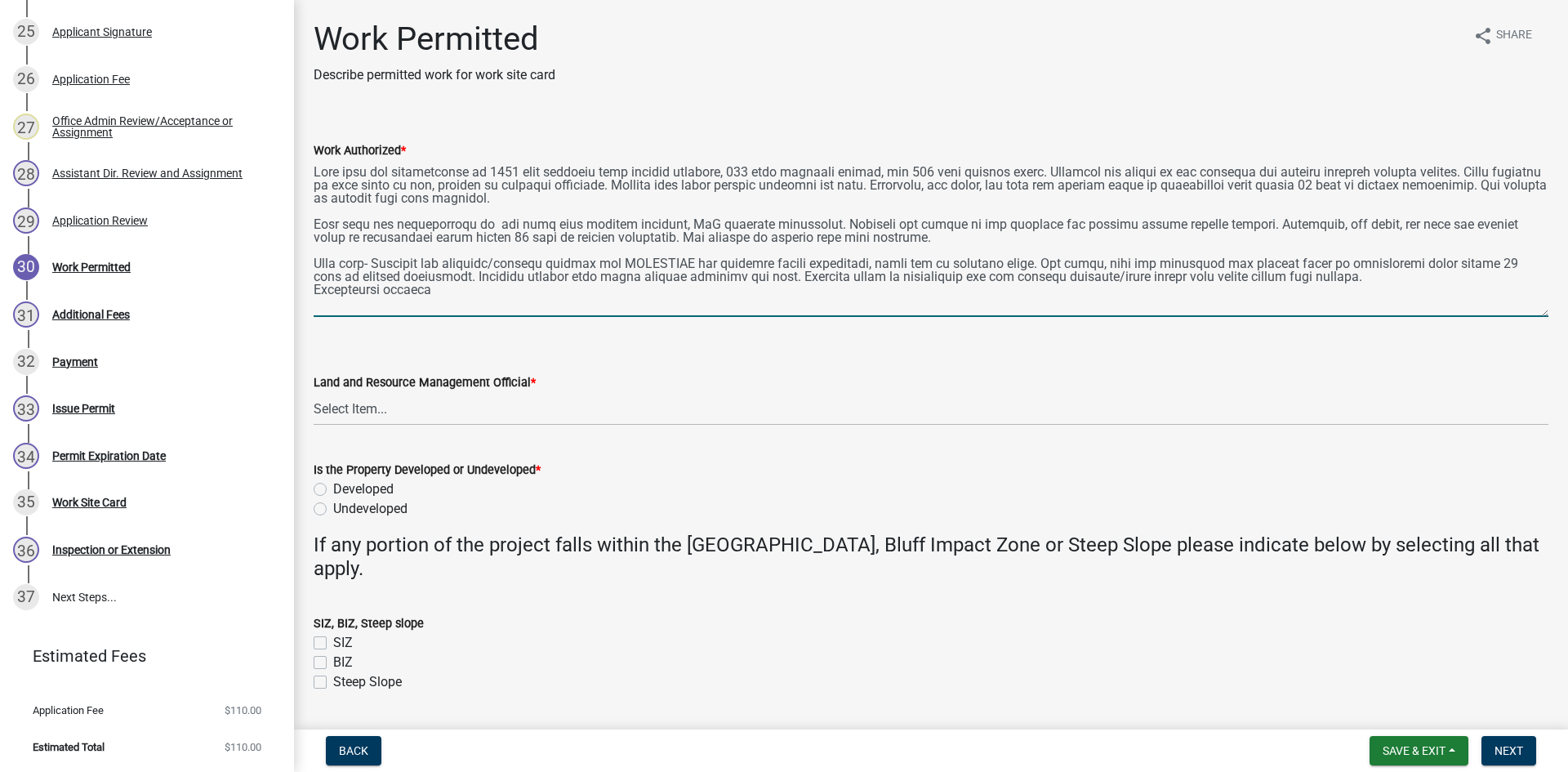
drag, startPoint x: 958, startPoint y: 236, endPoint x: 317, endPoint y: 218, distance: 641.3
click at [317, 218] on textarea "Work Authorized *" at bounding box center [930, 239] width 1234 height 157
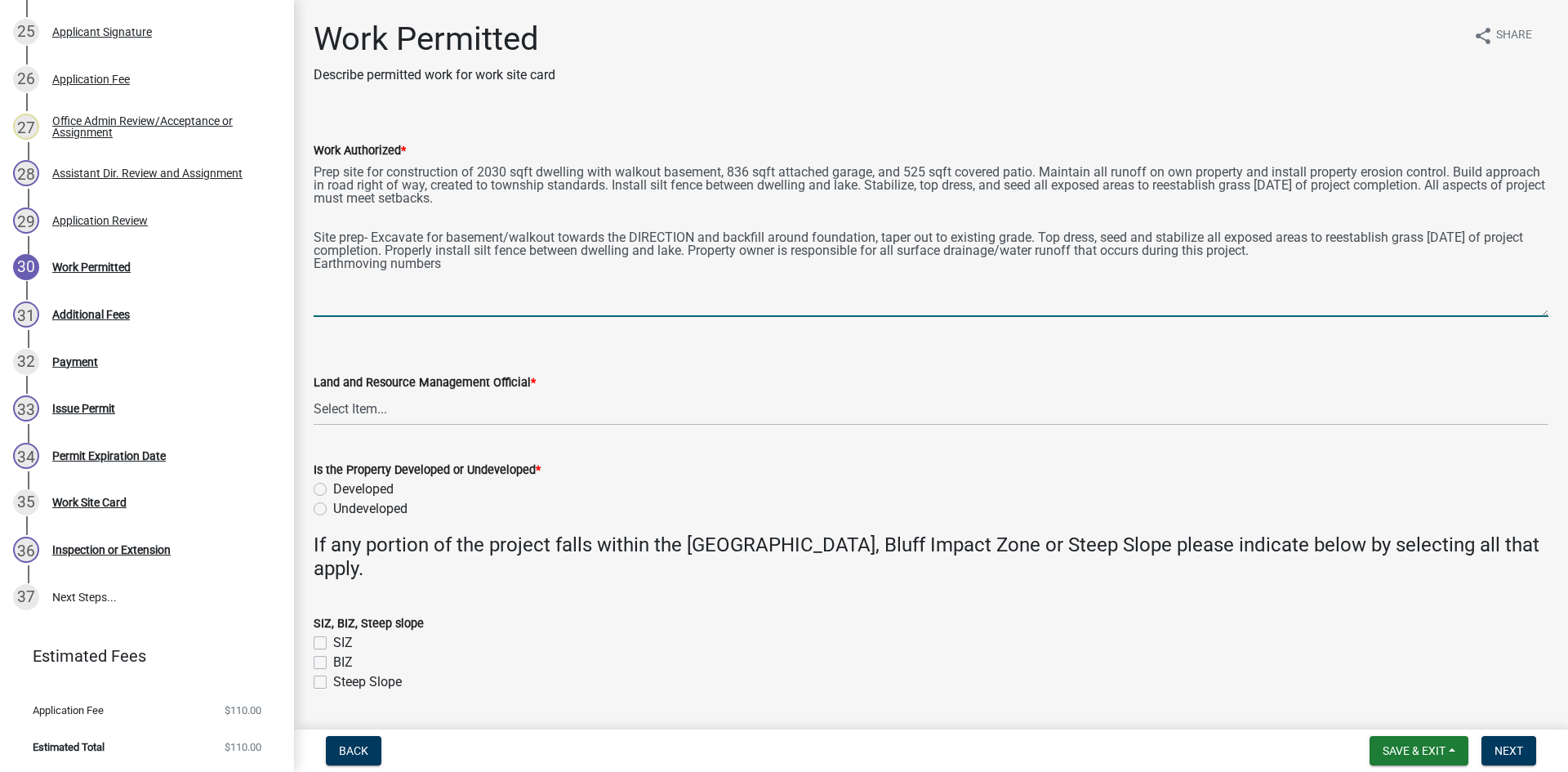
click at [306, 220] on div "Work Authorized * Prep site for construction of 2030 sqft dwelling with walkout…" at bounding box center [931, 217] width 1259 height 199
click at [316, 216] on textarea "Prep site for construction of 2030 sqft dwelling with walkout basement, 836 sqf…" at bounding box center [930, 239] width 1234 height 157
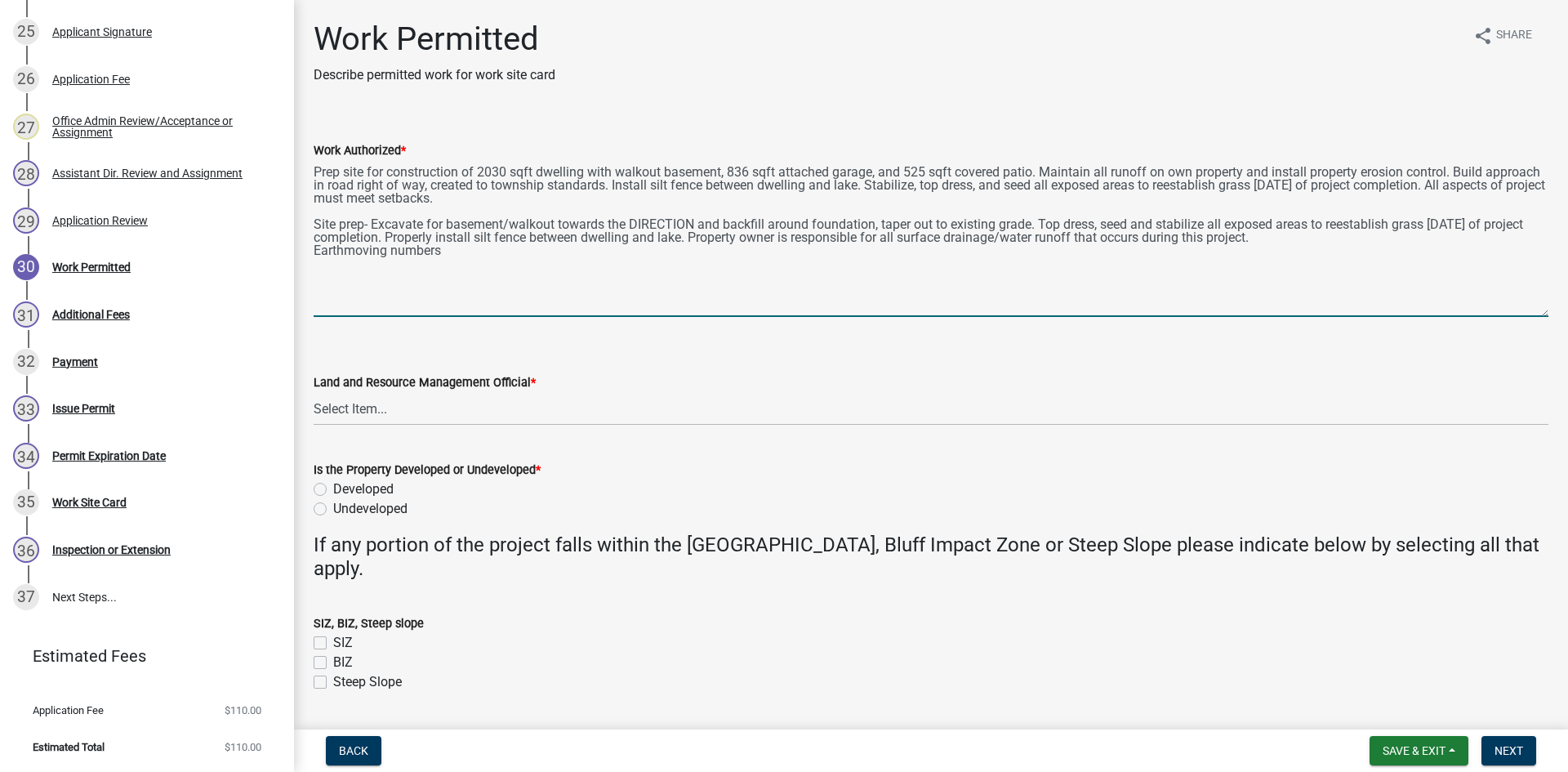
click at [661, 226] on textarea "Prep site for construction of 2030 sqft dwelling with walkout basement, 836 sqf…" at bounding box center [930, 239] width 1234 height 157
click at [662, 224] on textarea "Prep site for construction of 2030 sqft dwelling with walkout basement, 836 sqf…" at bounding box center [930, 239] width 1234 height 157
click at [689, 259] on textarea "Prep site for construction of 2030 sqft dwelling with walkout basement, 836 sqf…" at bounding box center [930, 239] width 1234 height 157
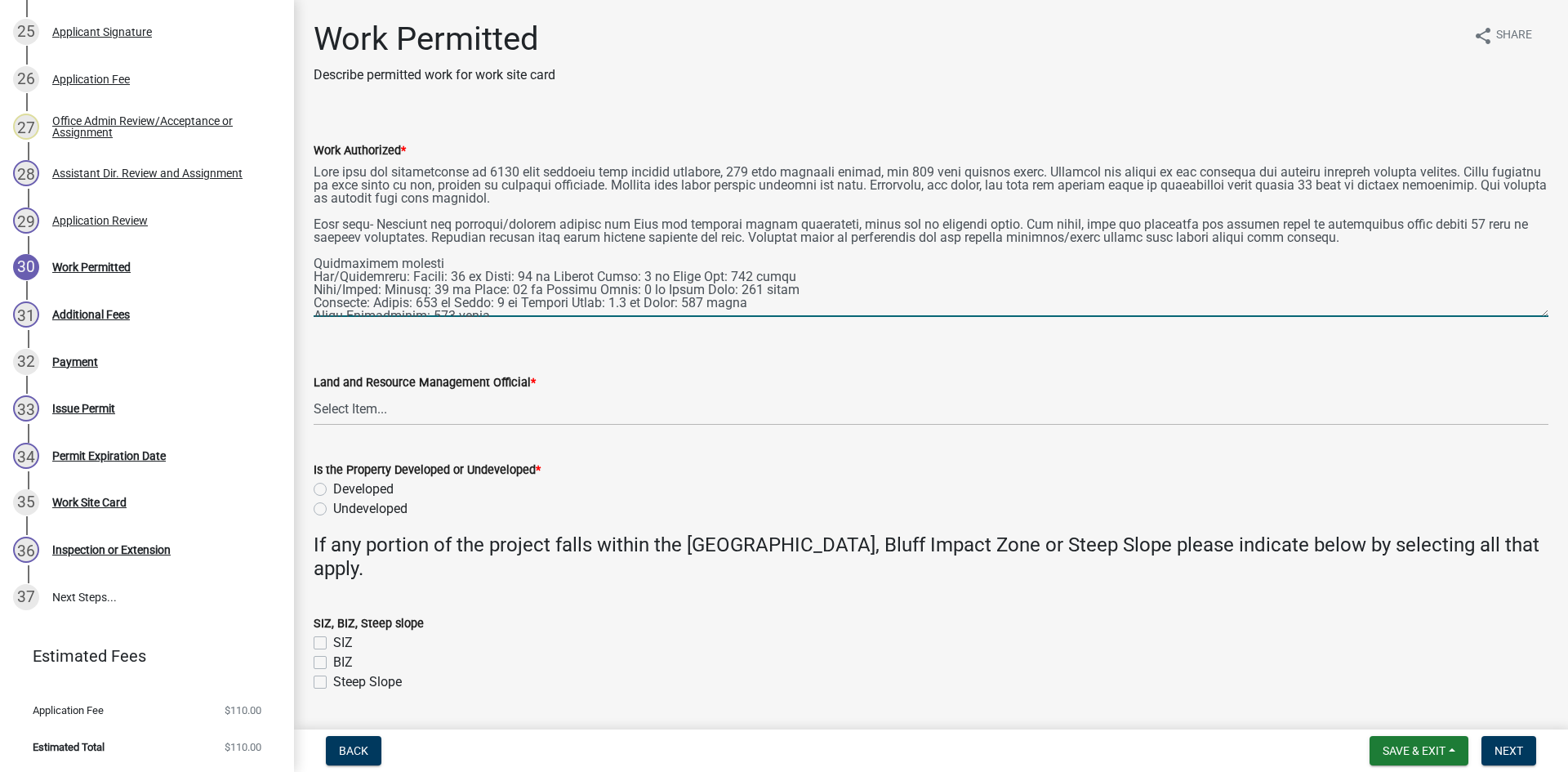
type textarea "Prep site for construction of 2030 sqft dwelling with walkout basement, 836 sqf…"
click at [424, 390] on div "Land and Resource Management Official *" at bounding box center [930, 382] width 1234 height 20
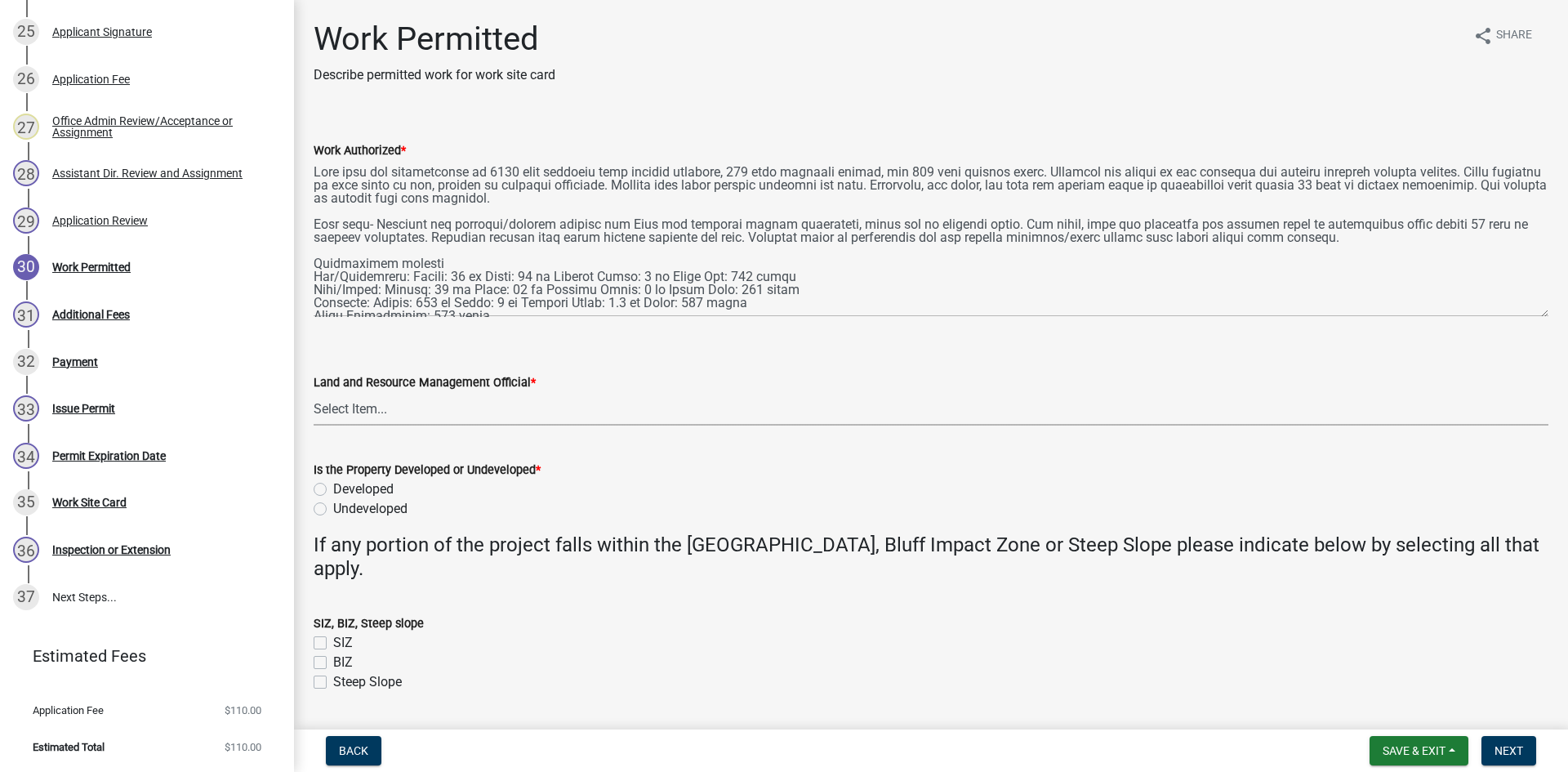
click at [422, 407] on select "Select Item... [PERSON_NAME] [PERSON_NAME] [PERSON_NAME] [PERSON_NAME] [PERSON_…" at bounding box center [930, 409] width 1234 height 33
click at [313, 392] on select "Select Item... [PERSON_NAME] [PERSON_NAME] [PERSON_NAME] [PERSON_NAME] [PERSON_…" at bounding box center [930, 409] width 1234 height 33
select select "f6a741f6-6d10-4601-9562-2e8ce244b7e0"
click at [392, 489] on label "Developed" at bounding box center [363, 489] width 61 height 20
click at [344, 489] on input "Developed" at bounding box center [338, 484] width 11 height 11
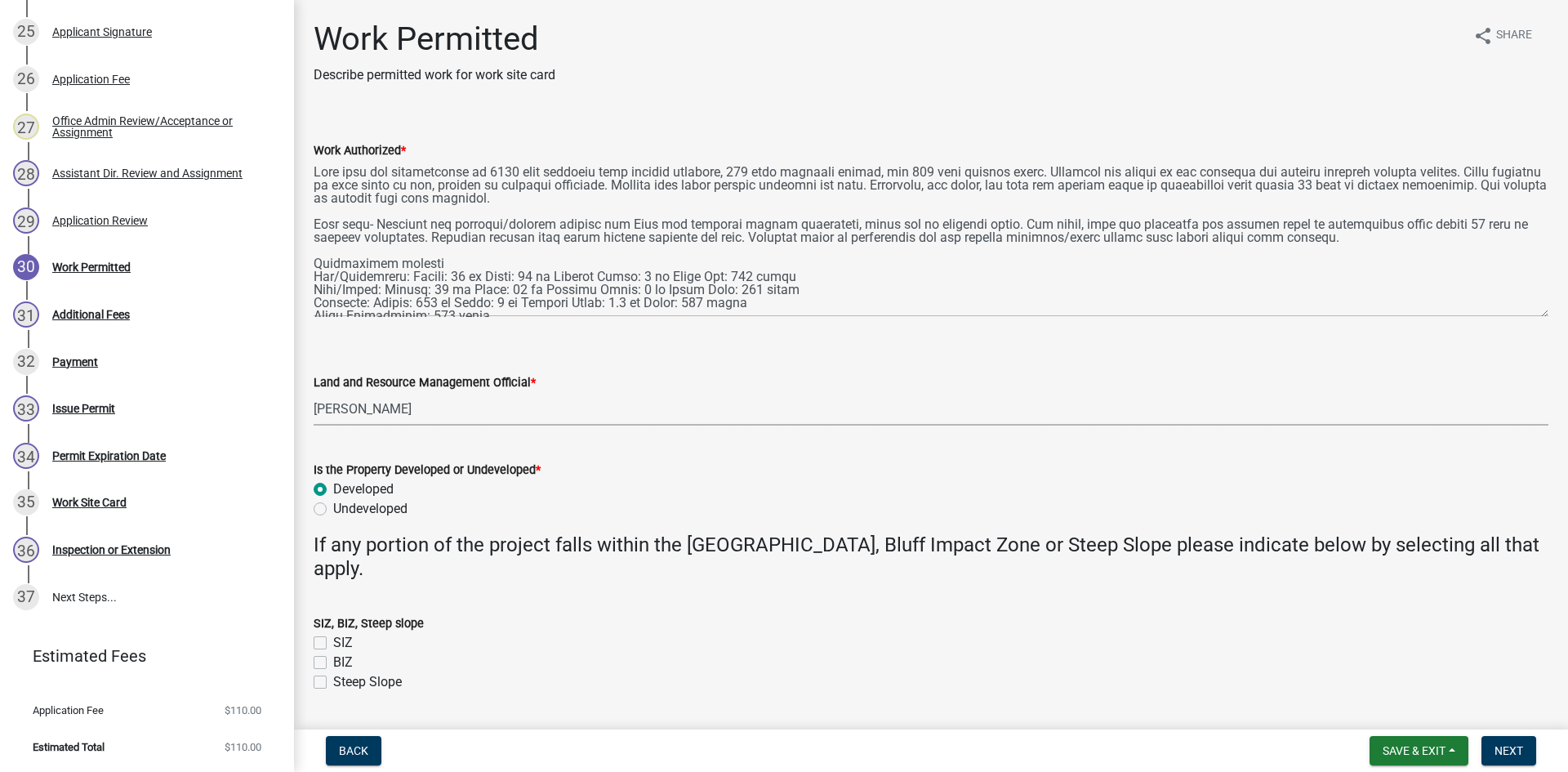
radio input "true"
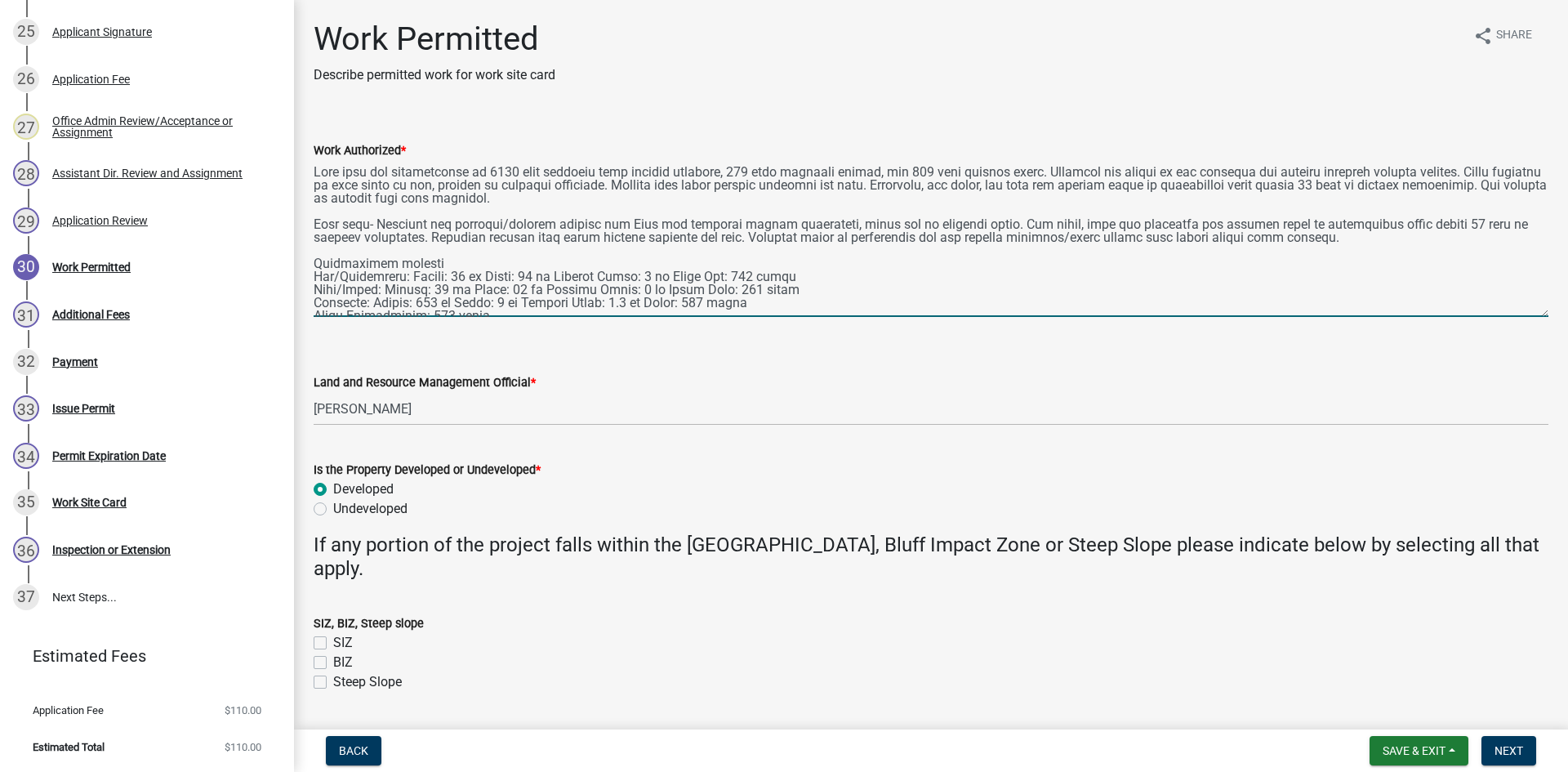
click at [401, 284] on textarea "Work Authorized *" at bounding box center [930, 239] width 1234 height 157
click at [401, 279] on textarea "Work Authorized *" at bounding box center [930, 239] width 1234 height 157
click at [361, 285] on textarea "Work Authorized *" at bounding box center [930, 239] width 1234 height 157
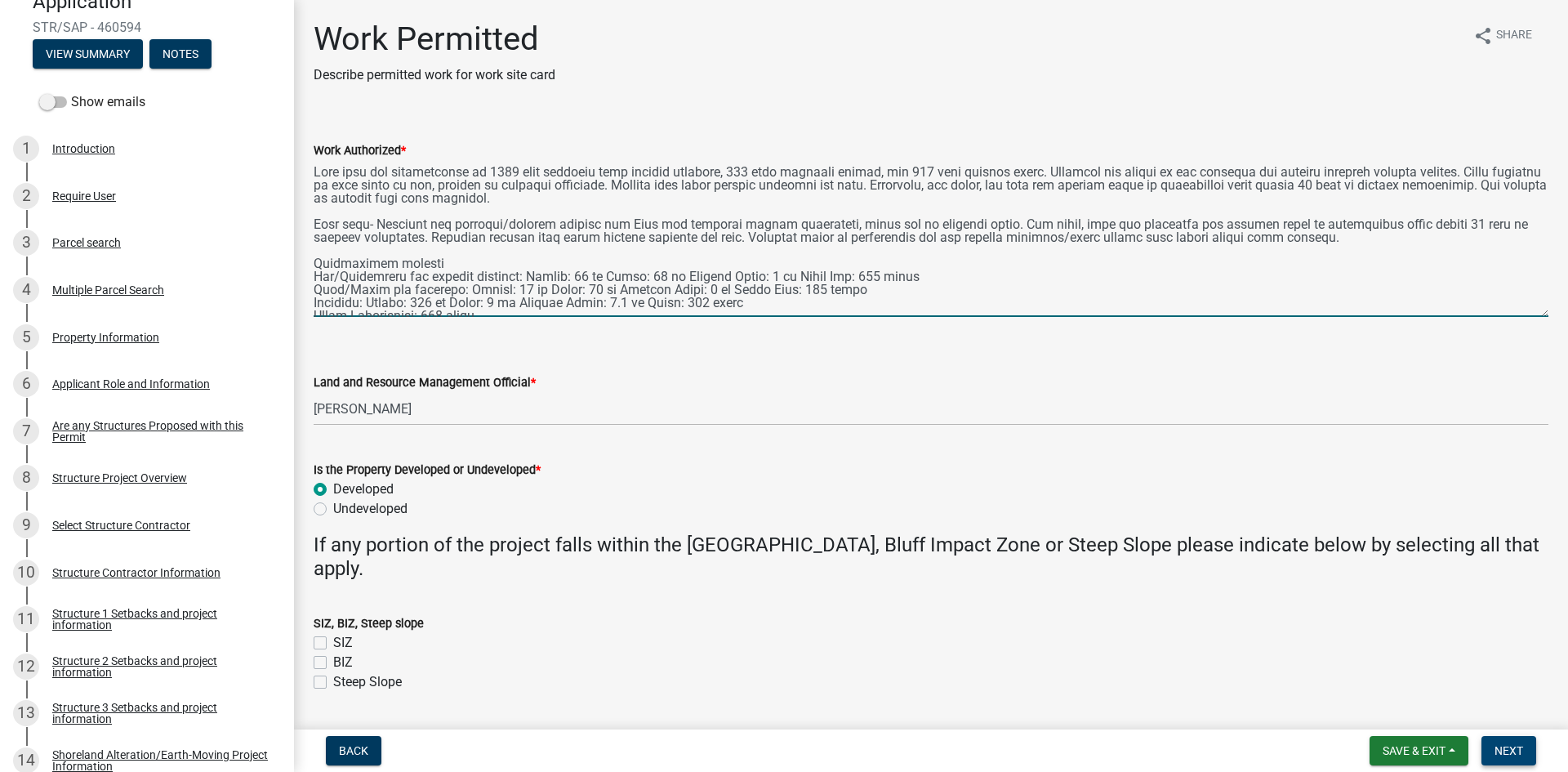
type textarea "Prep site for construction of 2030 sqft dwelling with walkout basement, 836 sqf…"
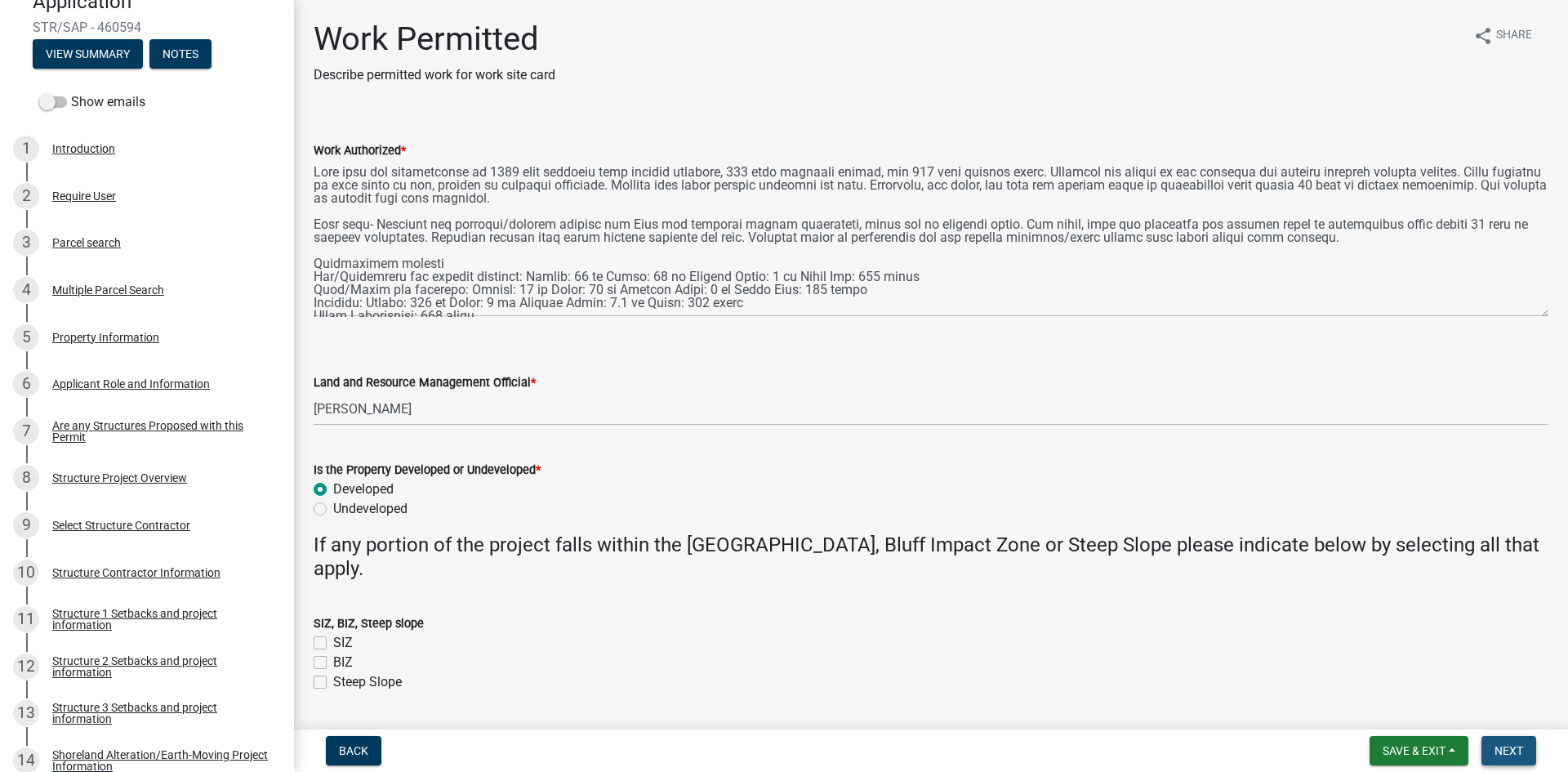
click at [1531, 754] on button "Next" at bounding box center [1509, 750] width 55 height 29
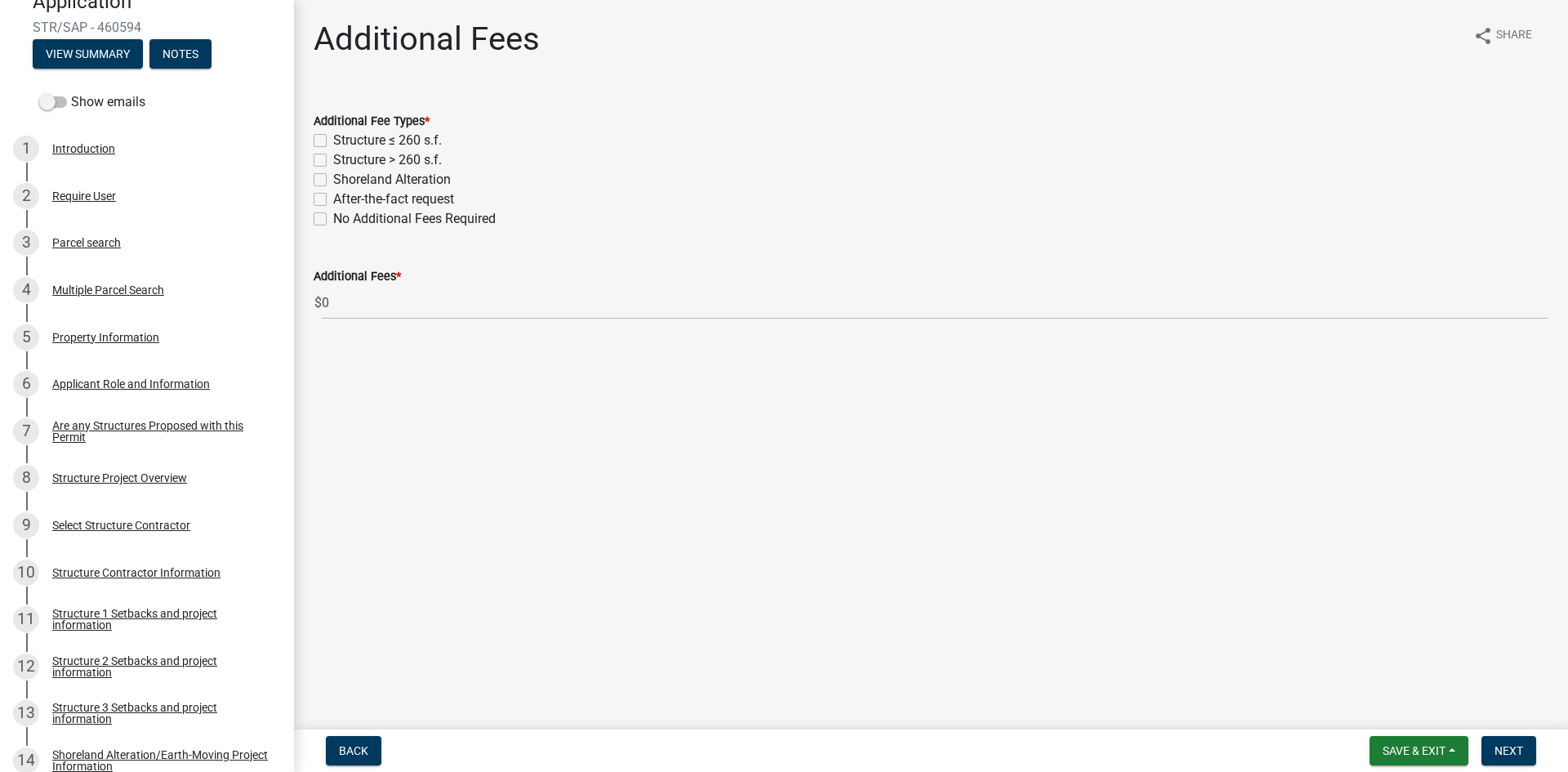
click at [333, 162] on label "Structure > 260 s.f." at bounding box center [387, 160] width 109 height 20
click at [333, 161] on input "Structure > 260 s.f." at bounding box center [338, 155] width 11 height 11
checkbox input "true"
checkbox input "false"
checkbox input "true"
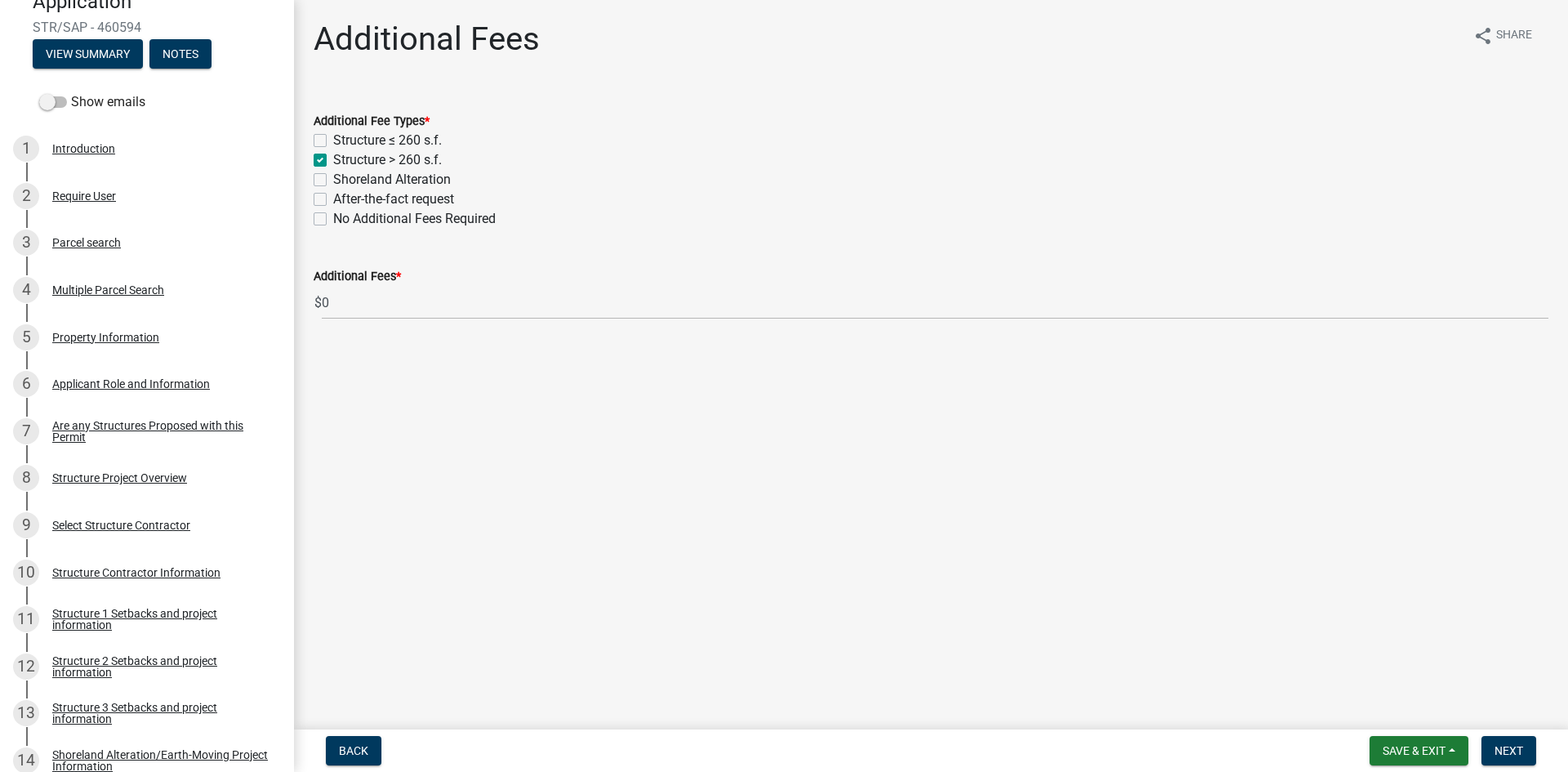
checkbox input "false"
click at [333, 182] on label "Shoreland Alteration" at bounding box center [392, 180] width 118 height 20
click at [333, 181] on input "Shoreland Alteration" at bounding box center [338, 175] width 11 height 11
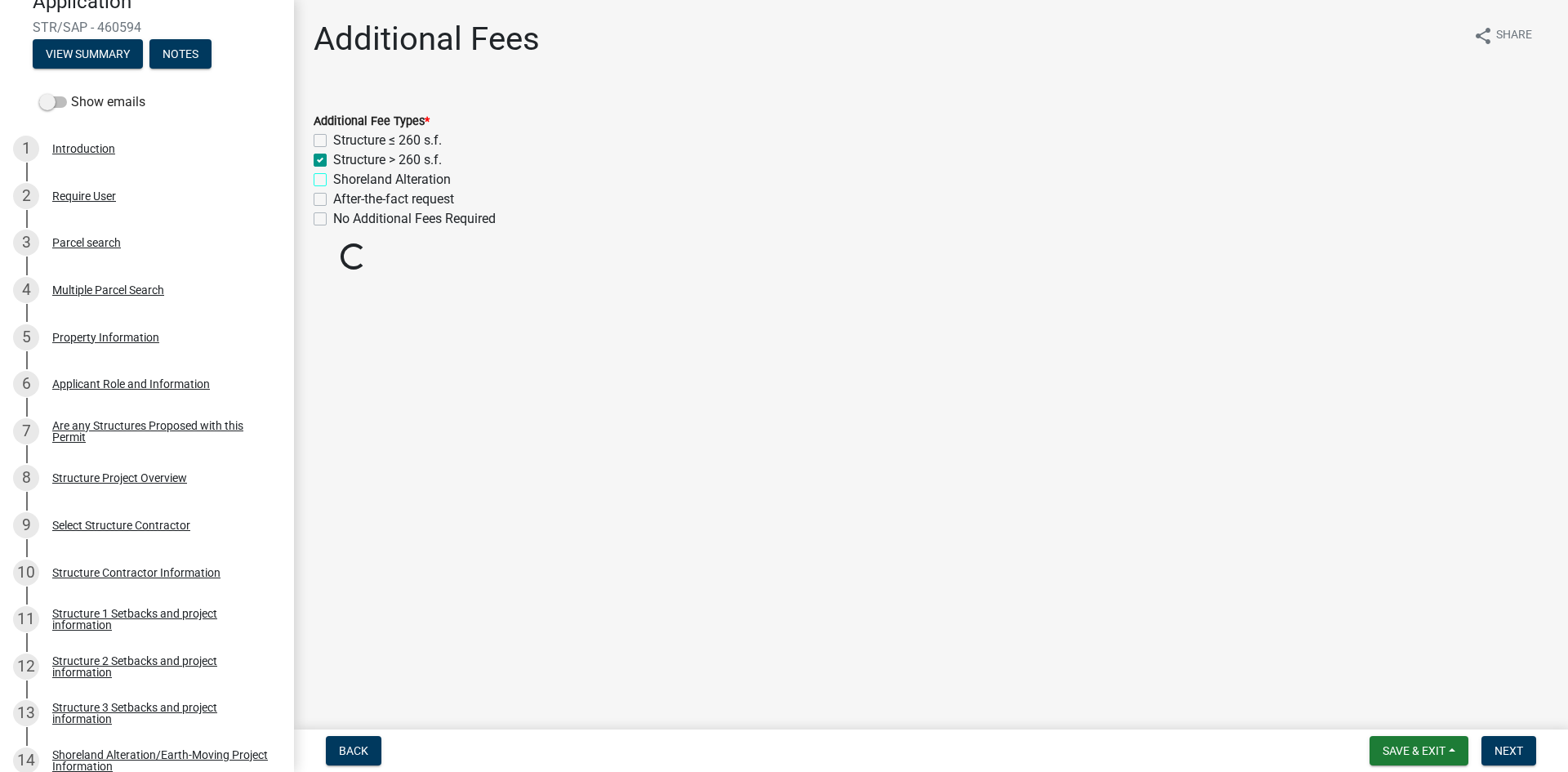
checkbox input "true"
checkbox input "false"
checkbox input "true"
checkbox input "false"
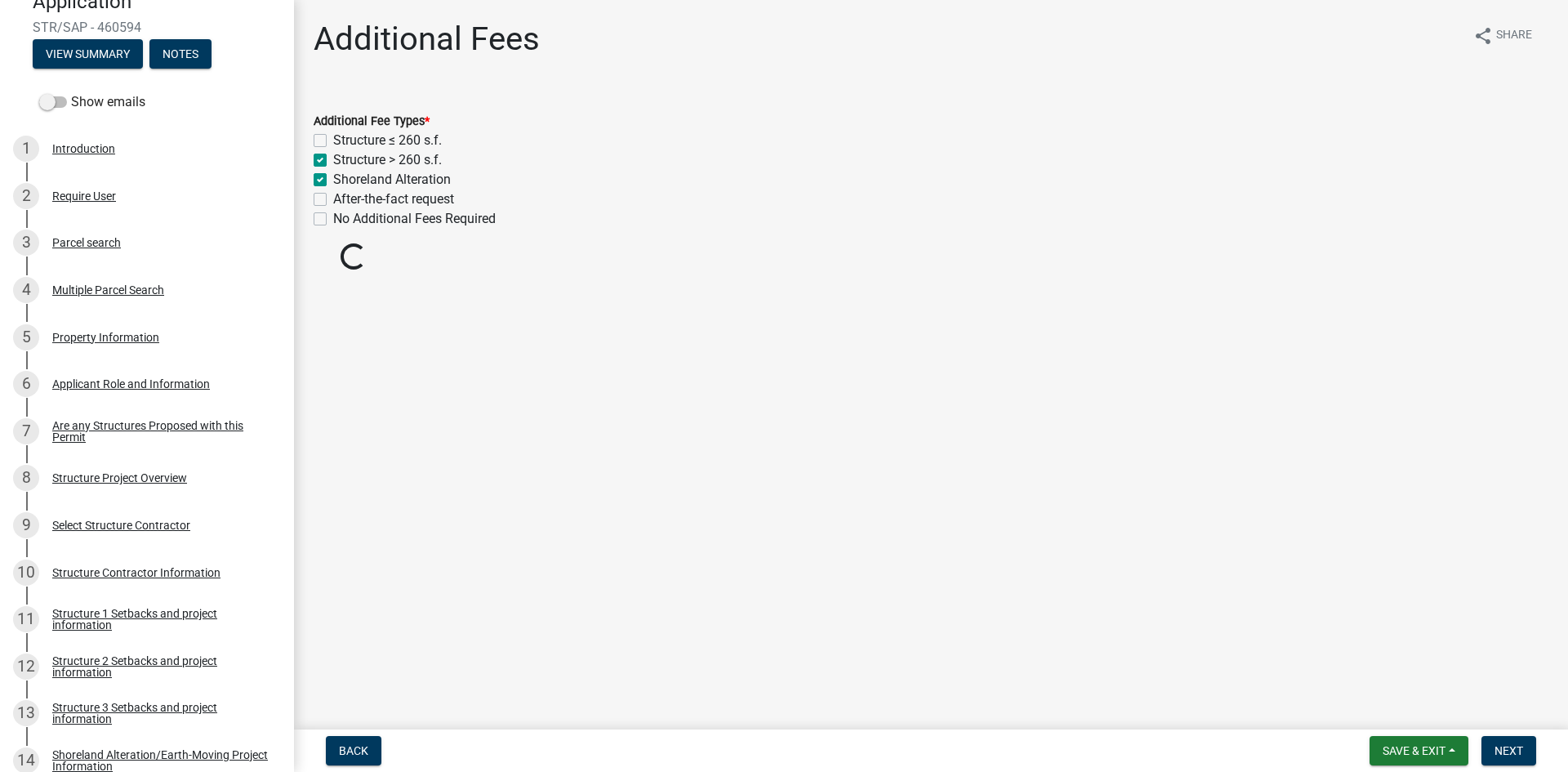
checkbox input "false"
click at [1531, 754] on button "Next" at bounding box center [1509, 750] width 55 height 29
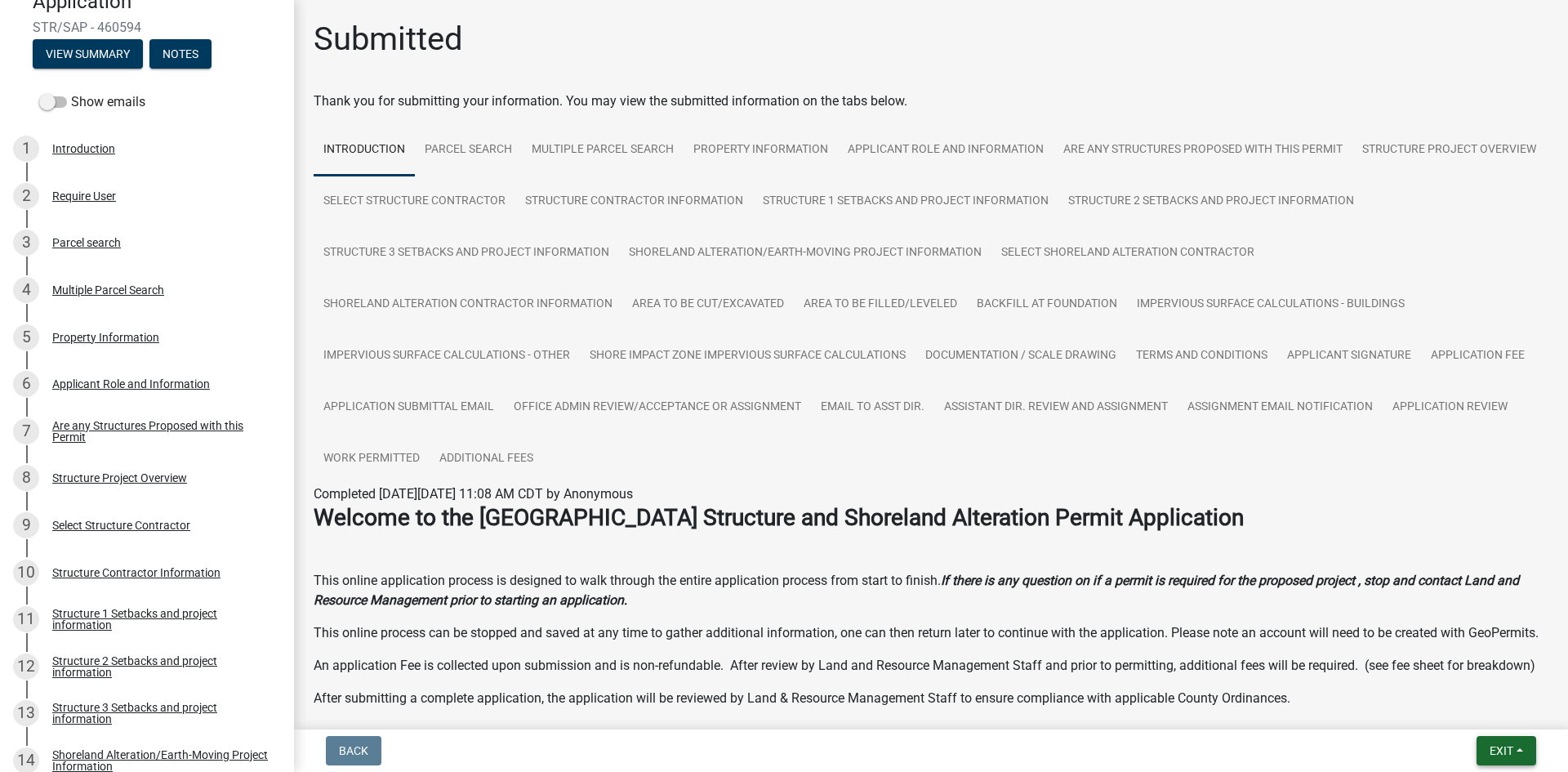
click at [1508, 759] on button "Exit" at bounding box center [1506, 750] width 60 height 29
click at [1491, 709] on button "Save & Exit" at bounding box center [1470, 708] width 131 height 39
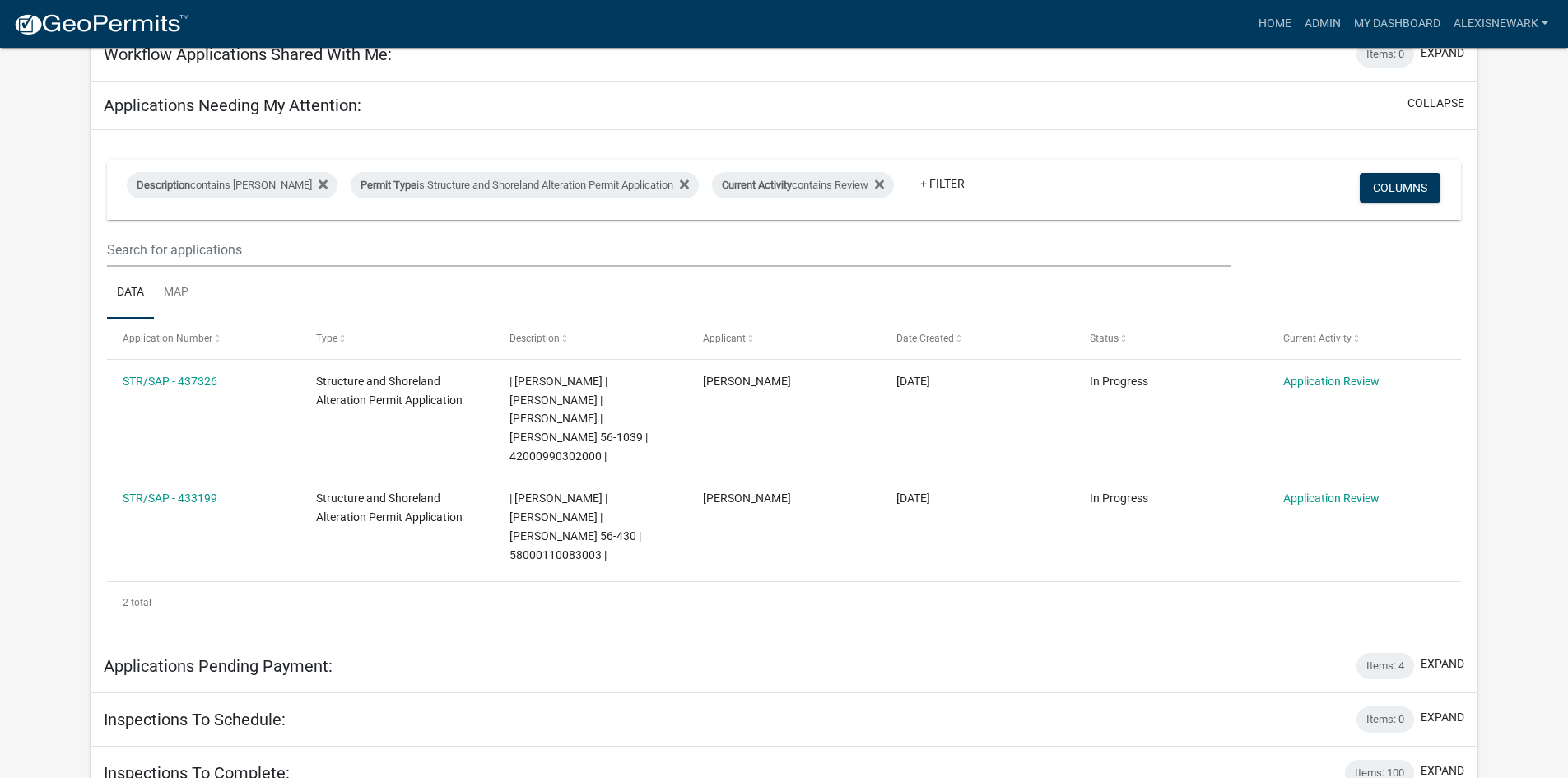
scroll to position [247, 0]
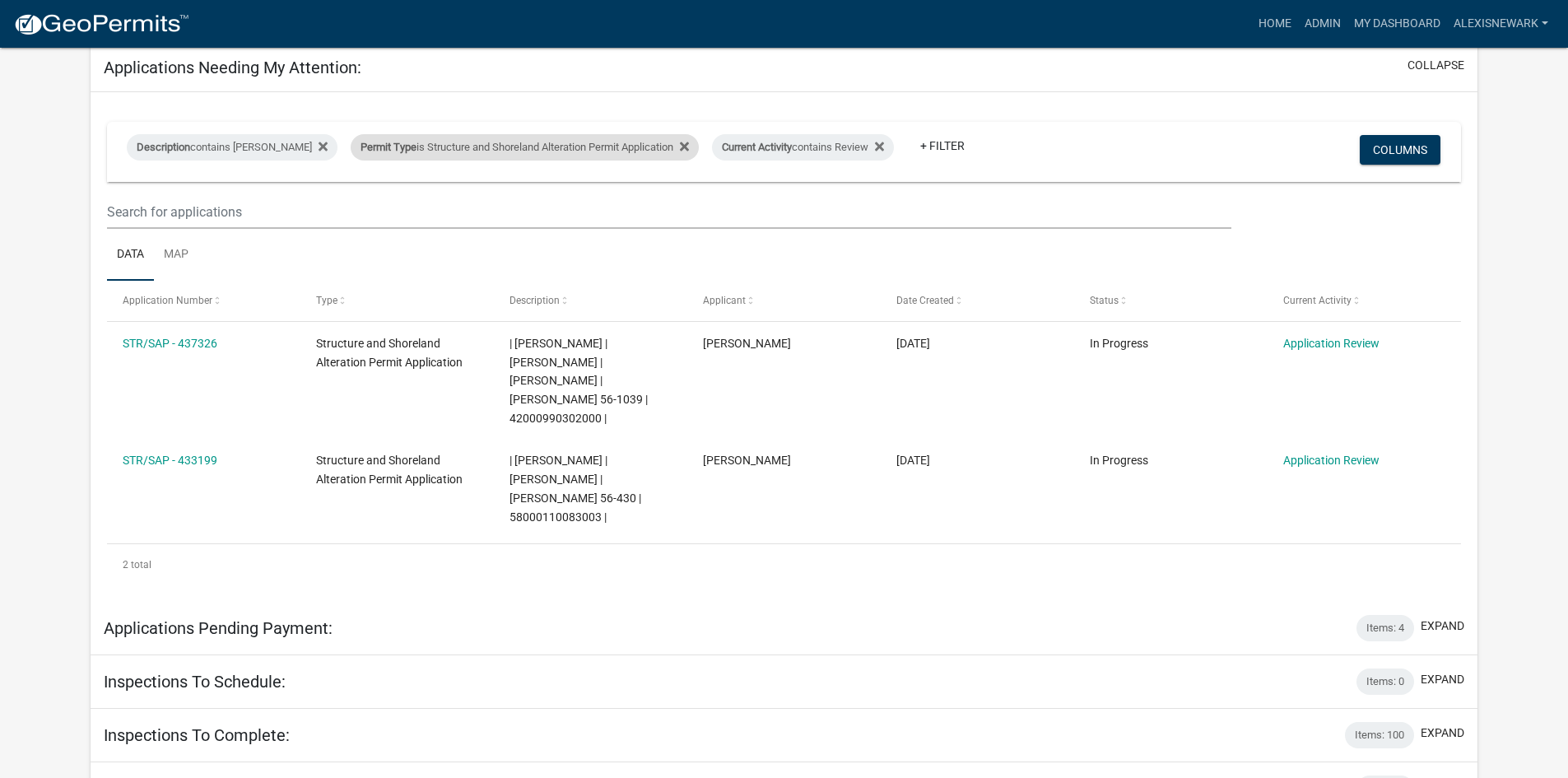
click at [558, 151] on div "Permit Type is Structure and Shoreland Alteration Permit Application" at bounding box center [525, 147] width 348 height 27
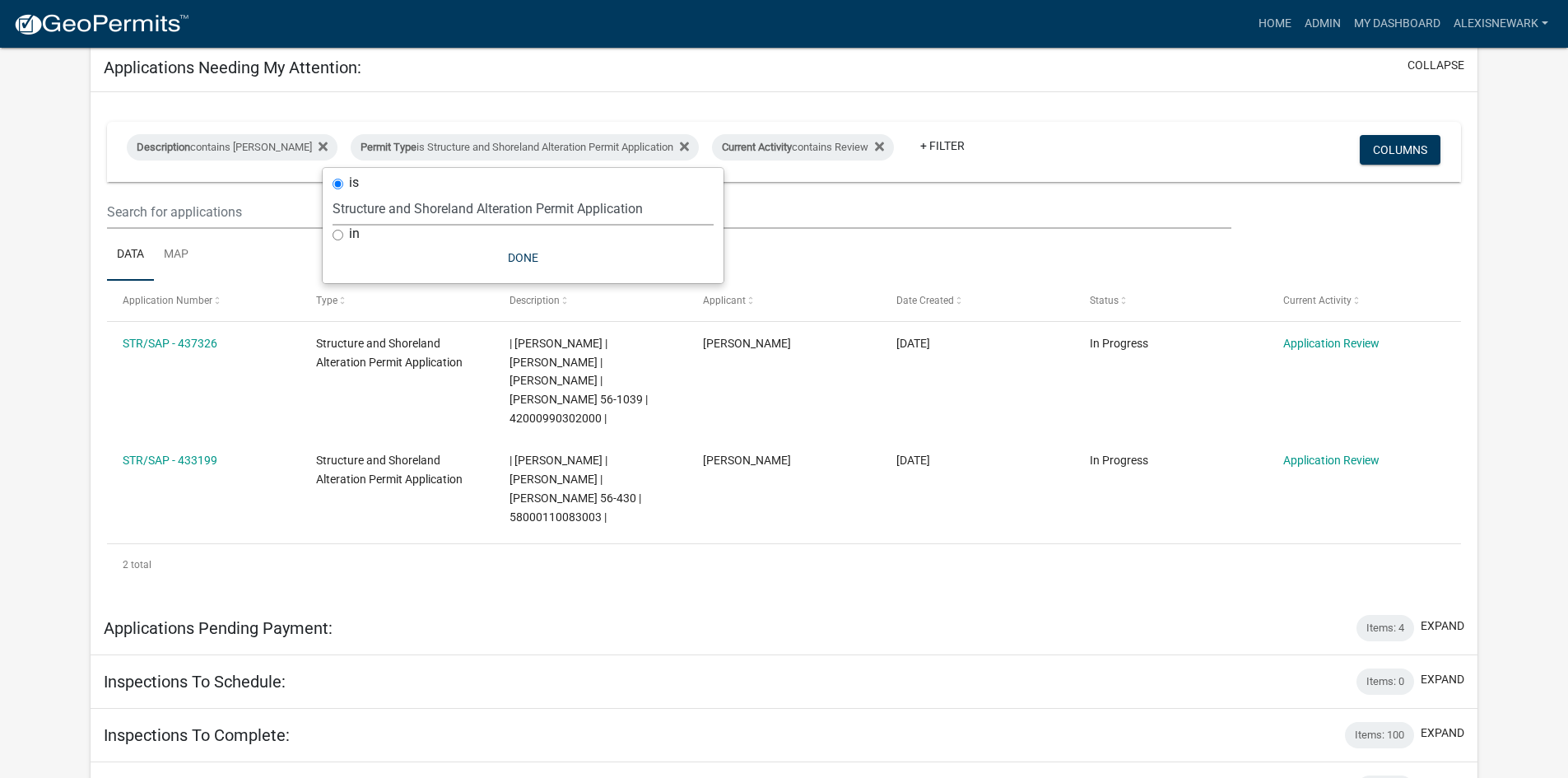
click at [521, 211] on select "Select an option Building Contractor / Excavators (Registration) Building Contr…" at bounding box center [523, 209] width 381 height 34
select select "68d28c81-f724-4f90-9ad3-bed34bf6fb80"
click at [360, 192] on select "Select an option Building Contractor / Excavators (Registration) Building Contr…" at bounding box center [523, 209] width 381 height 34
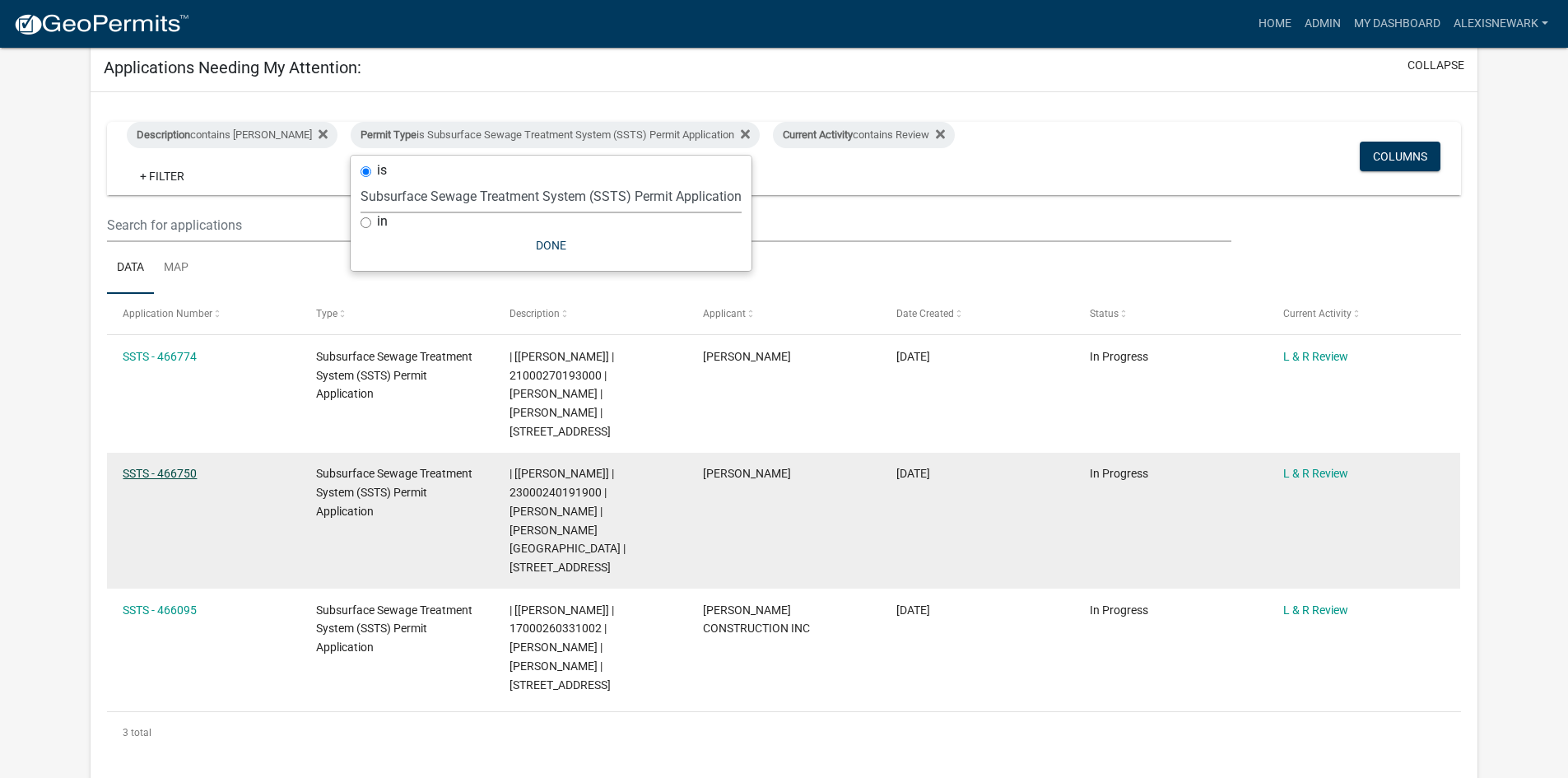
click at [134, 467] on link "SSTS - 466750" at bounding box center [159, 473] width 74 height 13
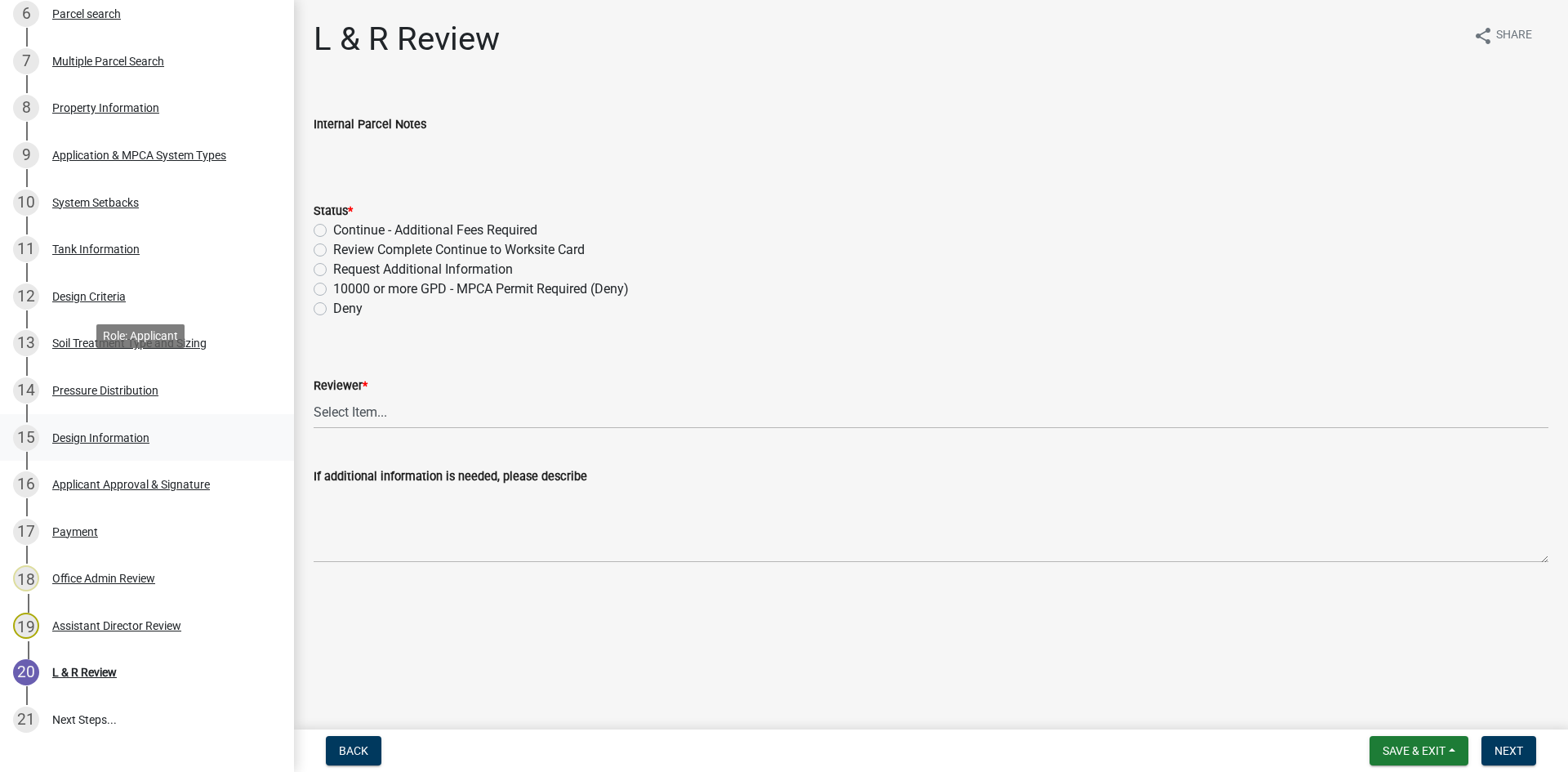
scroll to position [613, 0]
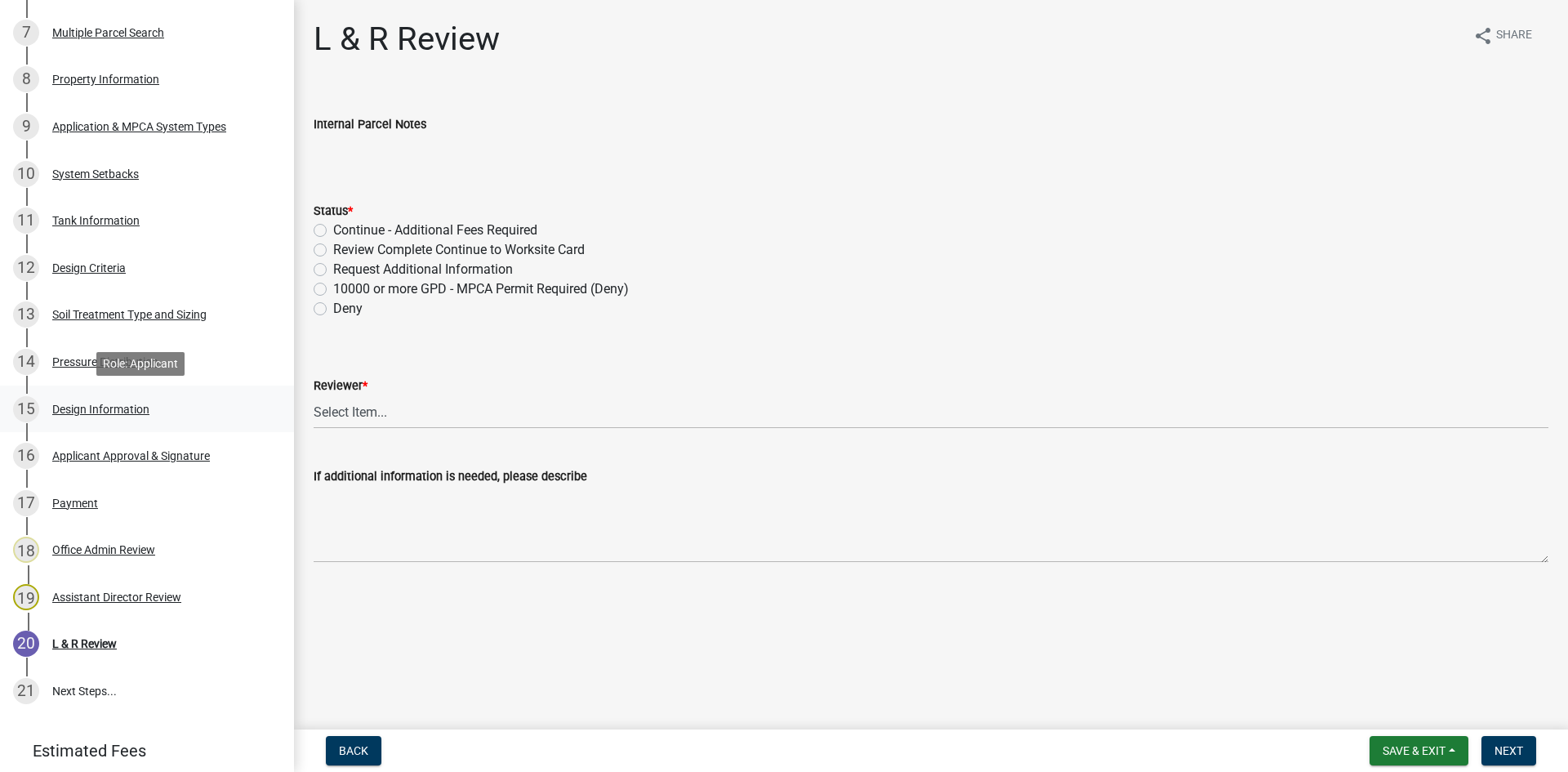
click at [117, 404] on div "Design Information" at bounding box center [100, 410] width 97 height 12
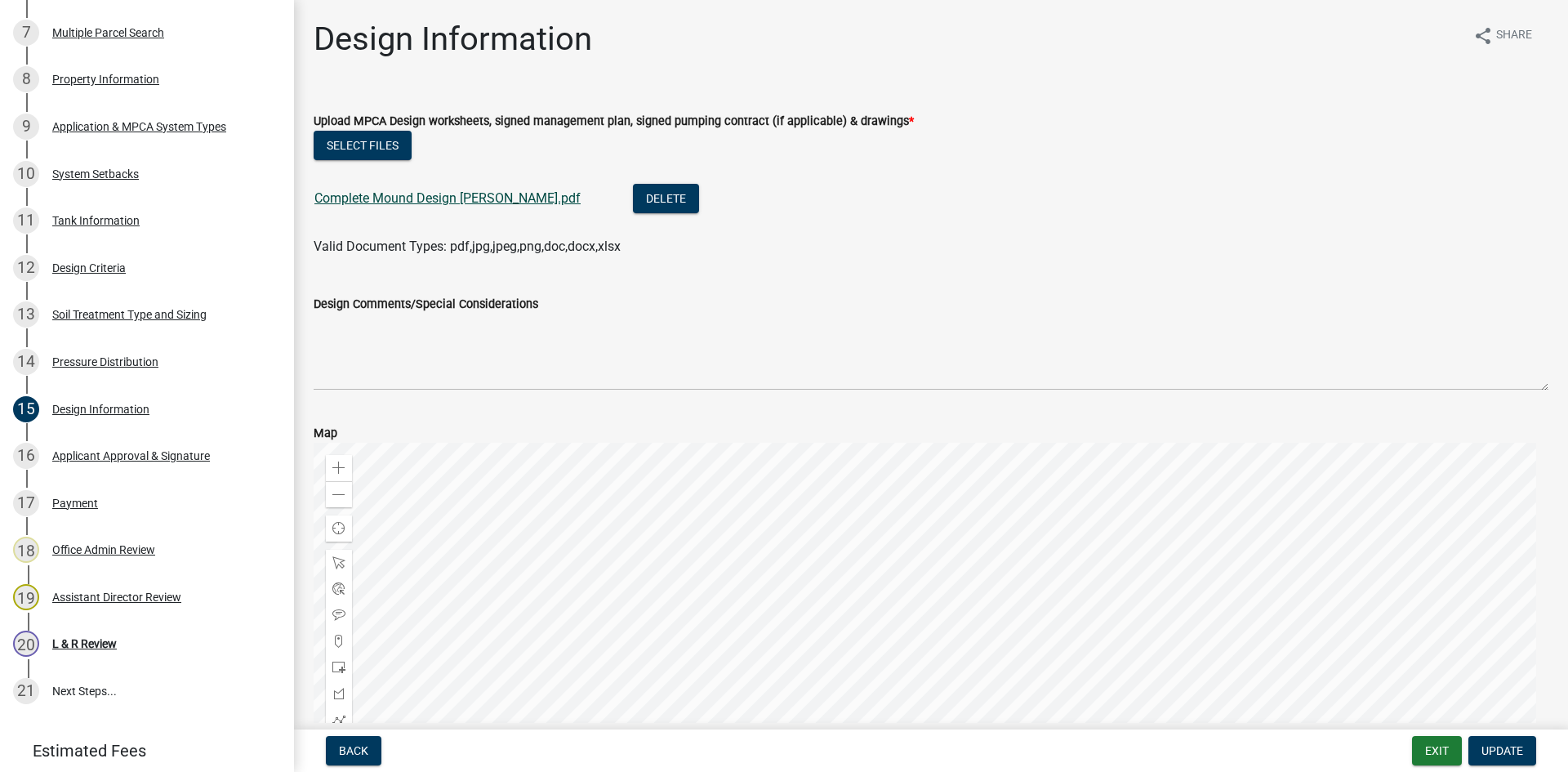
click at [514, 197] on link "Complete Mound Design [PERSON_NAME].pdf" at bounding box center [447, 198] width 266 height 16
